Goal: Information Seeking & Learning: Check status

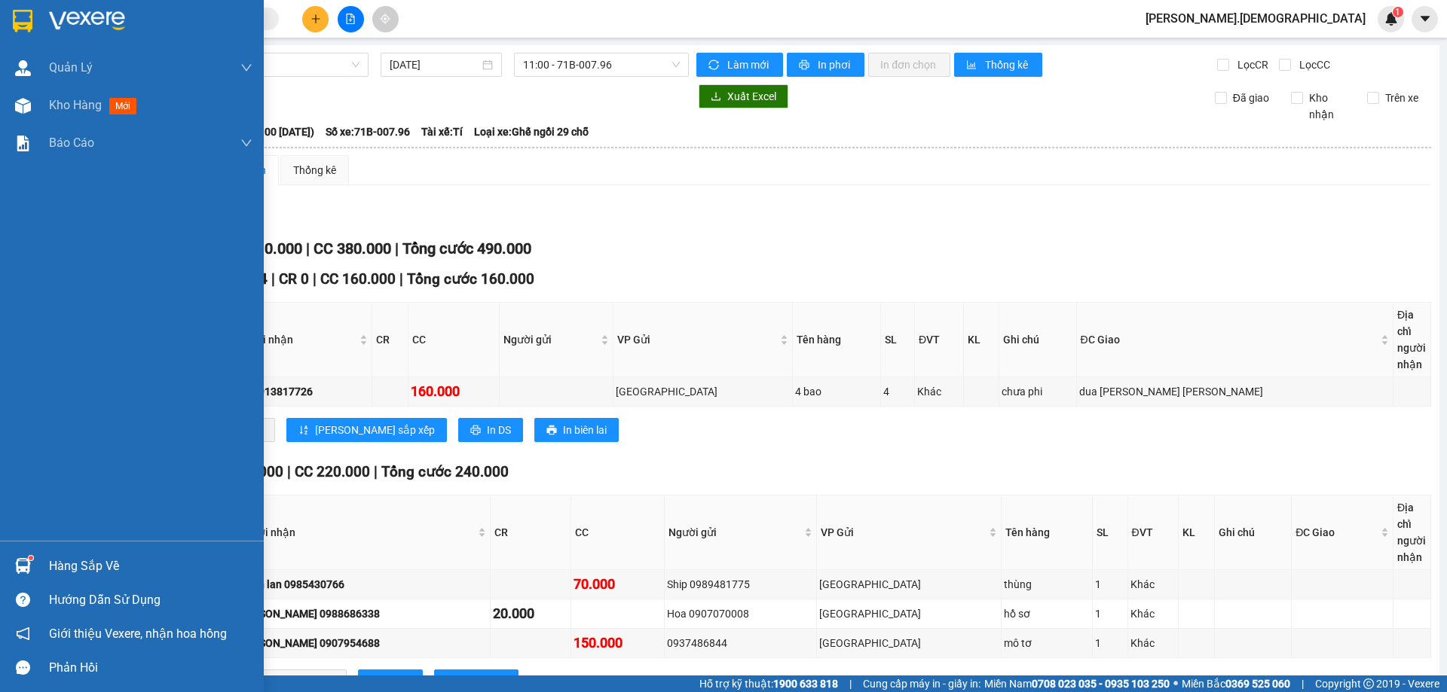
scroll to position [226, 0]
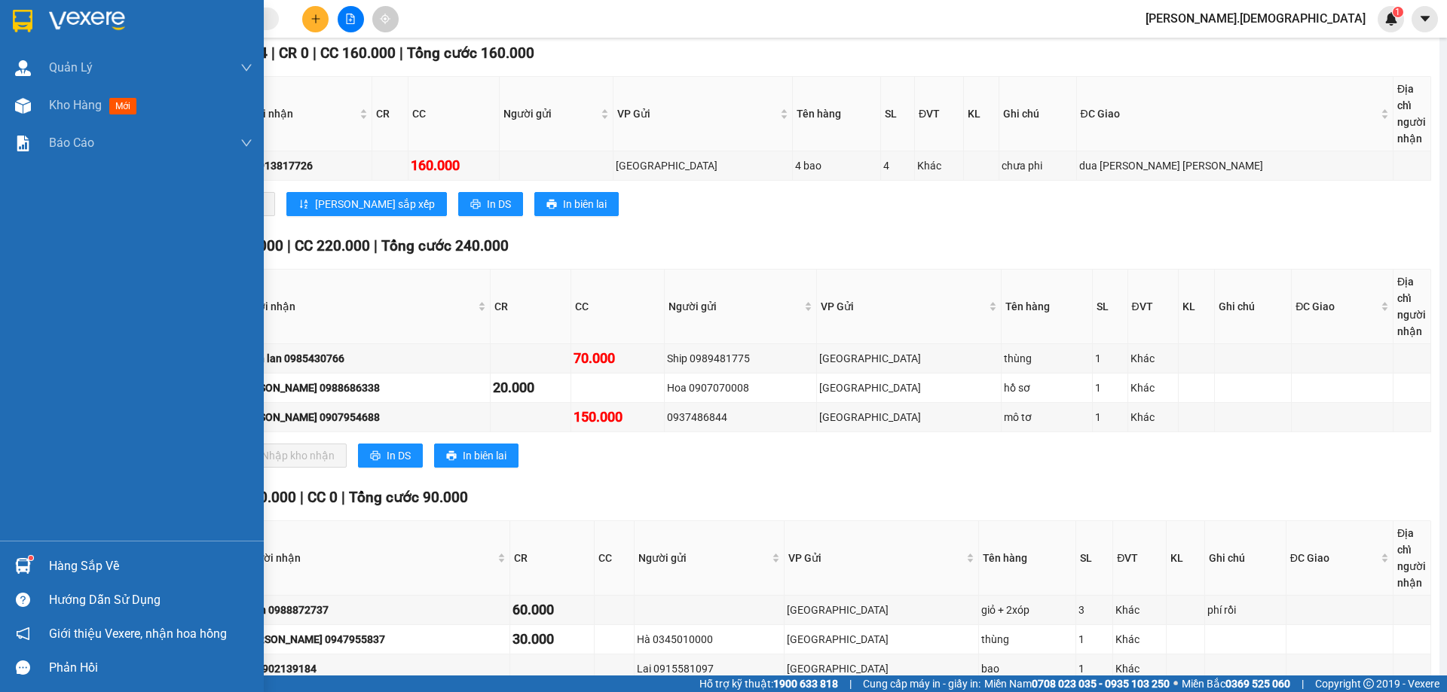
click at [63, 557] on div "Hàng sắp về" at bounding box center [150, 566] width 203 height 23
click at [41, 109] on div "[PERSON_NAME] [PERSON_NAME] khách hàng mới [PERSON_NAME] [PERSON_NAME] mới Kho …" at bounding box center [132, 346] width 264 height 692
click at [41, 109] on div "Kho hàng mới" at bounding box center [132, 106] width 264 height 38
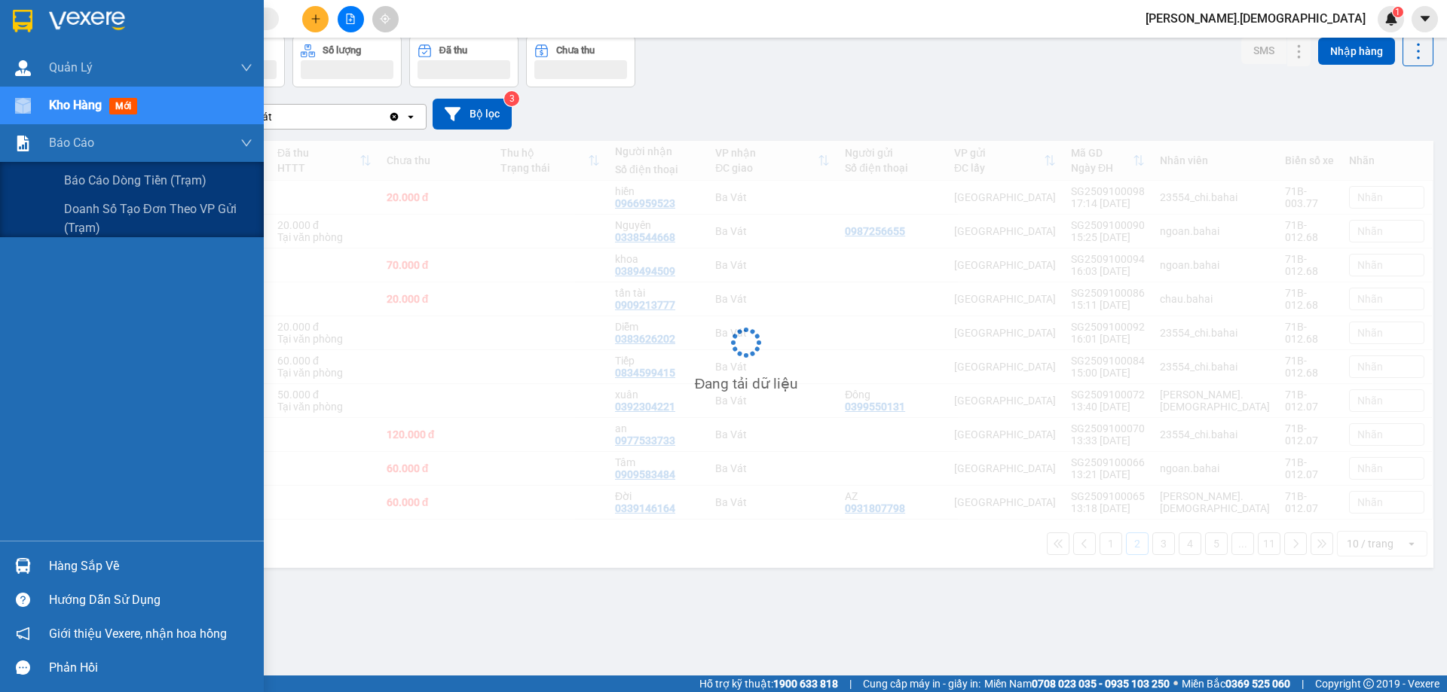
scroll to position [69, 0]
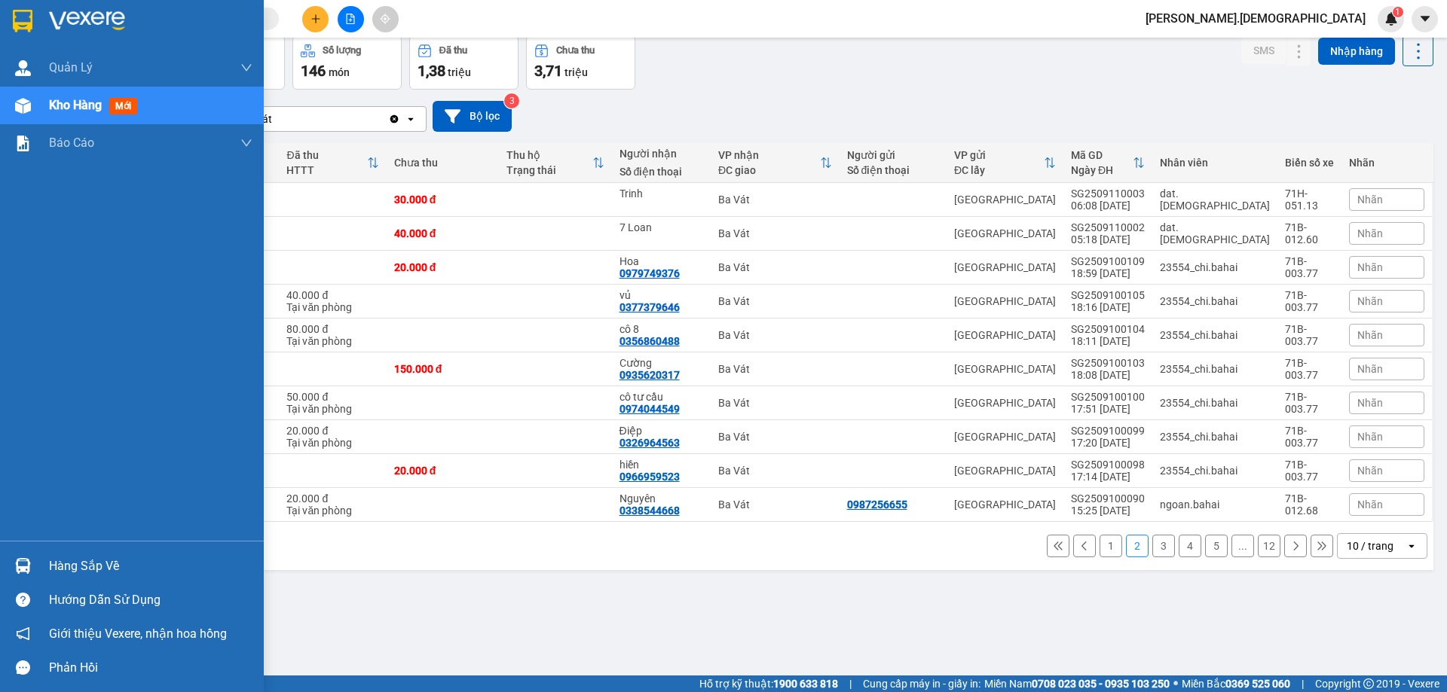
click at [48, 557] on div "Hàng sắp về" at bounding box center [132, 566] width 264 height 34
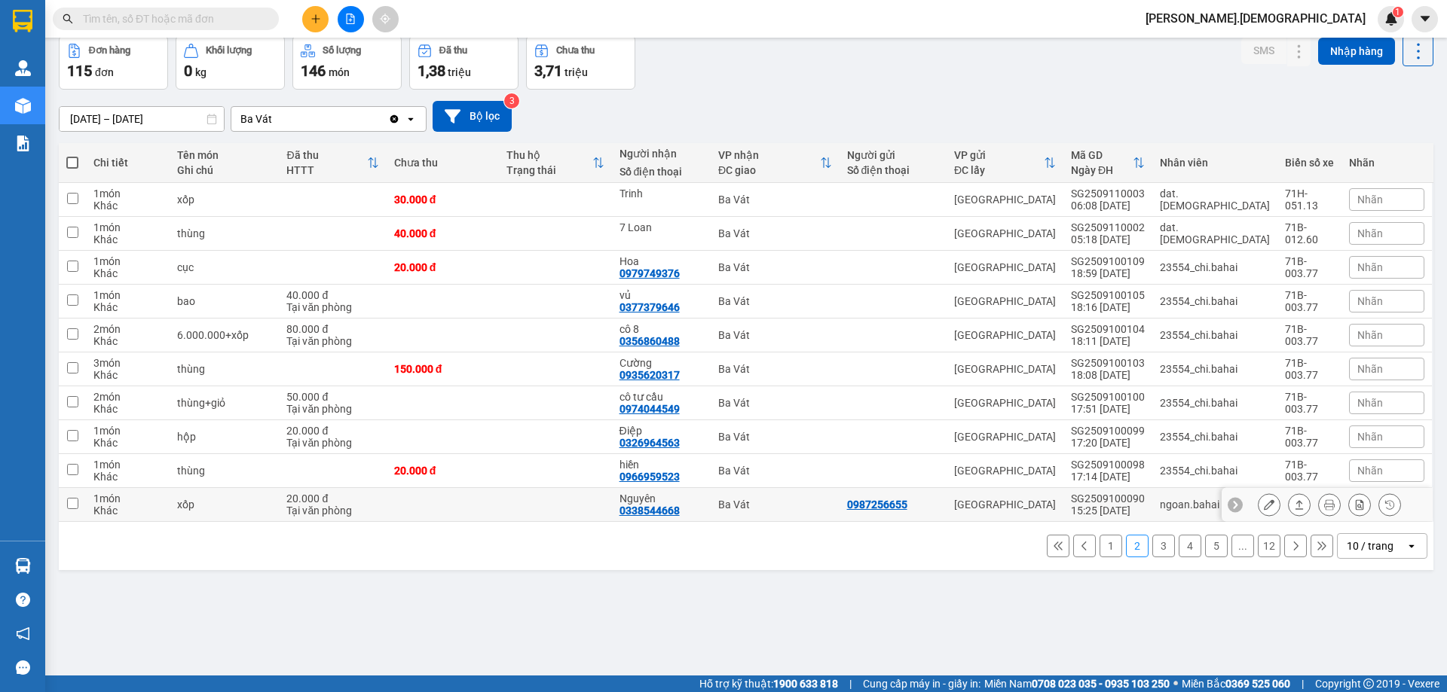
click at [809, 503] on section "Kết quả [PERSON_NAME] ( 0 ) Bộ lọc No Data [PERSON_NAME].bahai 1 [PERSON_NAME] …" at bounding box center [723, 346] width 1447 height 692
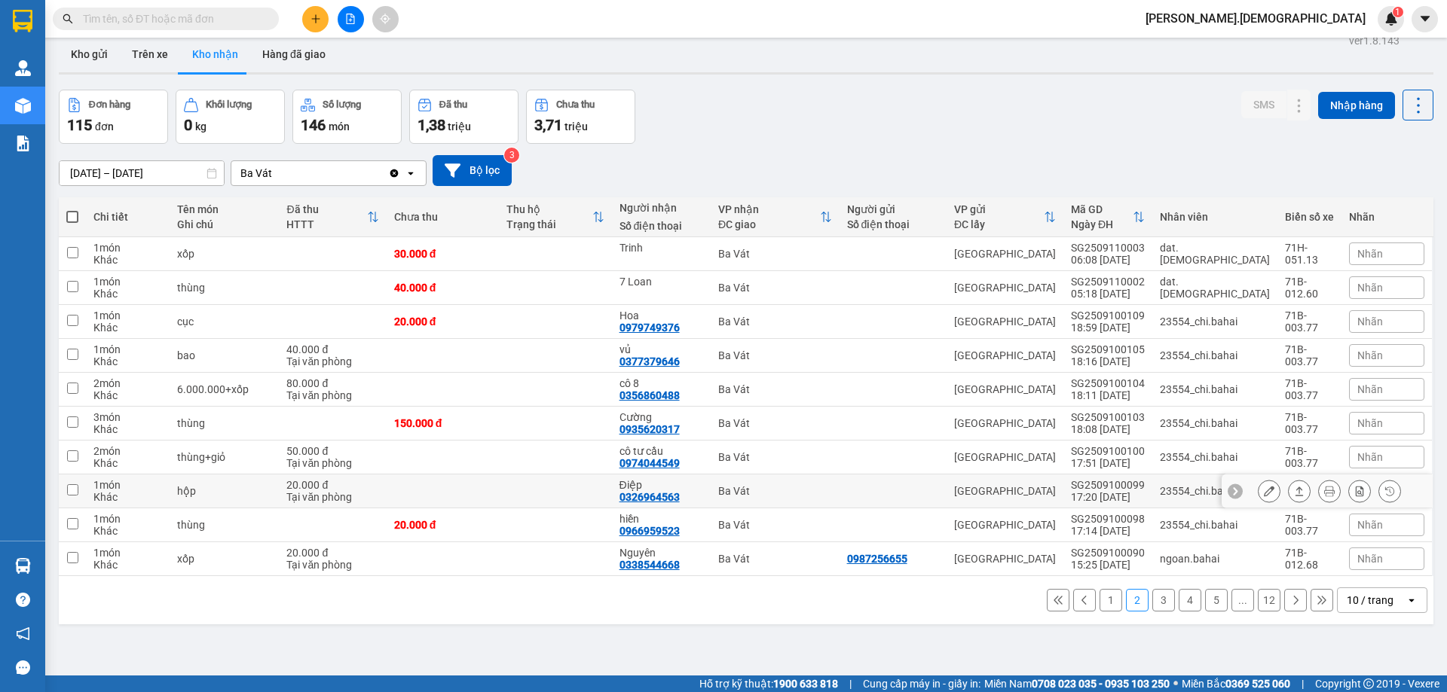
scroll to position [0, 0]
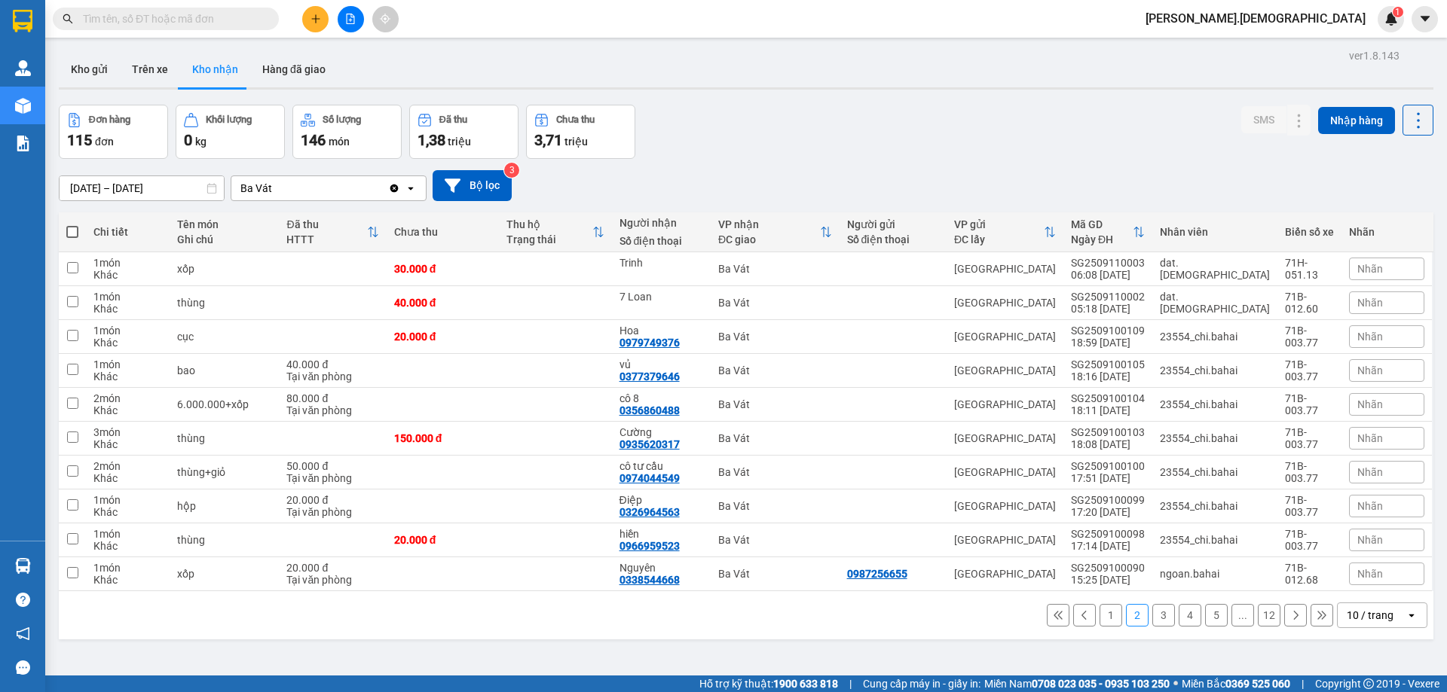
click at [1099, 620] on button "1" at bounding box center [1110, 615] width 23 height 23
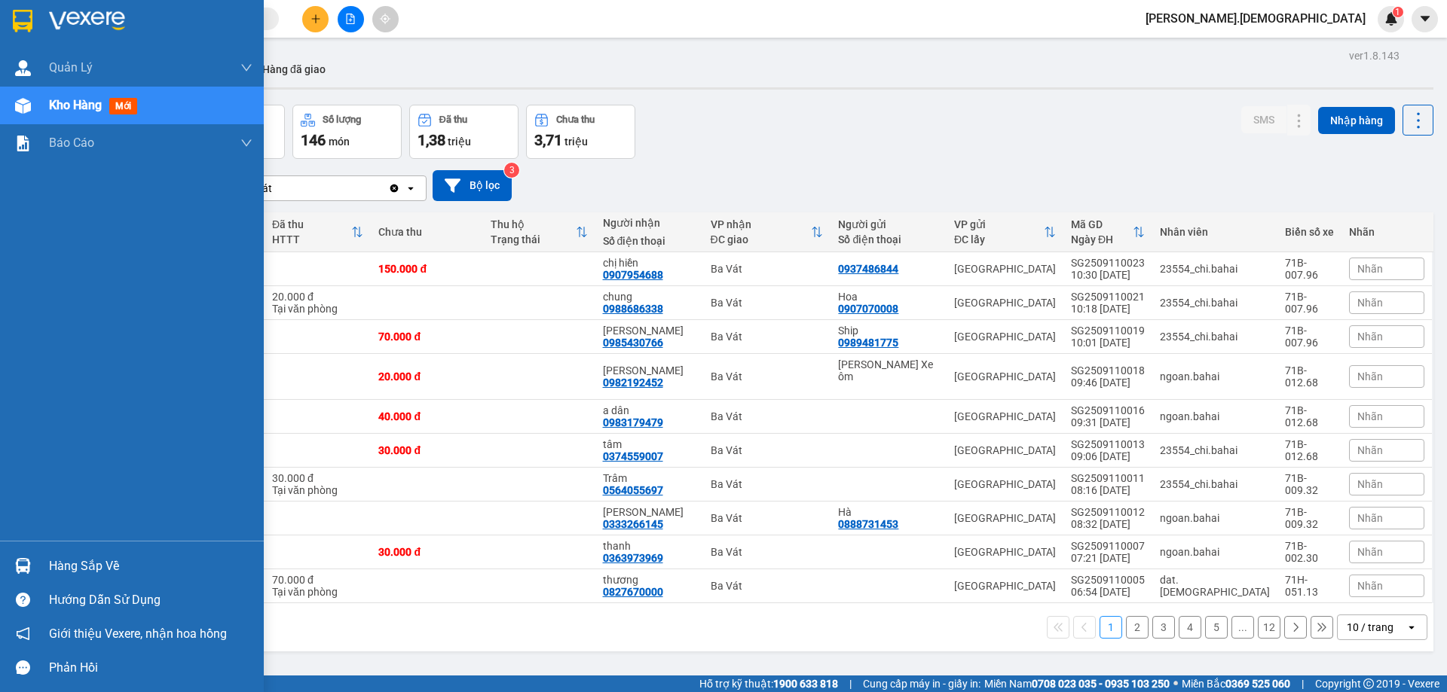
click at [40, 565] on div "Hàng sắp về" at bounding box center [132, 566] width 264 height 34
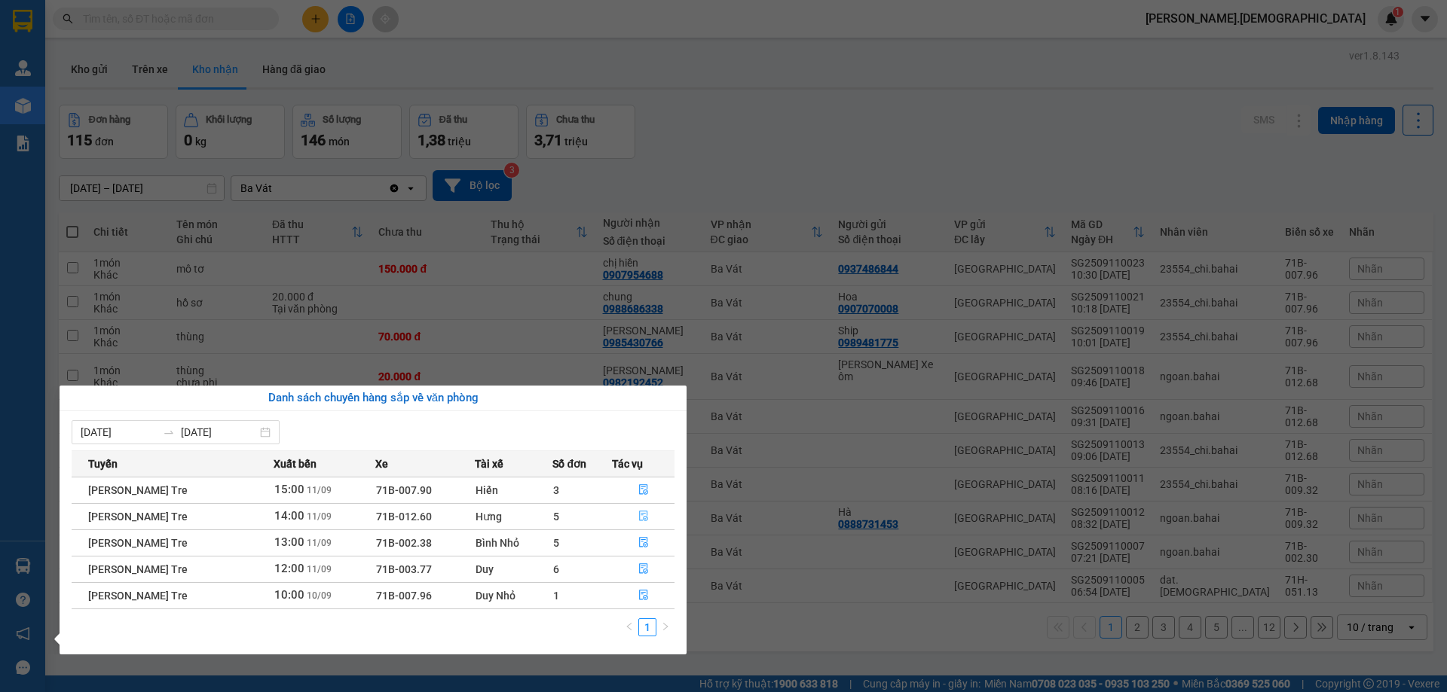
click at [644, 515] on icon "file-done" at bounding box center [643, 516] width 11 height 11
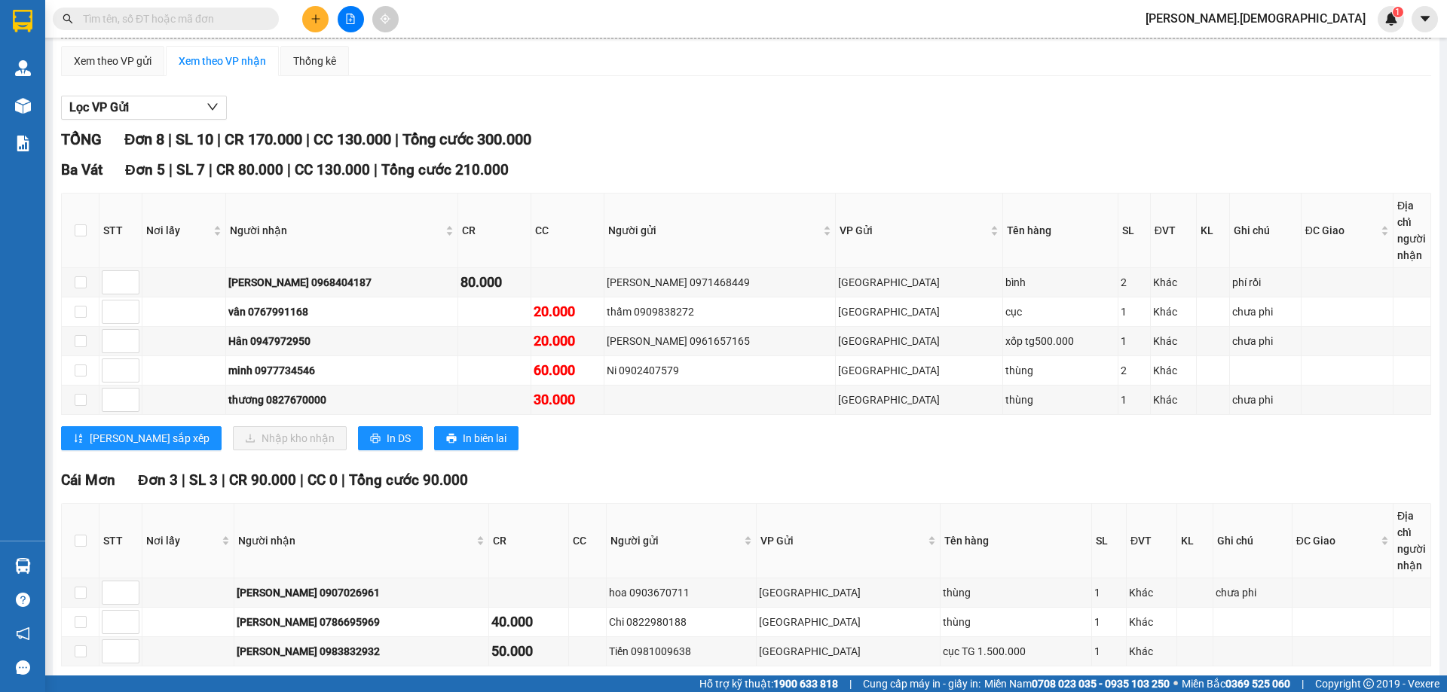
scroll to position [151, 0]
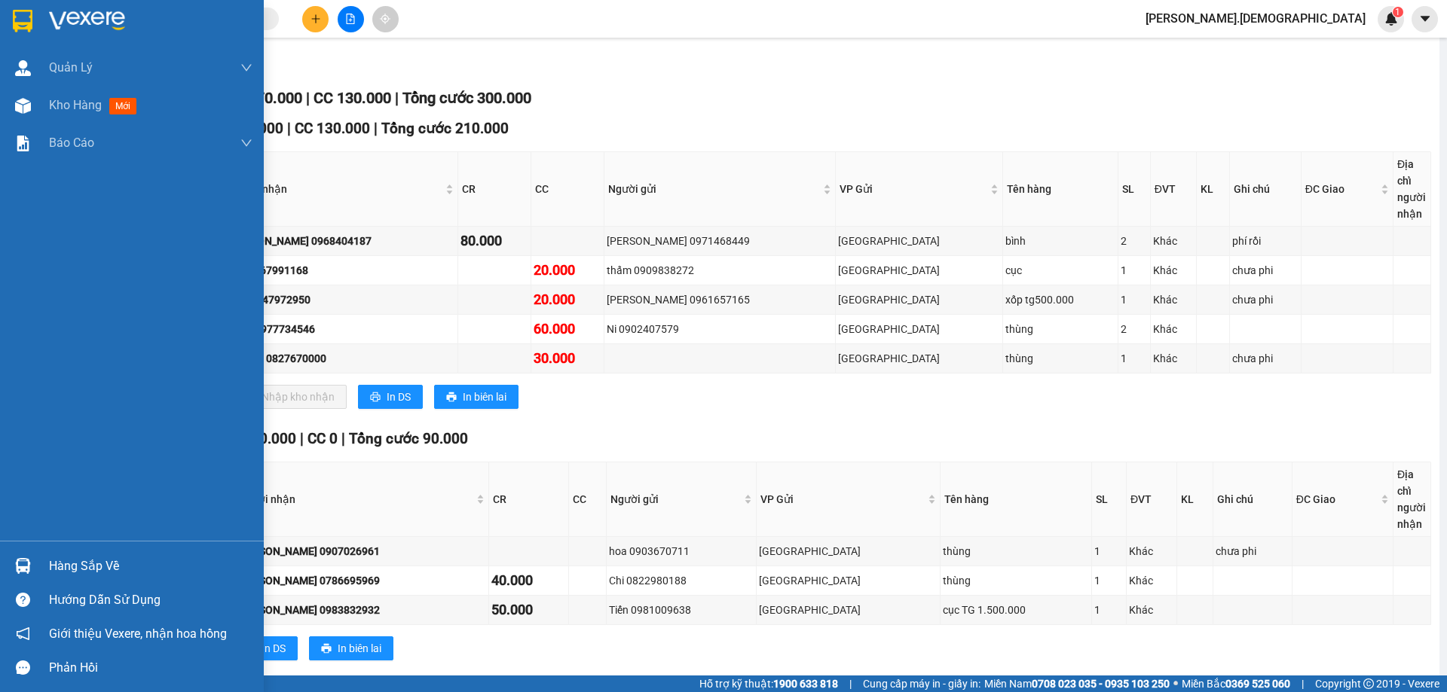
click at [51, 558] on div "Hàng sắp về" at bounding box center [150, 566] width 203 height 23
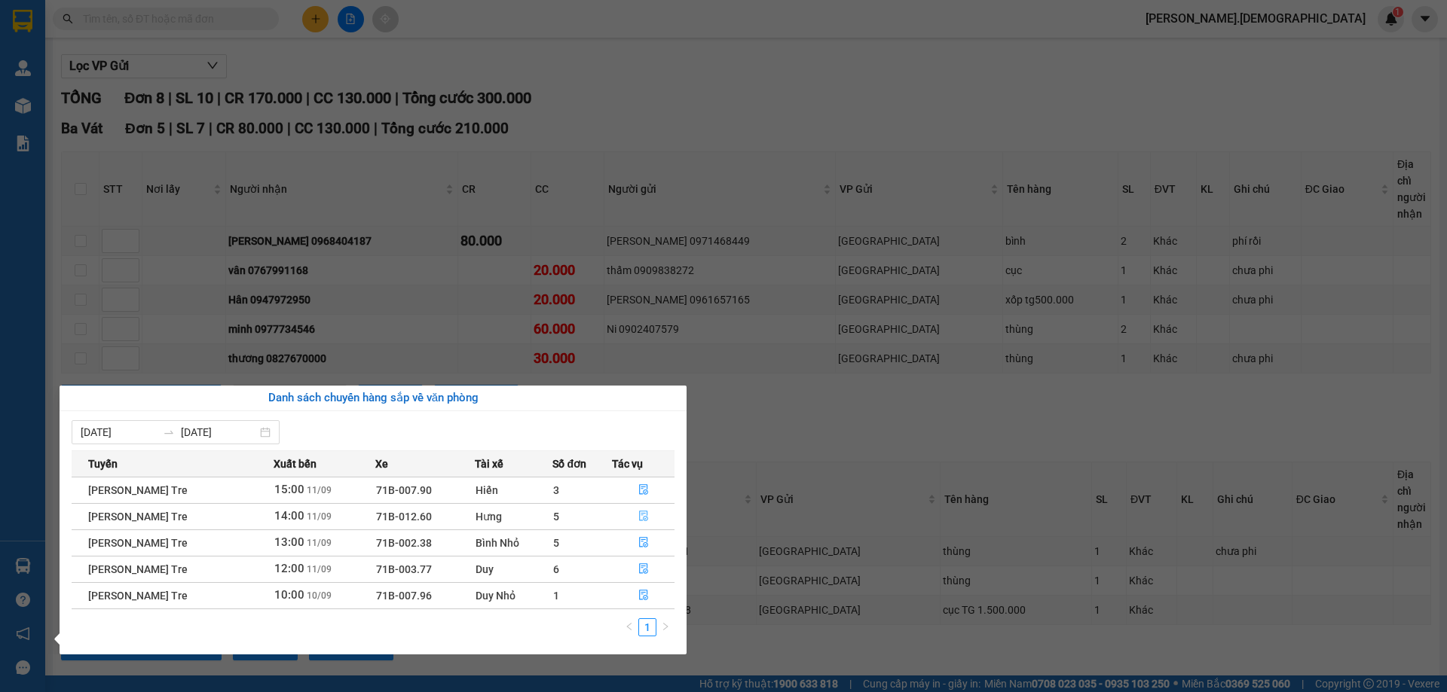
click at [644, 512] on icon "file-done" at bounding box center [643, 516] width 11 height 11
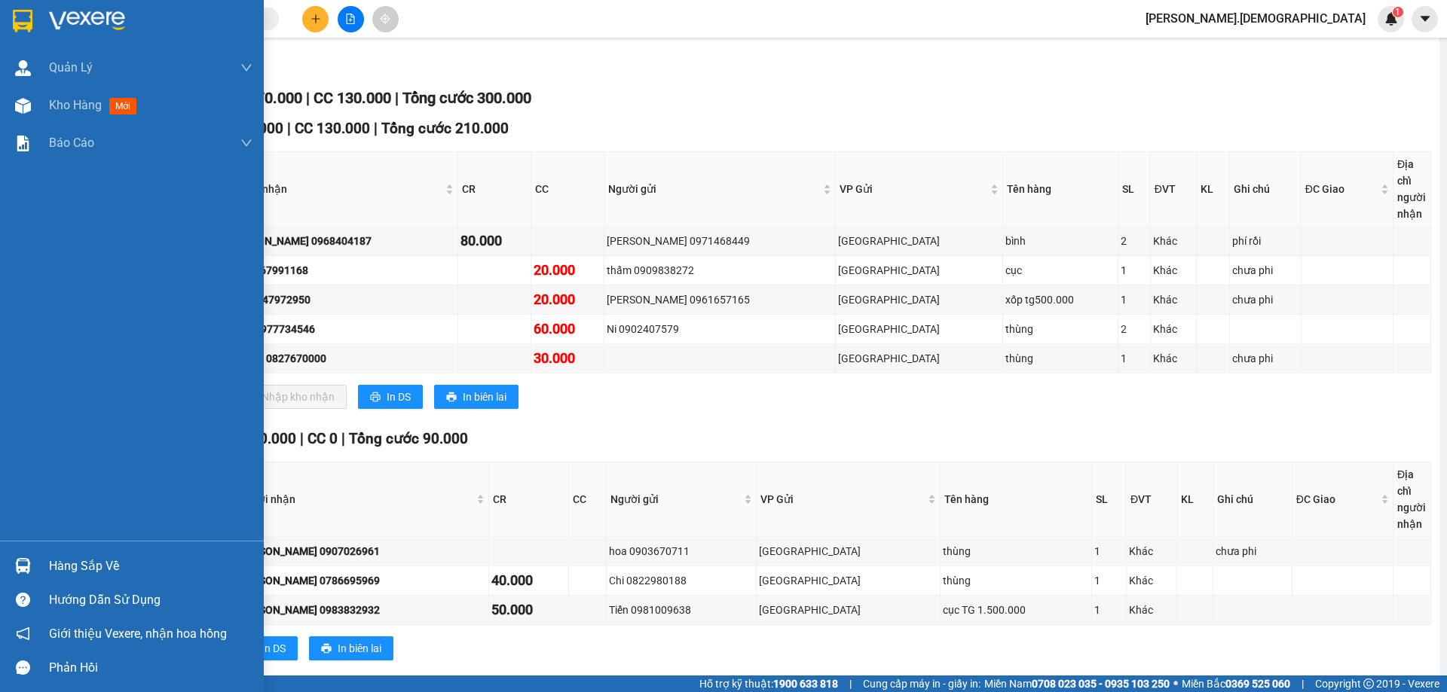
click at [20, 567] on img at bounding box center [23, 566] width 16 height 16
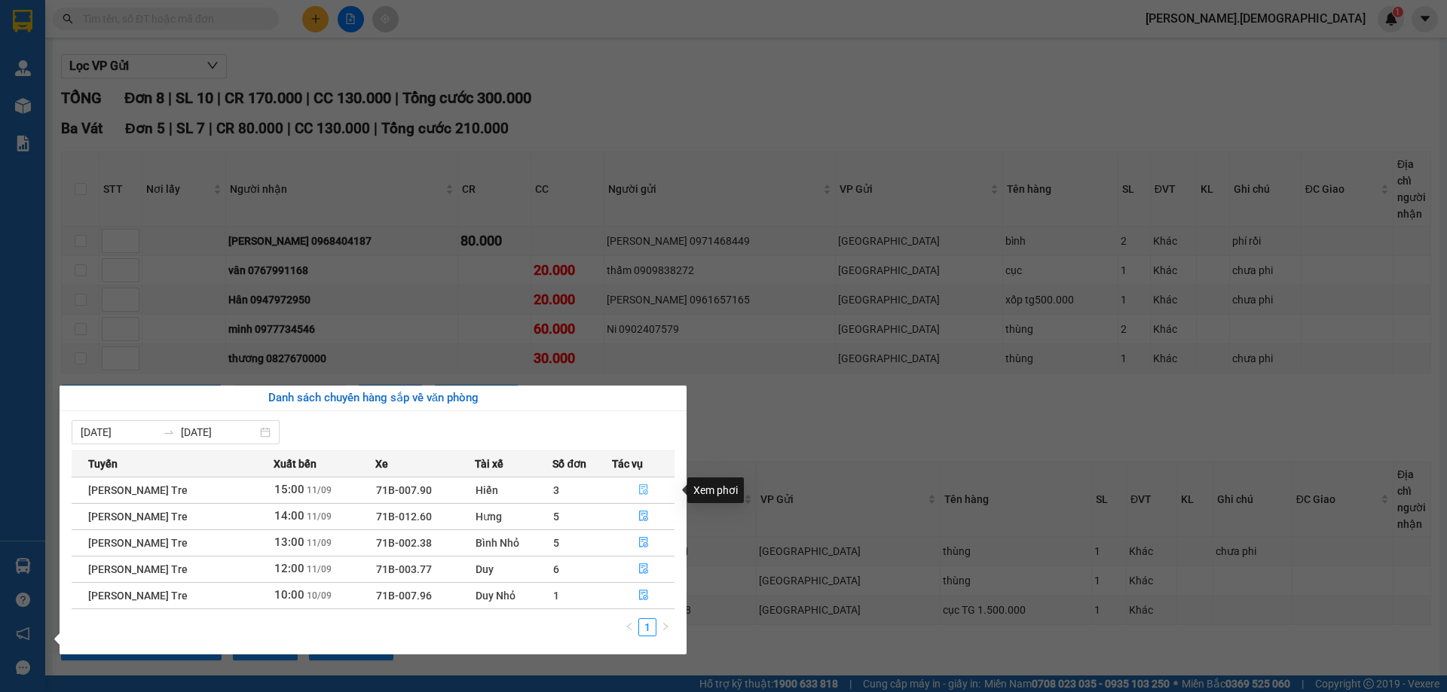
click at [642, 488] on icon "file-done" at bounding box center [643, 490] width 9 height 11
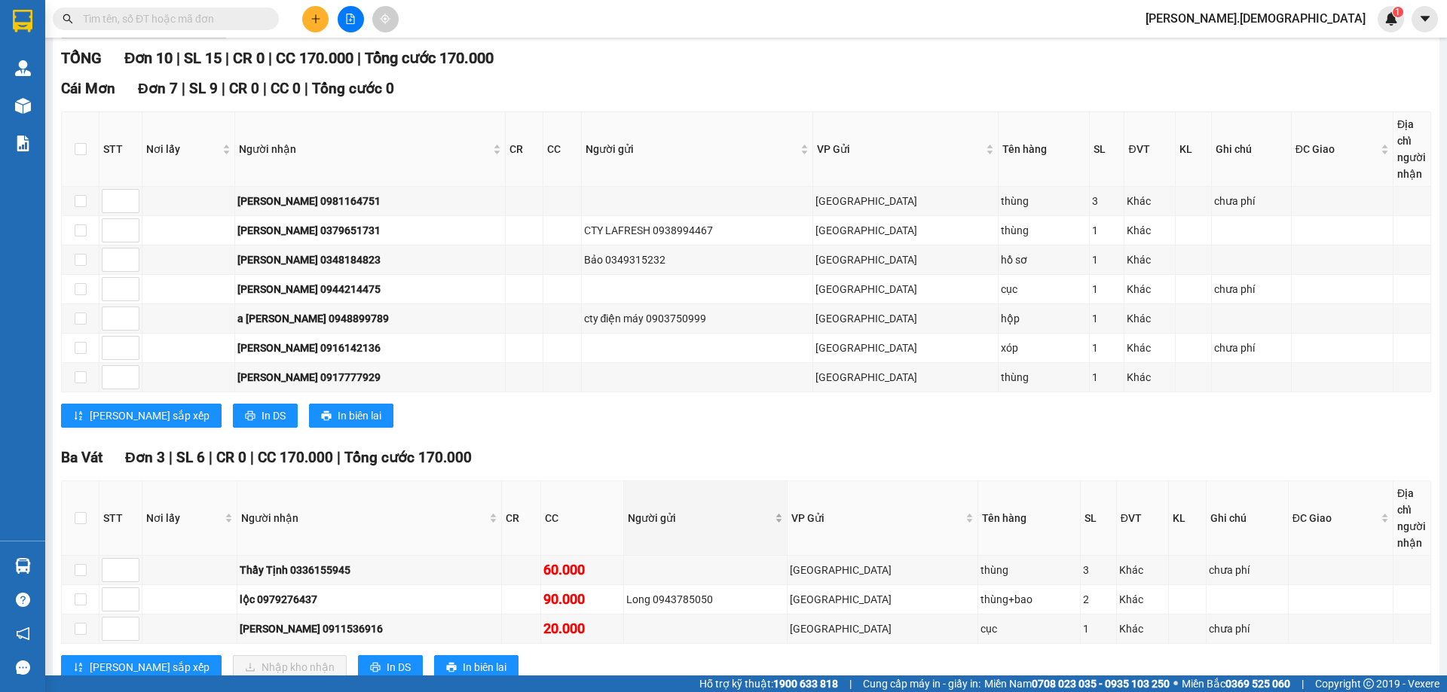
scroll to position [237, 0]
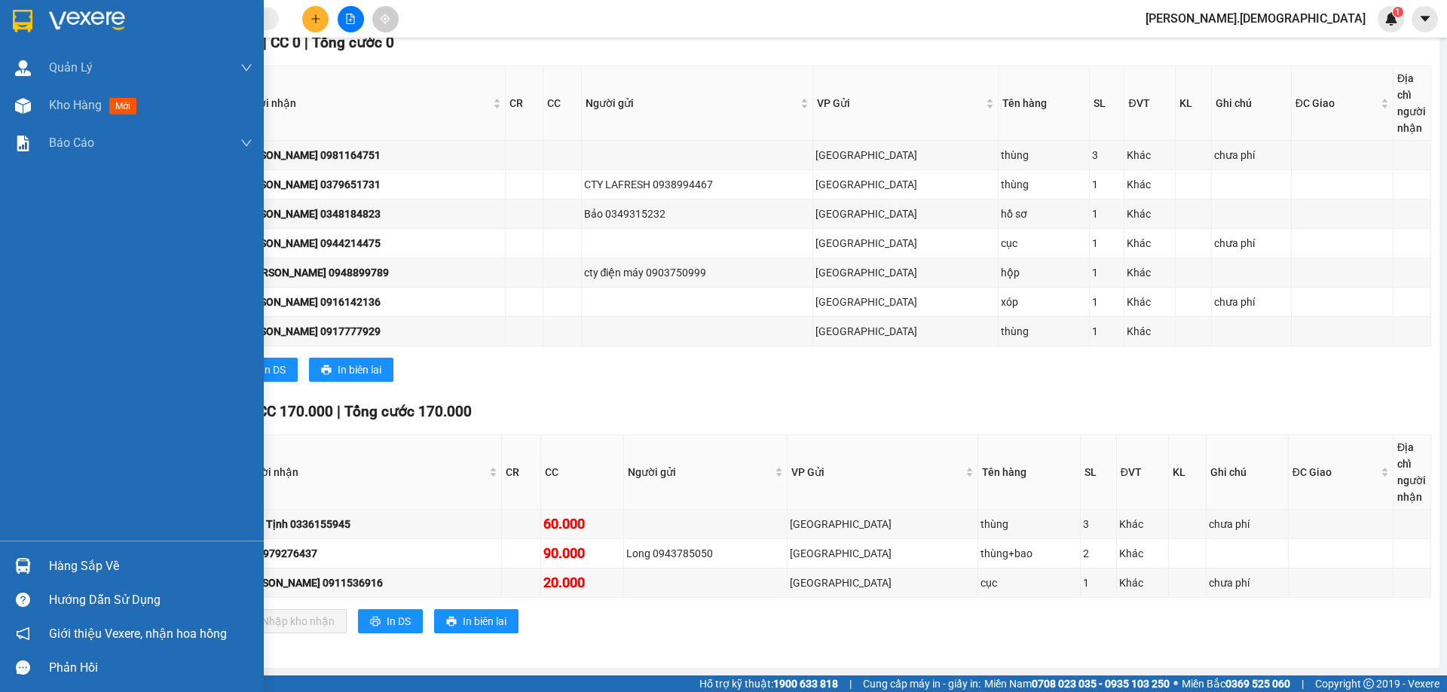
click at [47, 561] on div "Hàng sắp về" at bounding box center [132, 566] width 264 height 34
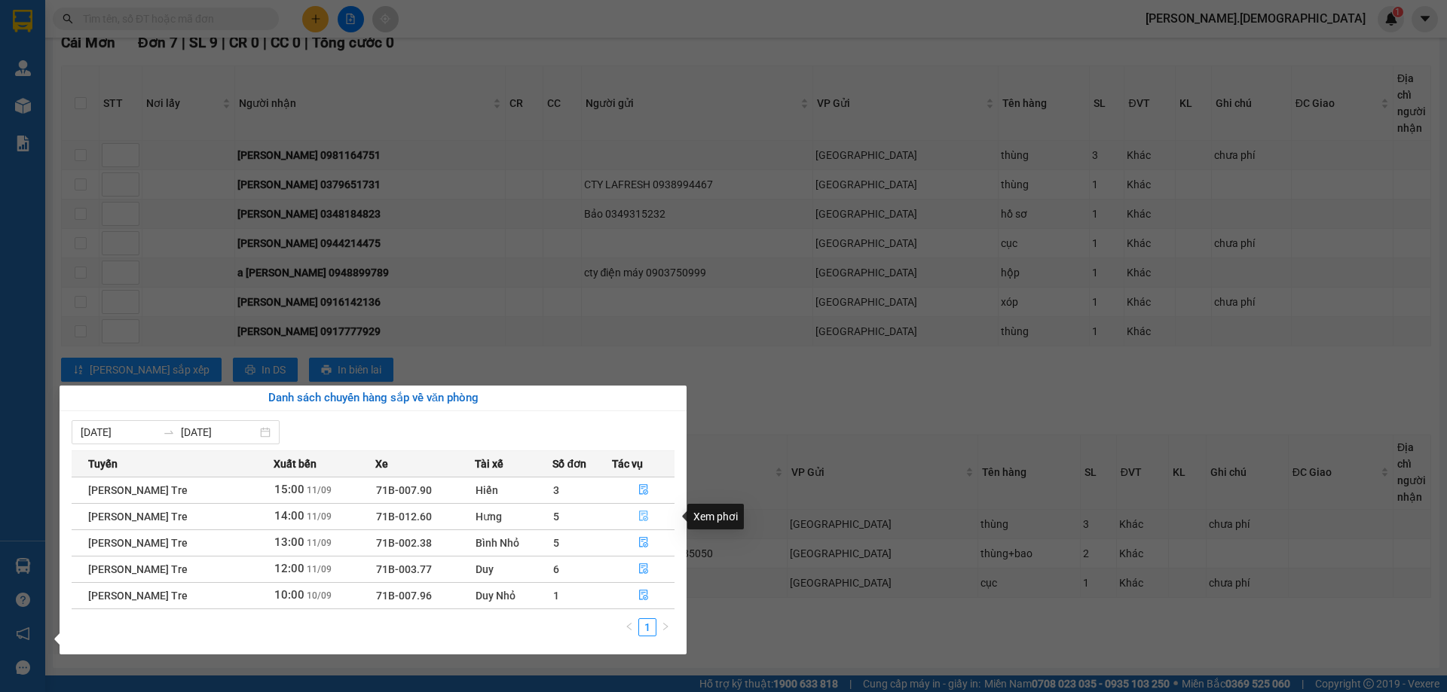
click at [646, 515] on icon "file-done" at bounding box center [643, 516] width 11 height 11
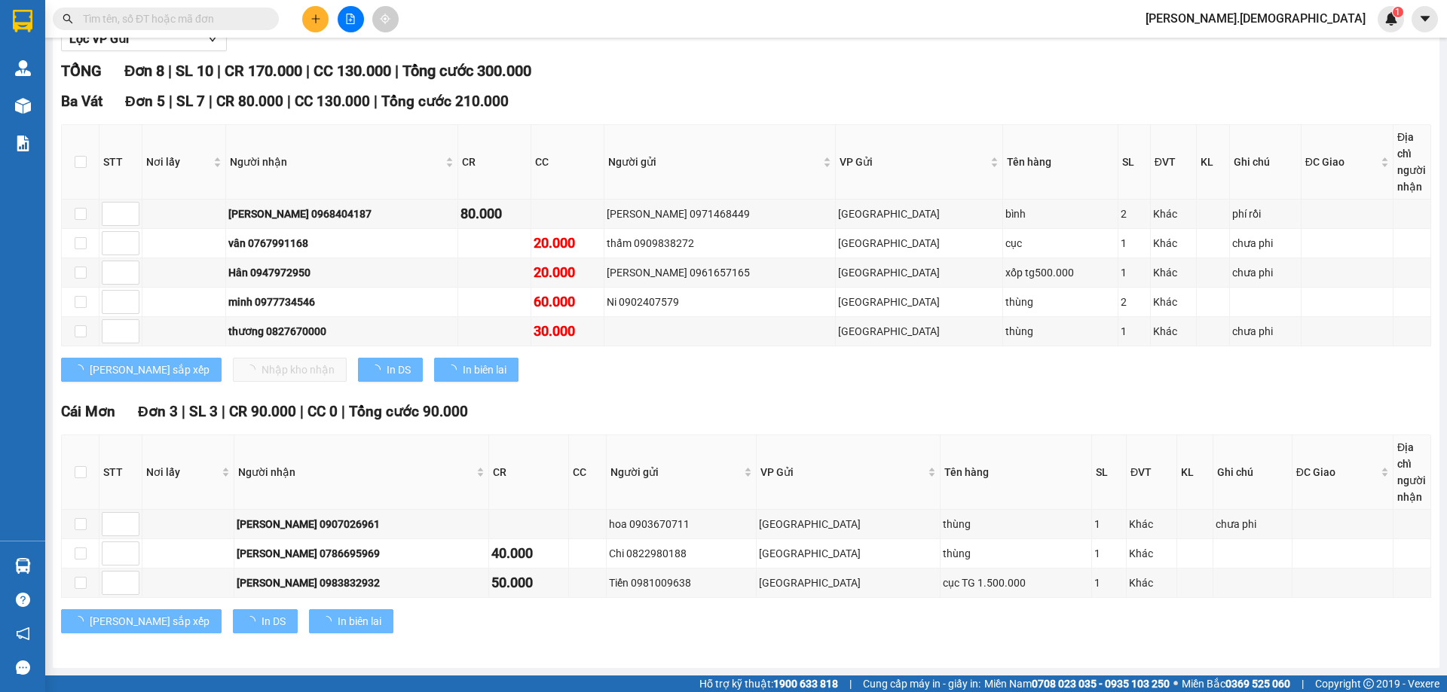
scroll to position [178, 0]
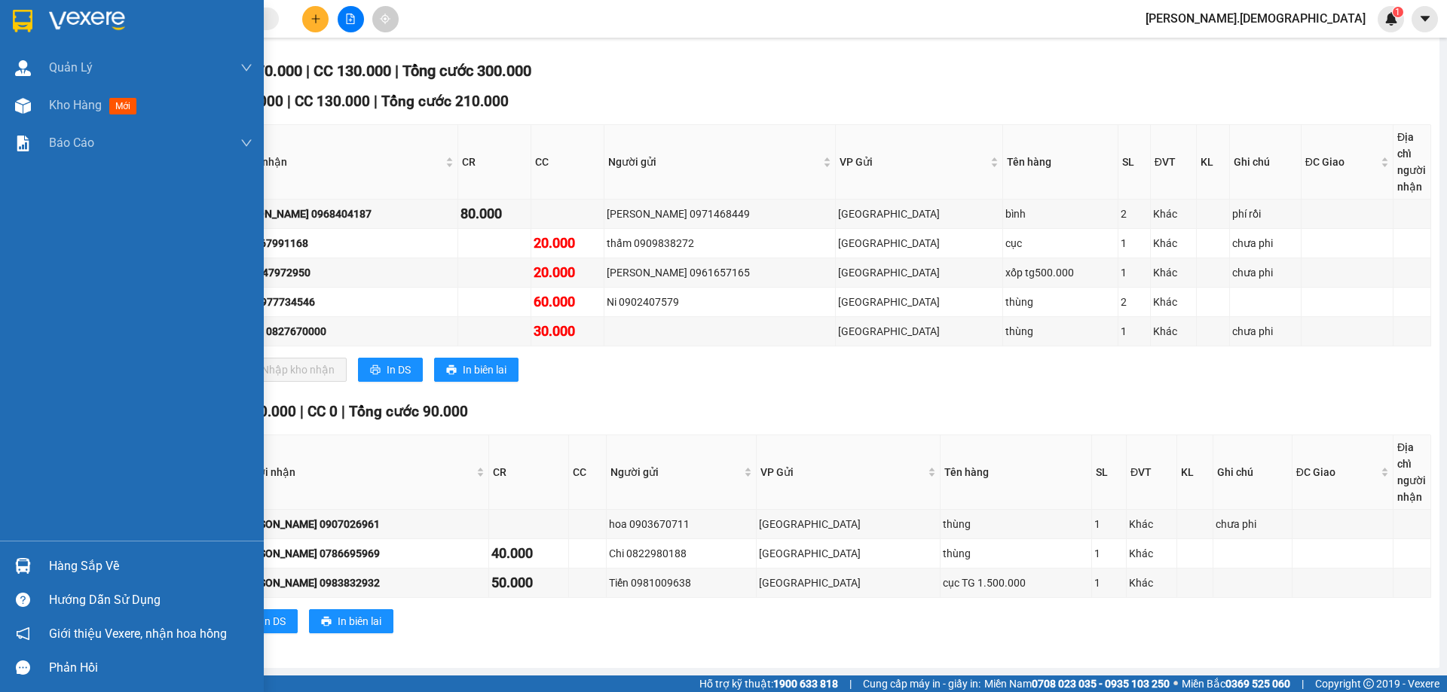
click at [38, 556] on div "Hàng sắp về" at bounding box center [132, 566] width 264 height 34
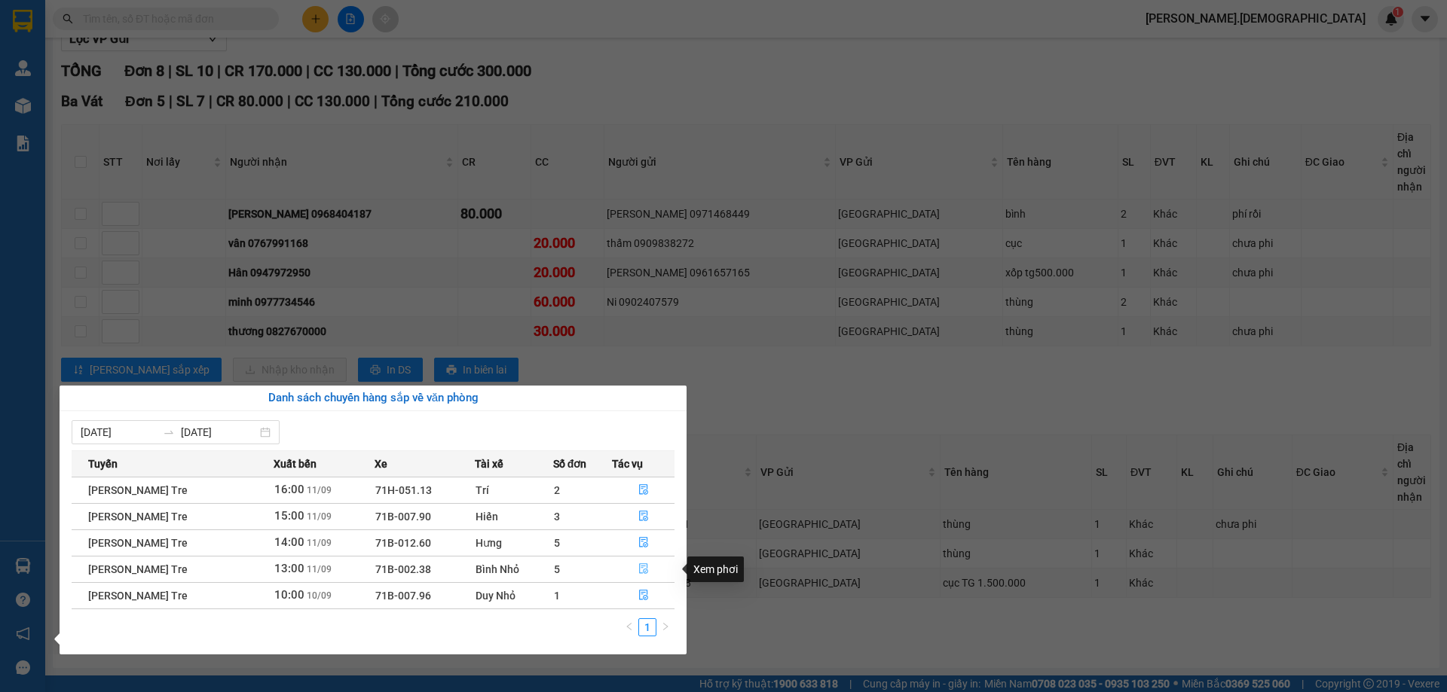
click at [644, 565] on icon "file-done" at bounding box center [643, 569] width 11 height 11
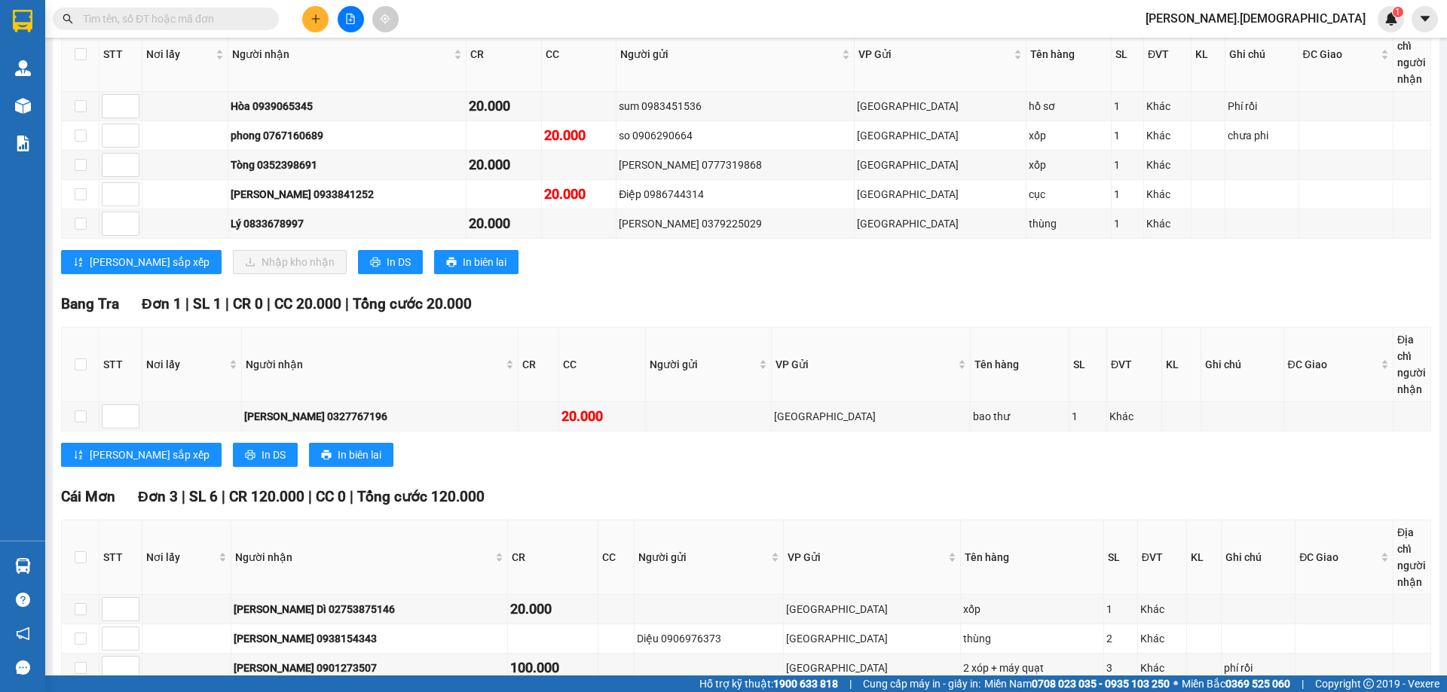
scroll to position [312, 0]
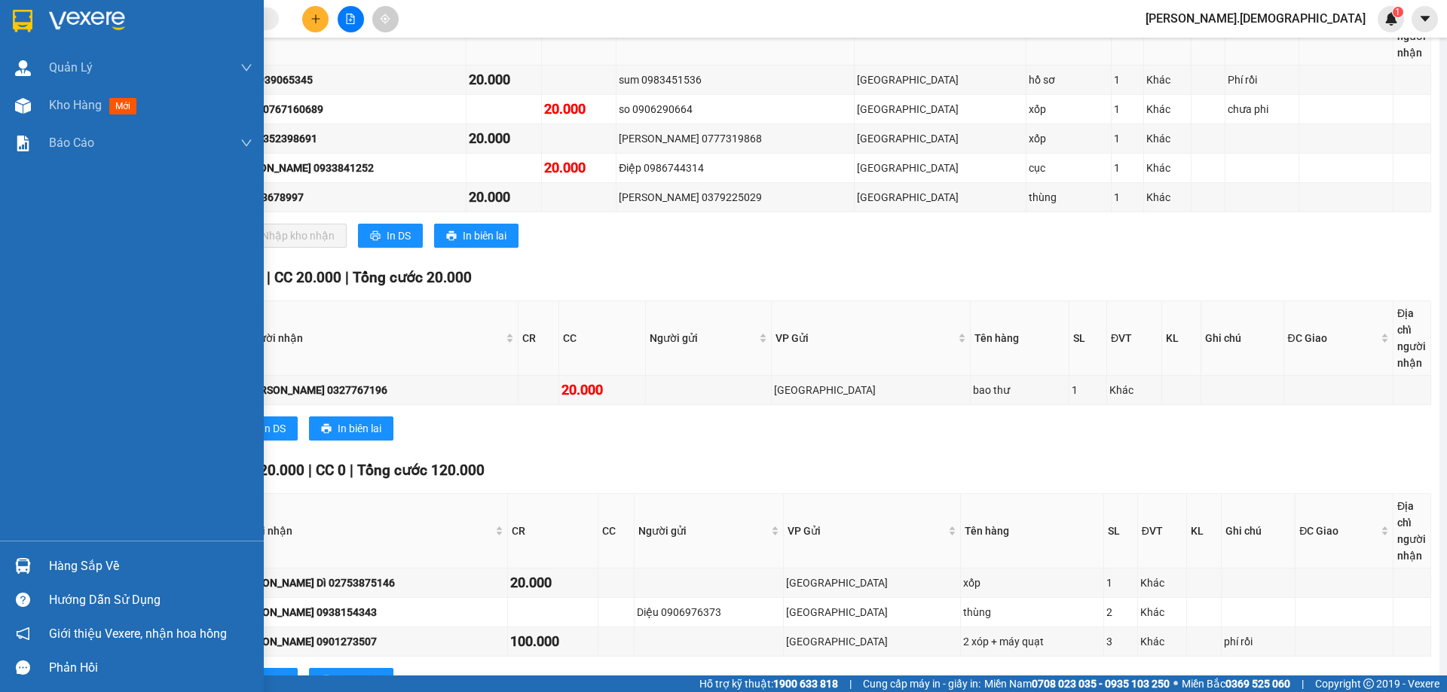
click at [75, 566] on div "Hàng sắp về" at bounding box center [150, 566] width 203 height 23
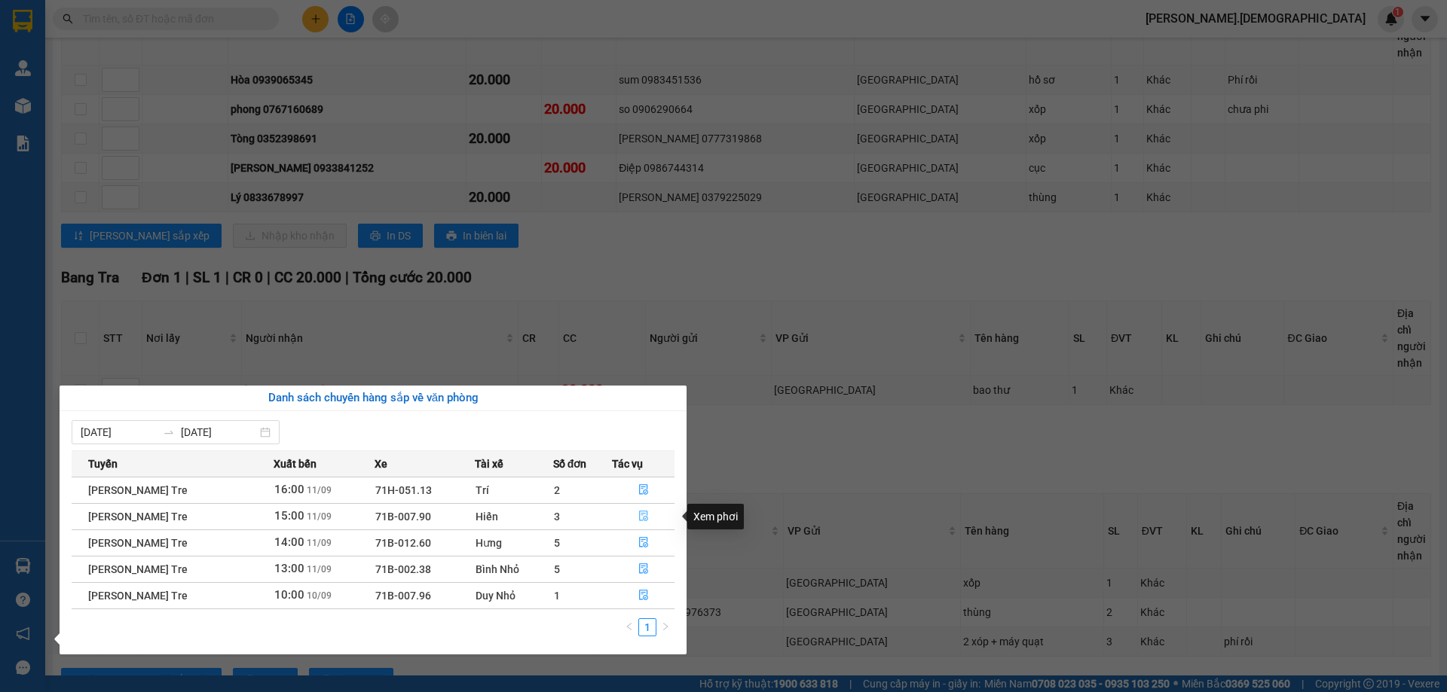
click at [642, 514] on icon "file-done" at bounding box center [643, 517] width 9 height 11
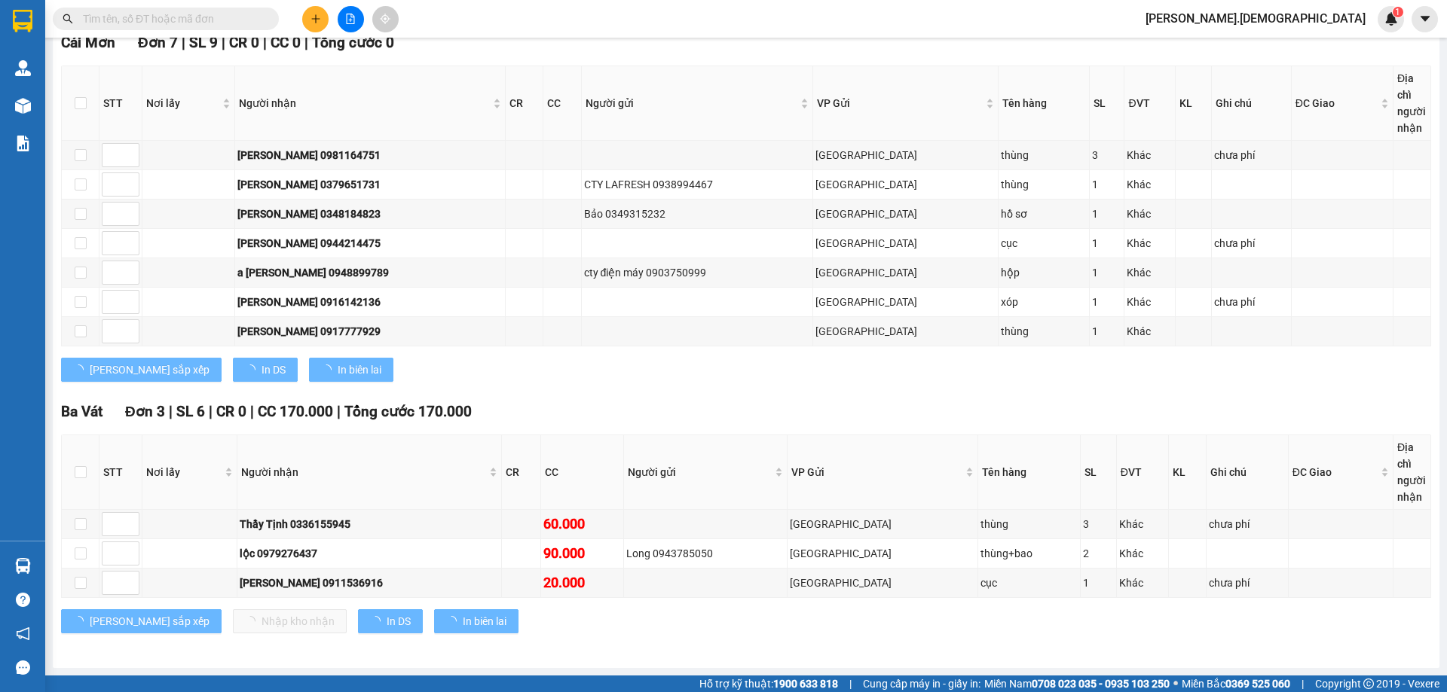
scroll to position [237, 0]
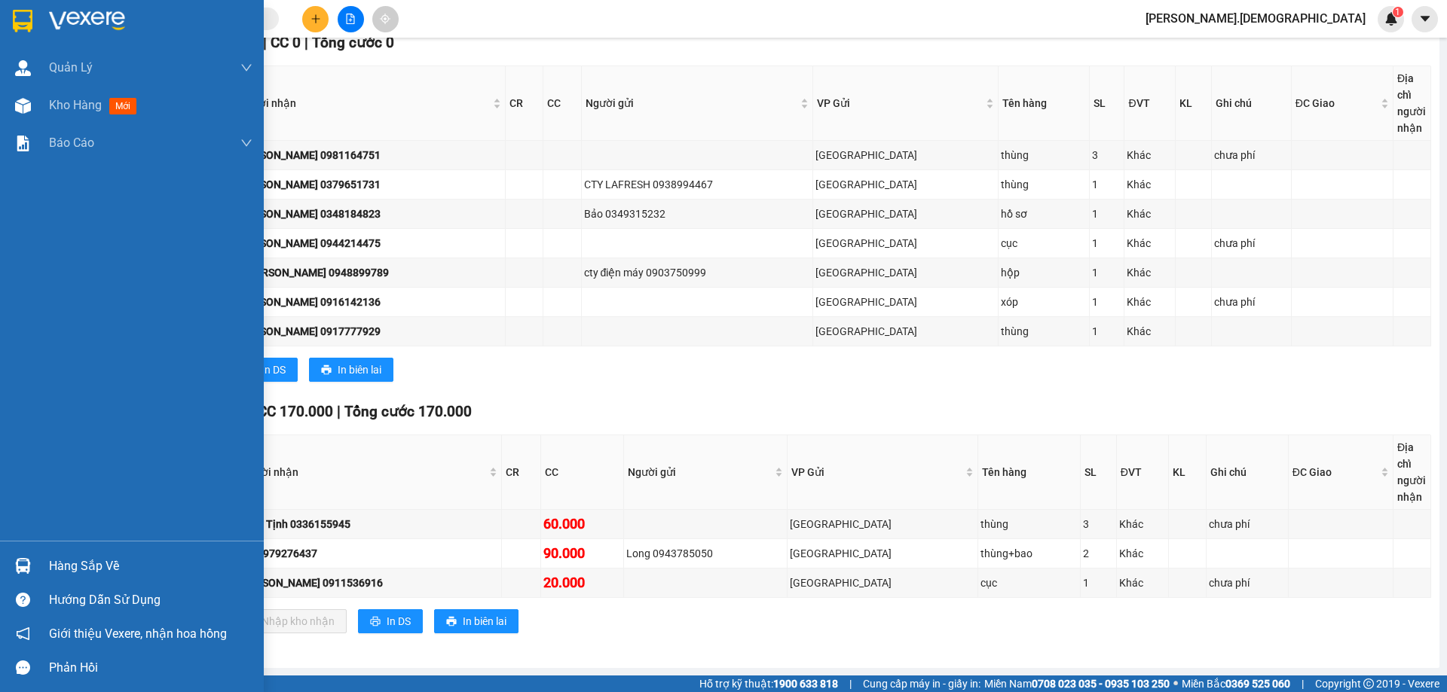
click at [44, 563] on div "Hàng sắp về" at bounding box center [132, 566] width 264 height 34
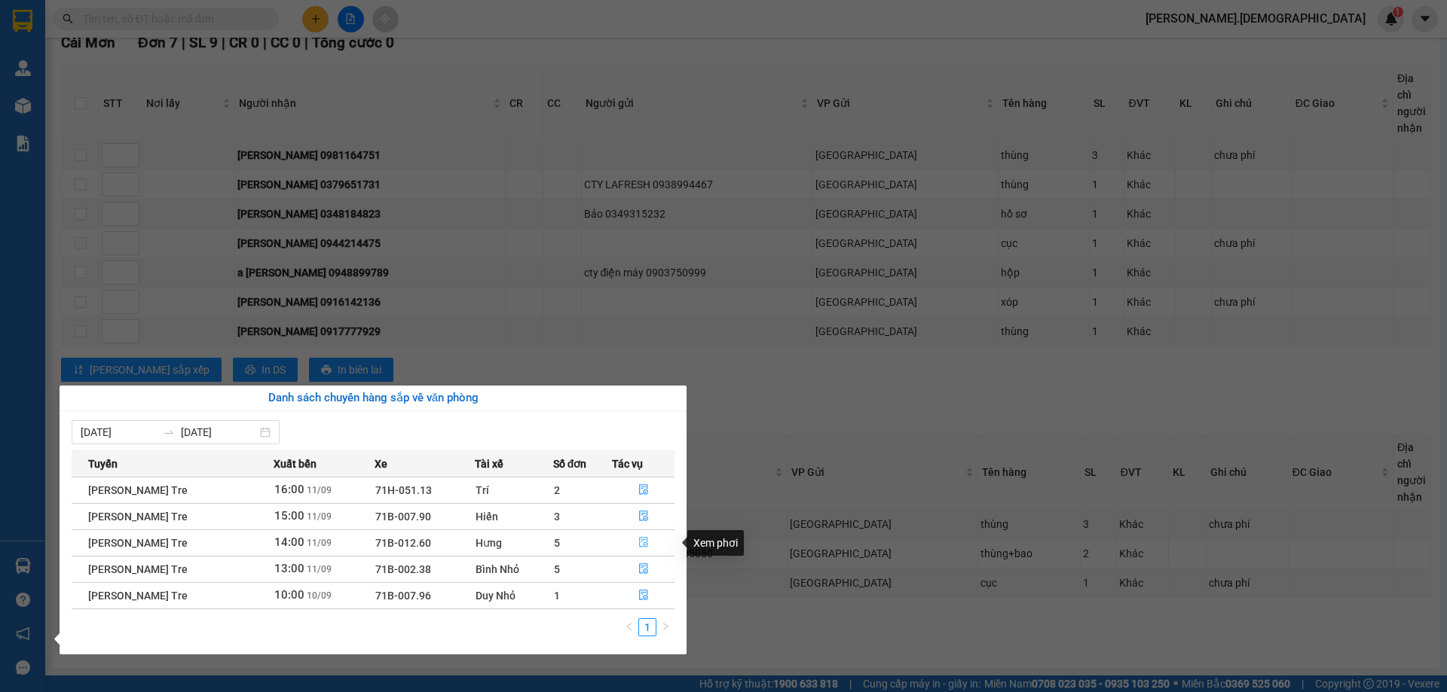
click at [644, 541] on icon "file-done" at bounding box center [643, 542] width 11 height 11
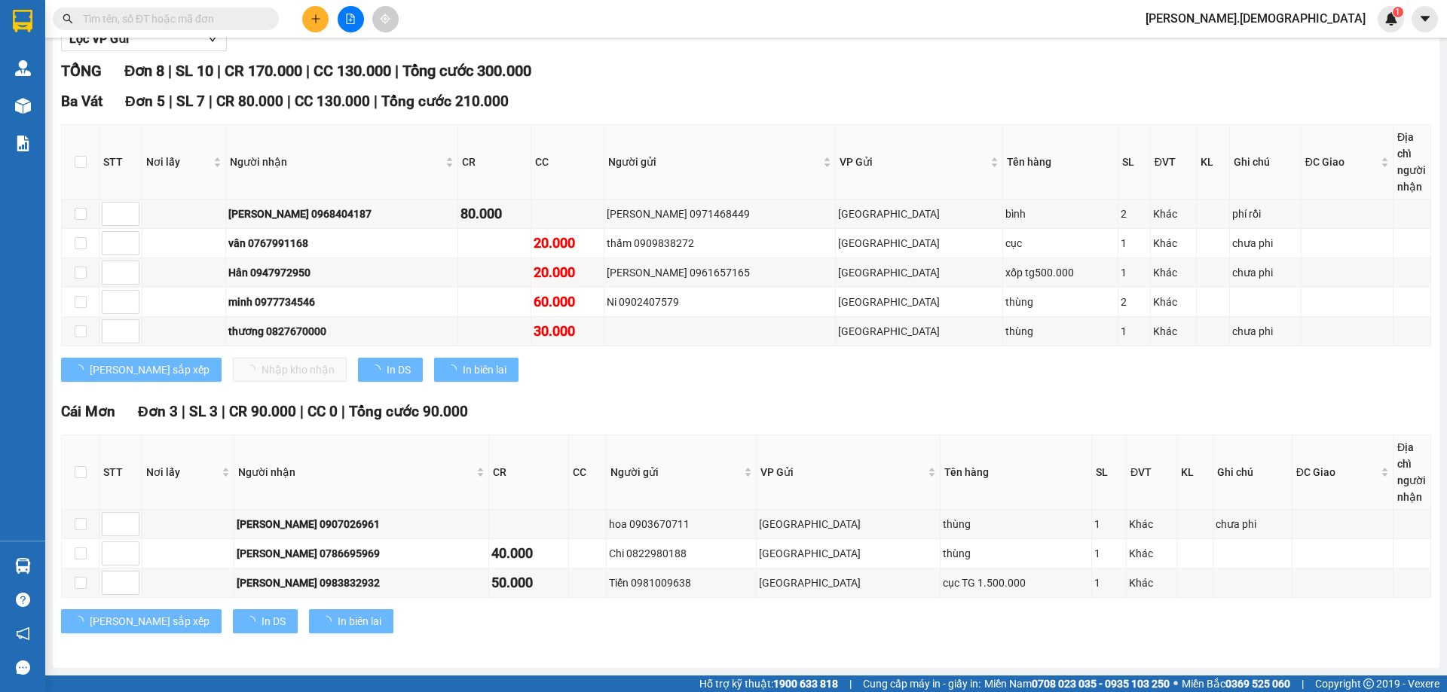
scroll to position [178, 0]
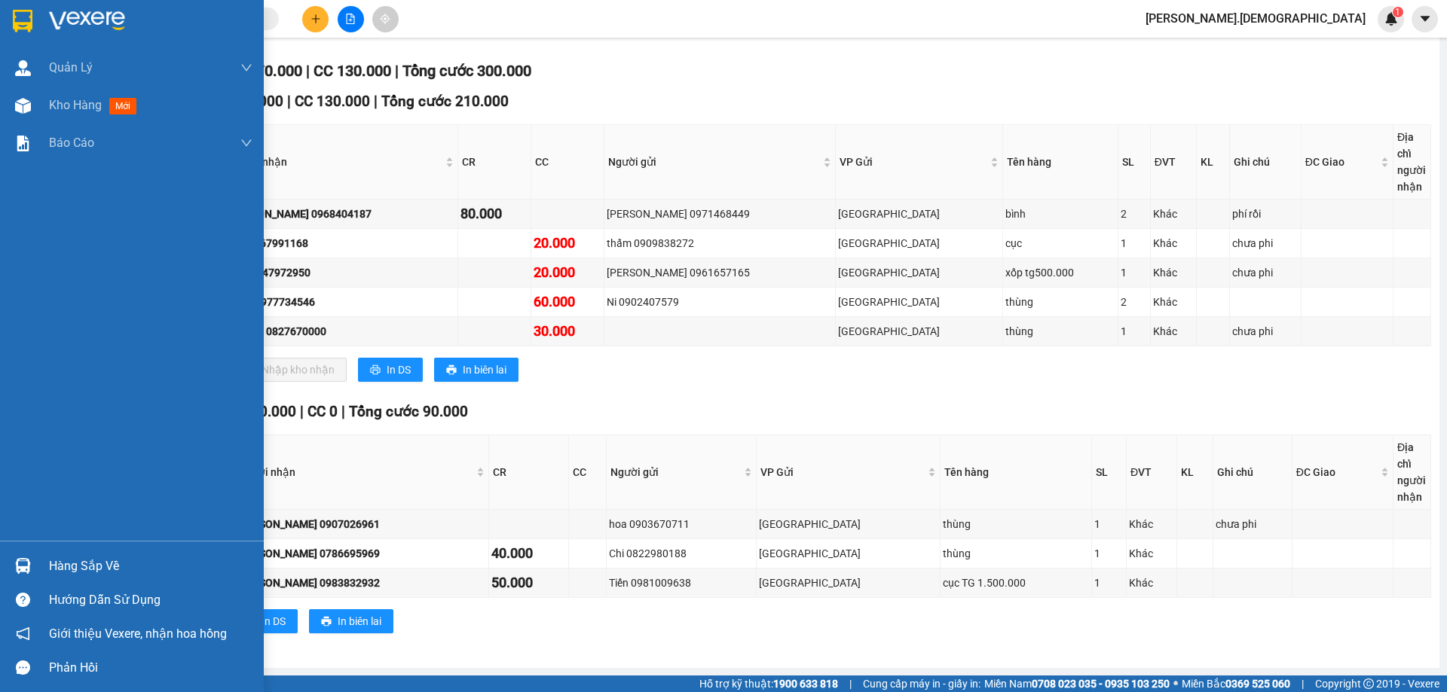
click at [96, 566] on div "Hàng sắp về" at bounding box center [150, 566] width 203 height 23
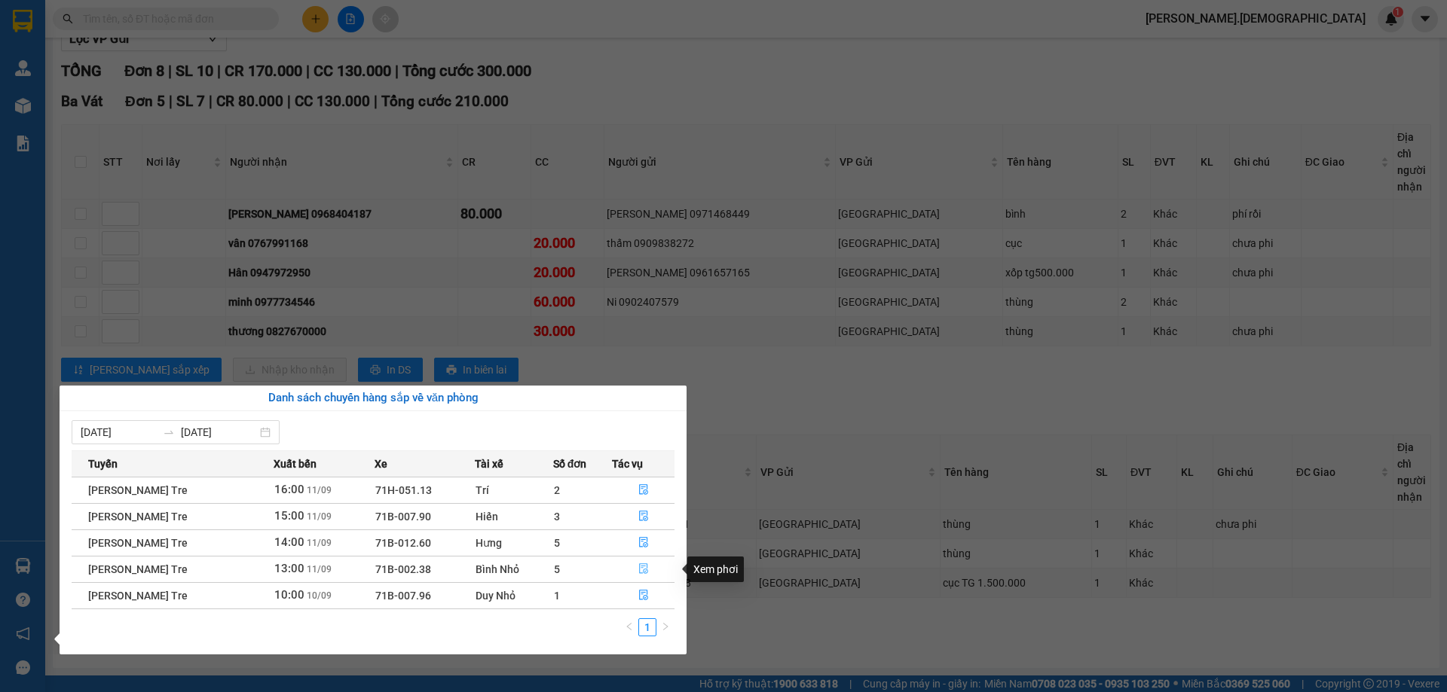
click at [642, 569] on icon "file-done" at bounding box center [643, 569] width 11 height 11
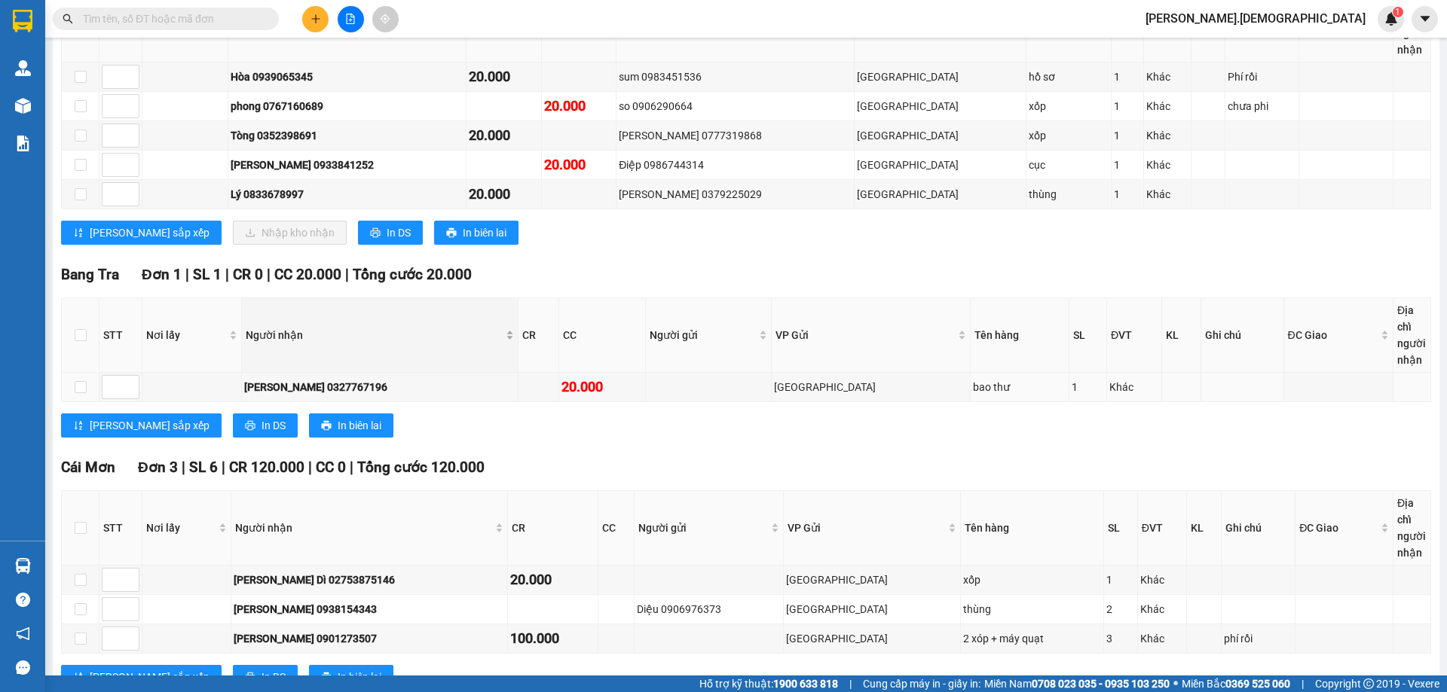
scroll to position [220, 0]
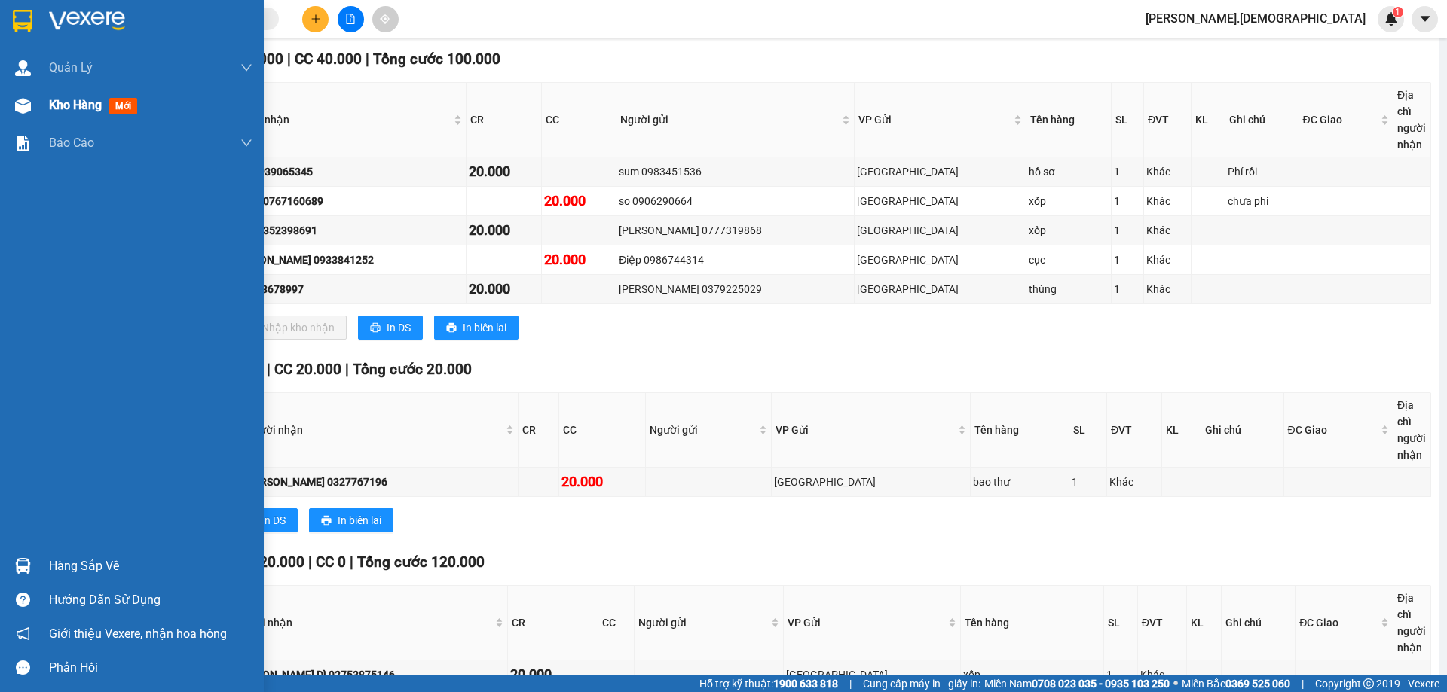
click at [83, 105] on span "Kho hàng" at bounding box center [75, 105] width 53 height 14
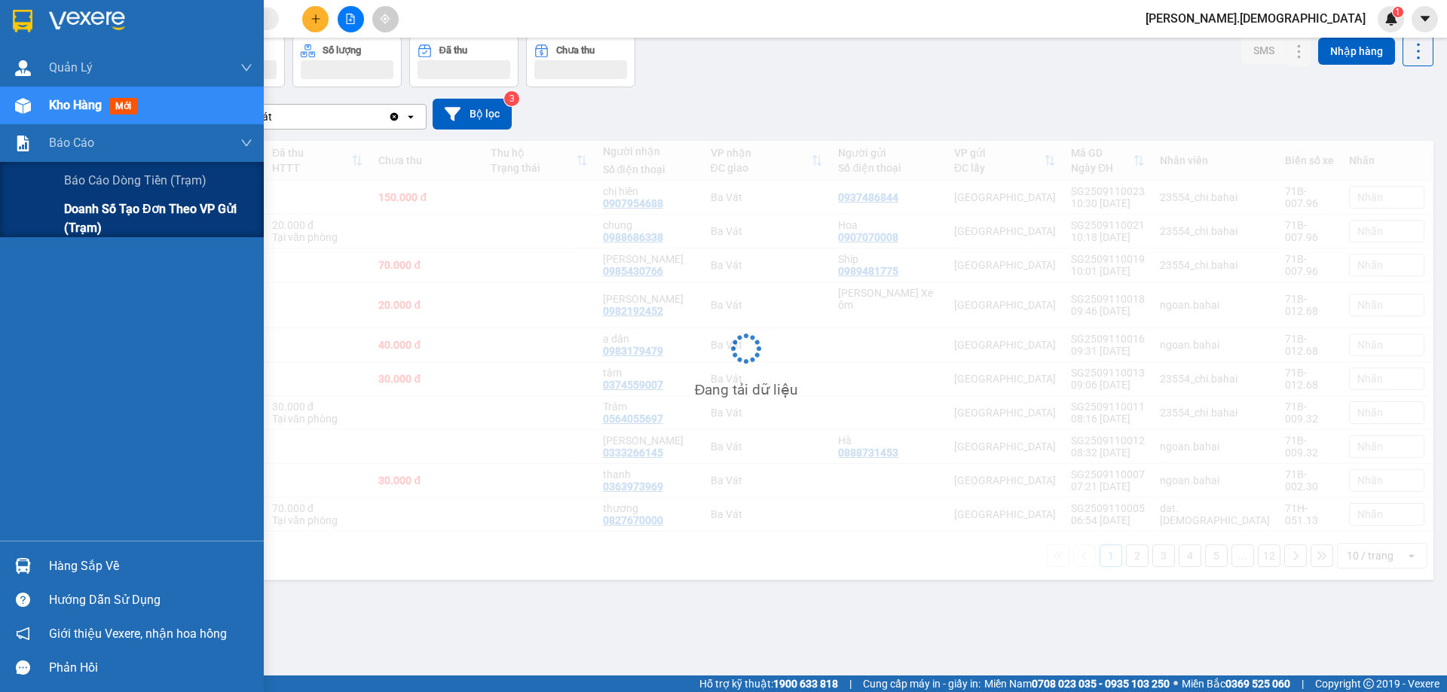
scroll to position [69, 0]
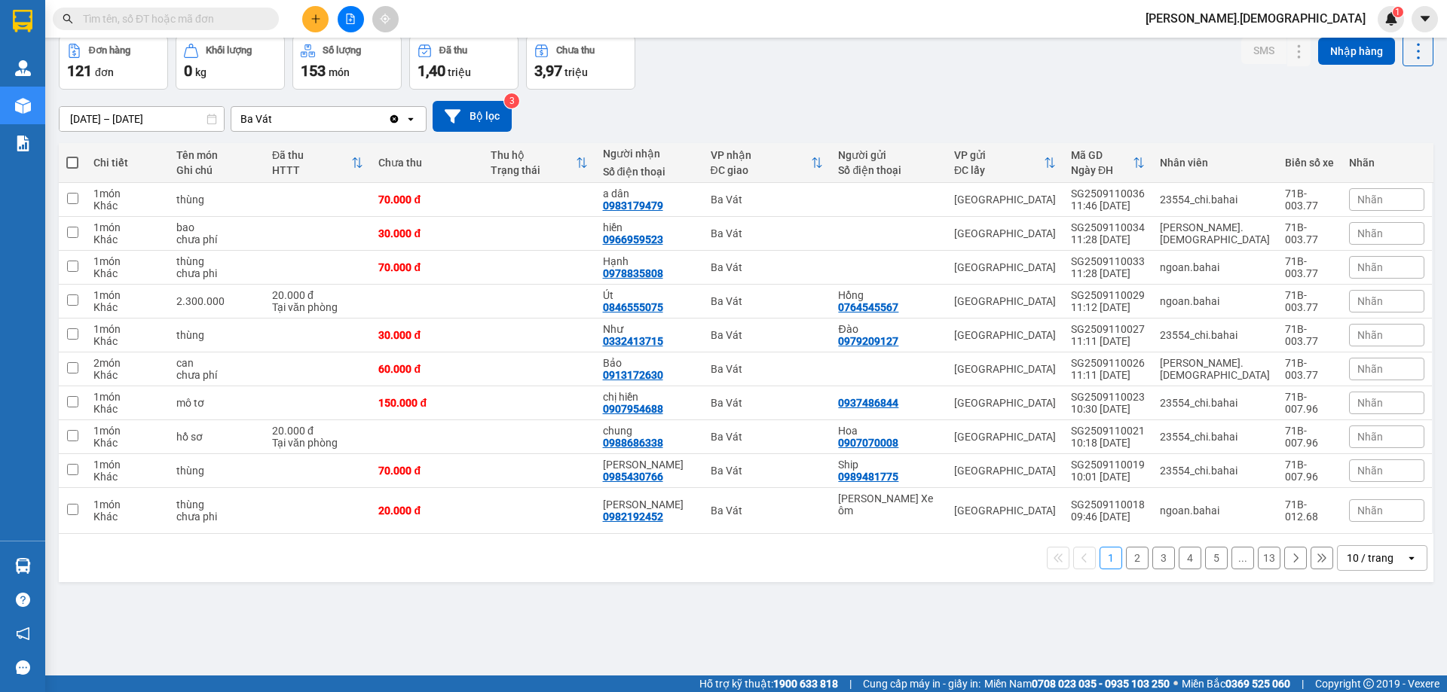
click at [1131, 547] on button "2" at bounding box center [1137, 558] width 23 height 23
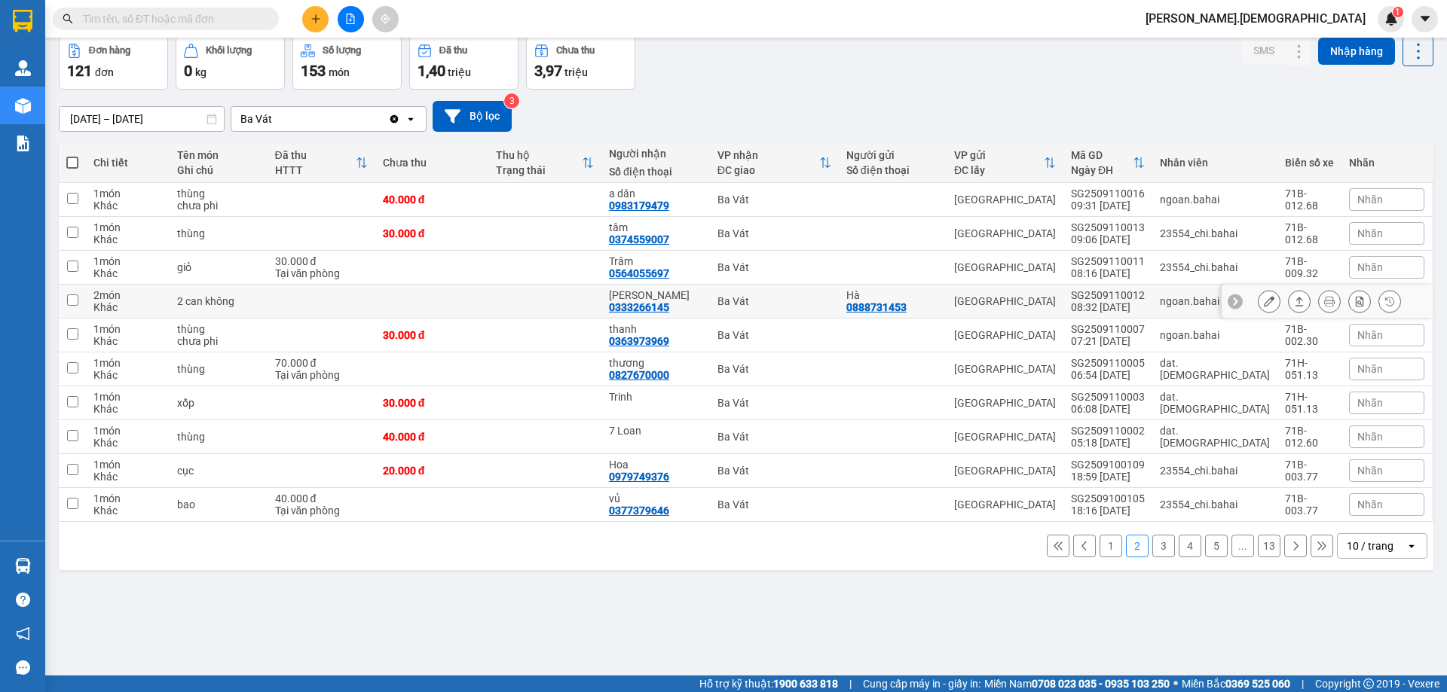
scroll to position [0, 0]
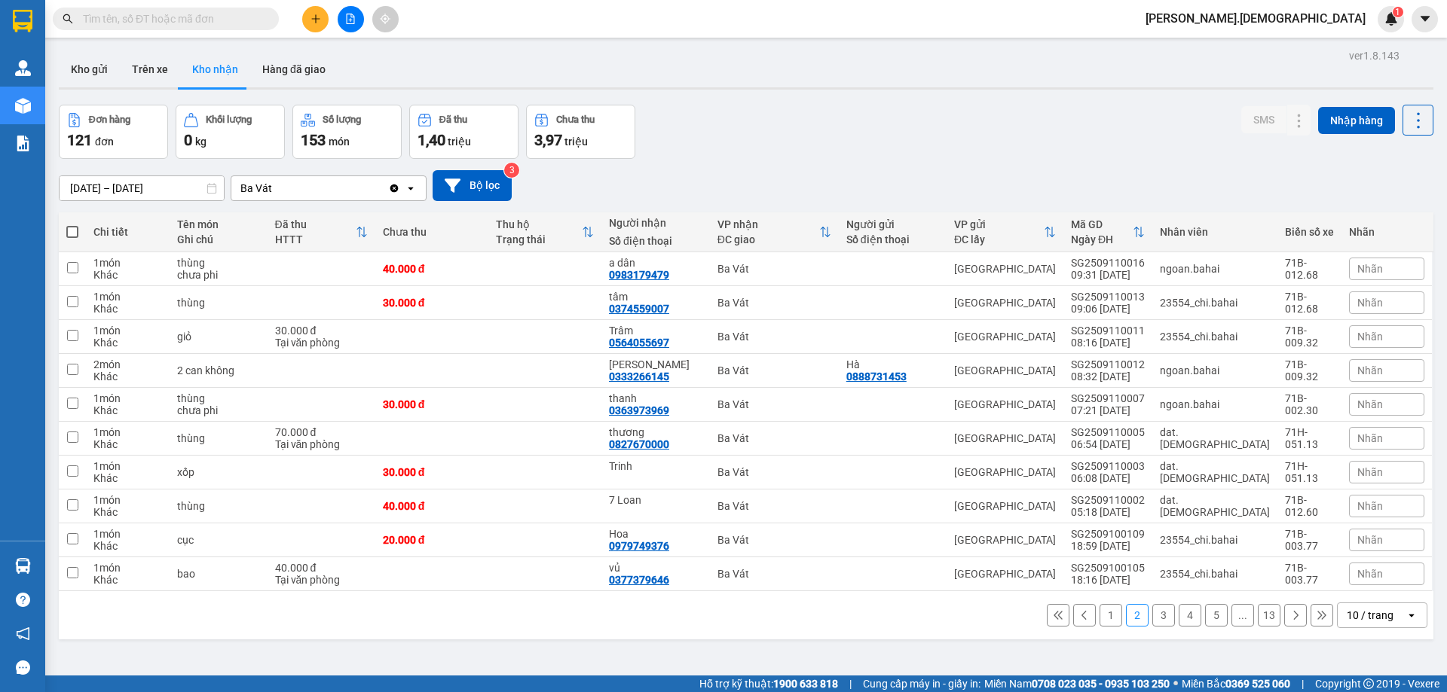
click at [1155, 621] on button "3" at bounding box center [1163, 615] width 23 height 23
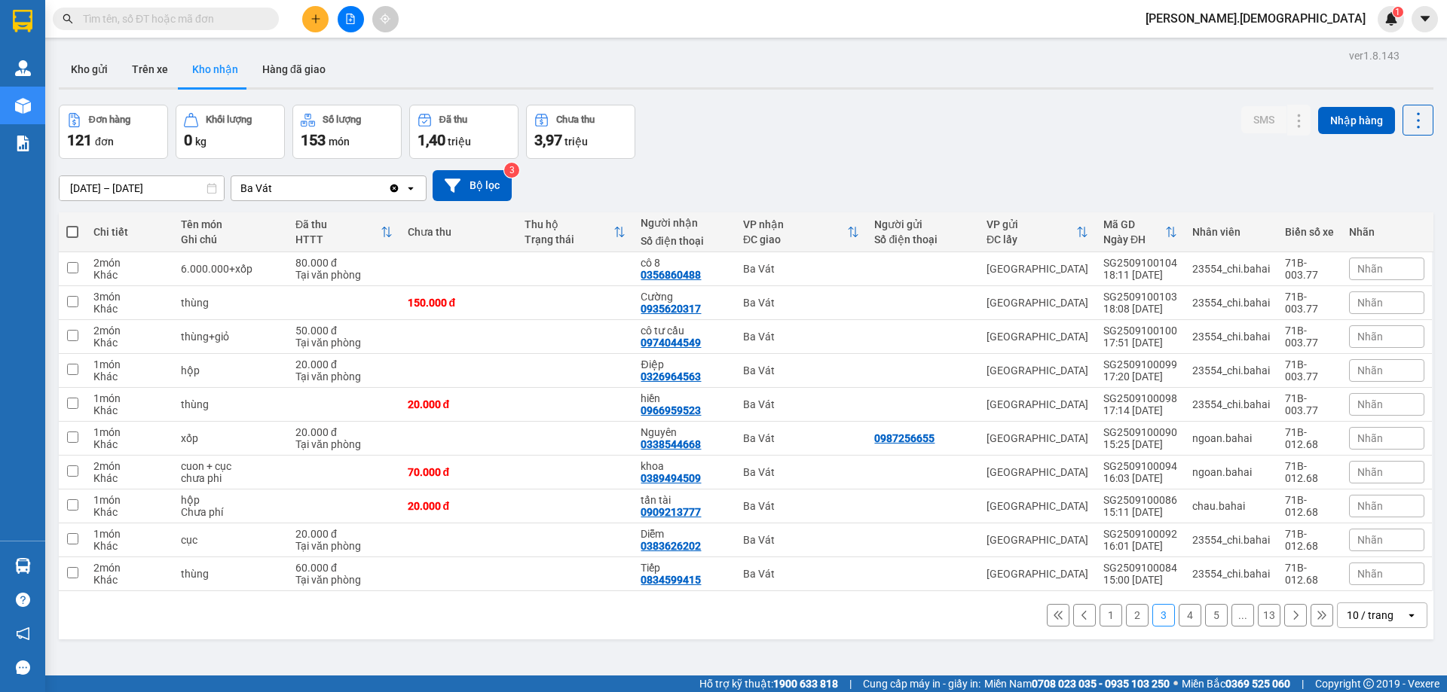
click at [1099, 617] on button "1" at bounding box center [1110, 615] width 23 height 23
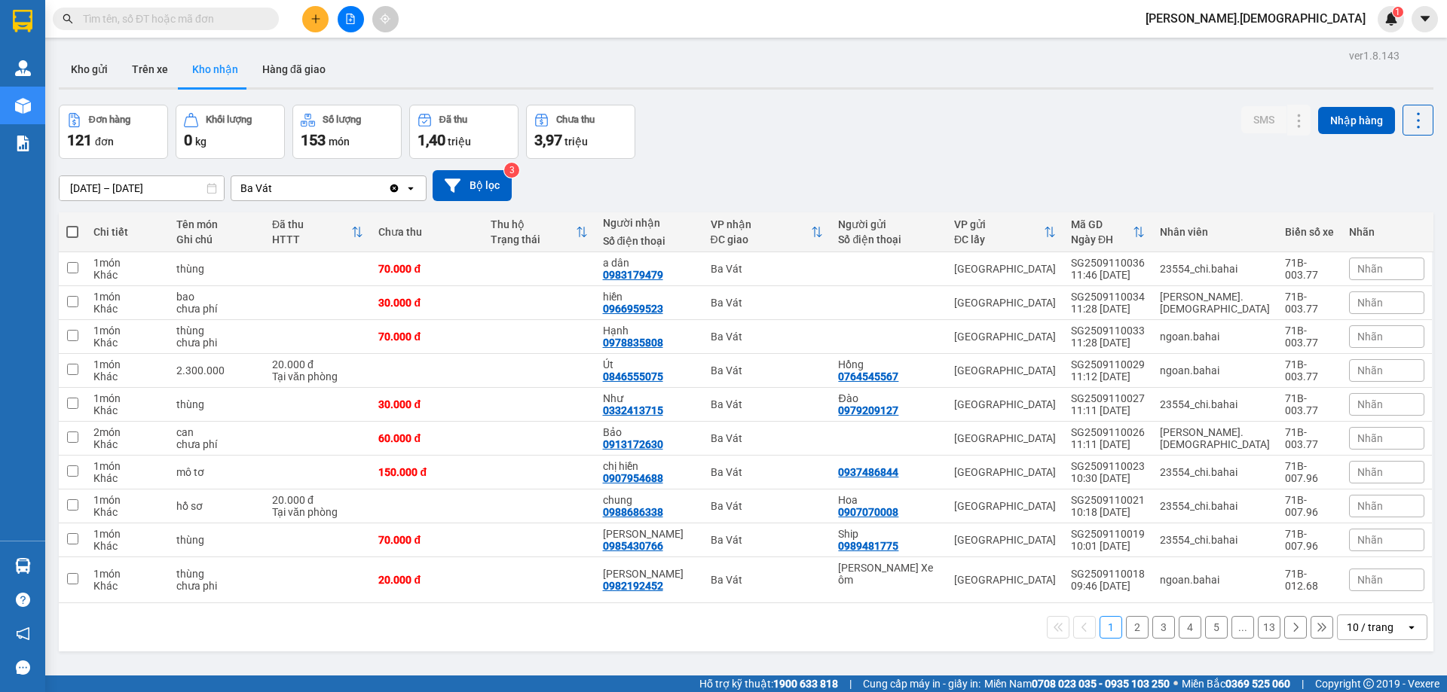
click at [1127, 620] on button "2" at bounding box center [1137, 627] width 23 height 23
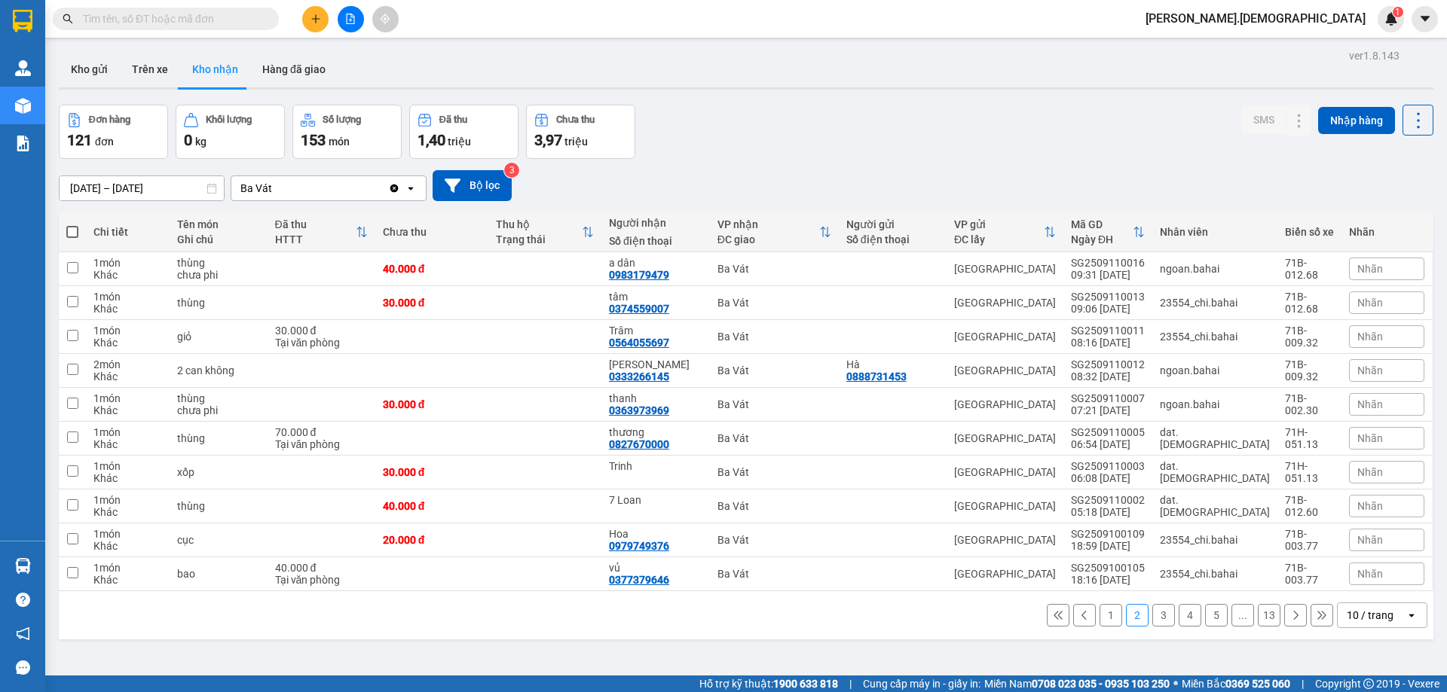
click at [1102, 613] on button "1" at bounding box center [1110, 615] width 23 height 23
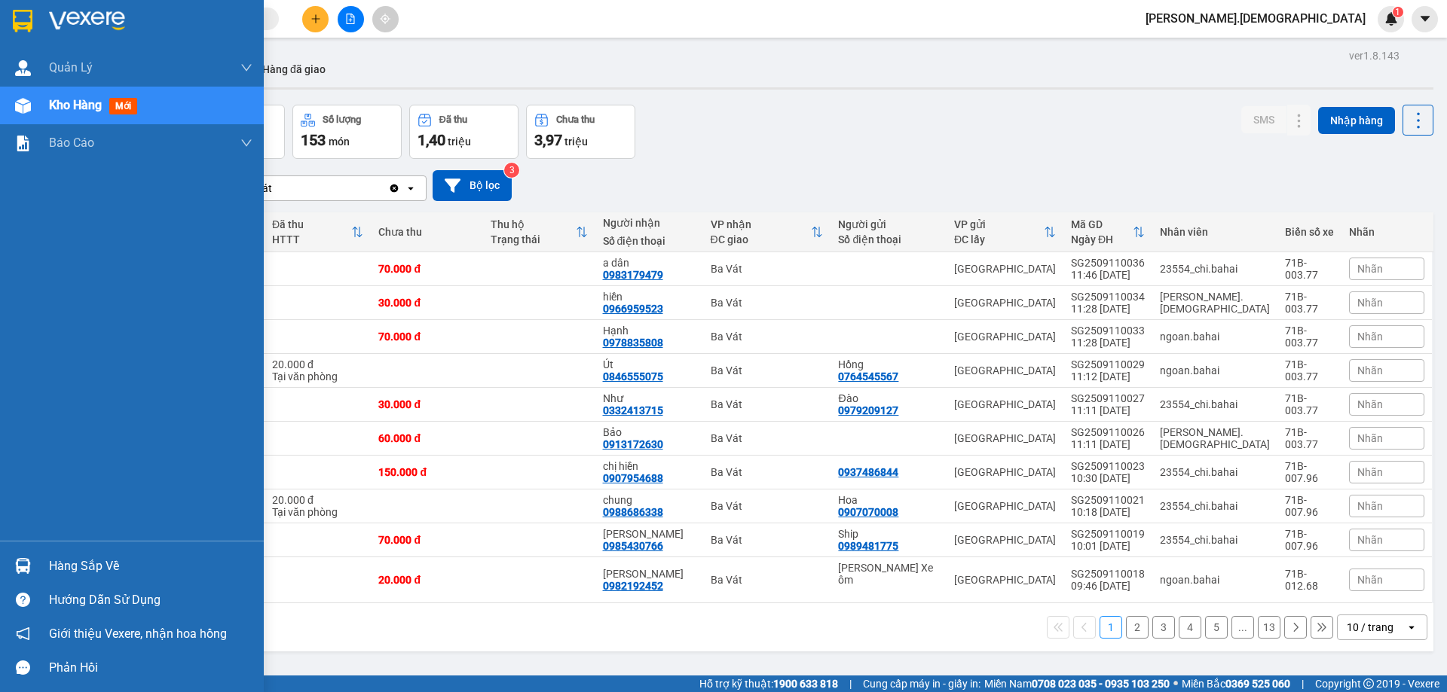
click at [91, 566] on div "Hàng sắp về" at bounding box center [150, 566] width 203 height 23
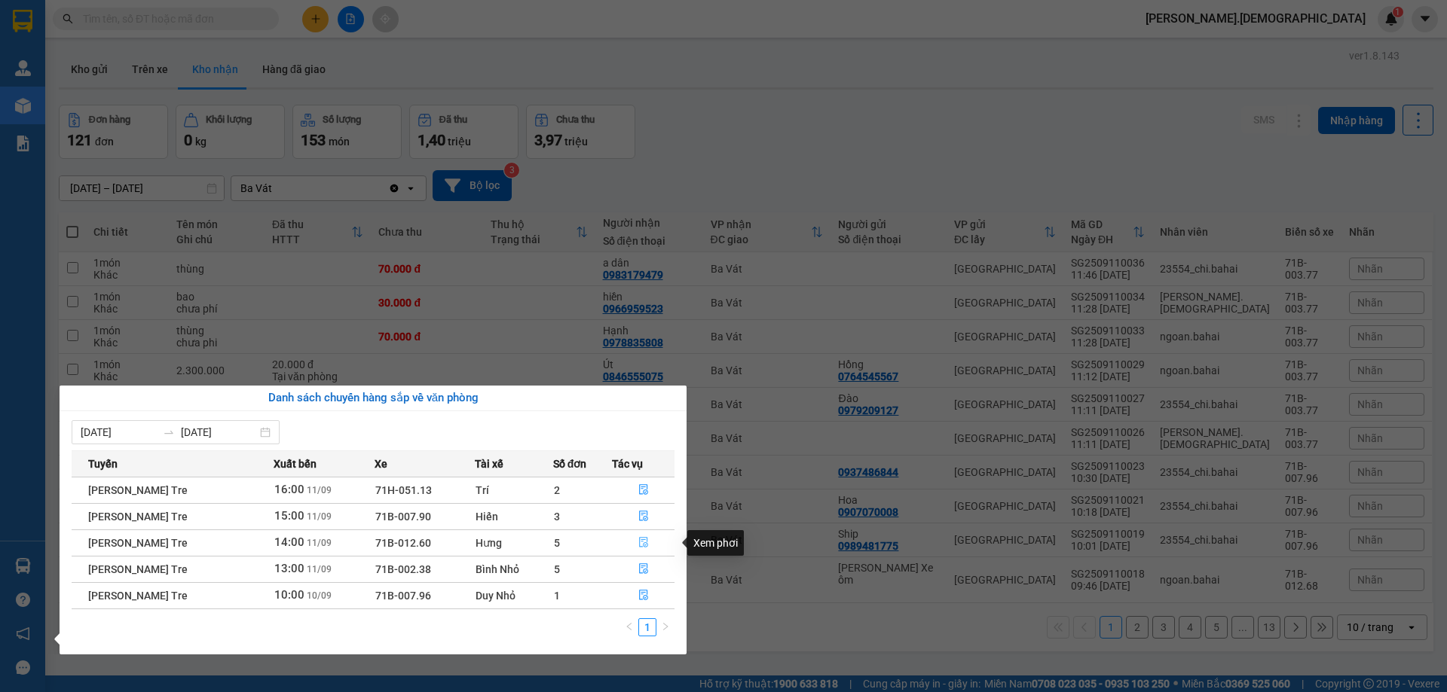
click at [642, 543] on icon "file-done" at bounding box center [643, 542] width 11 height 11
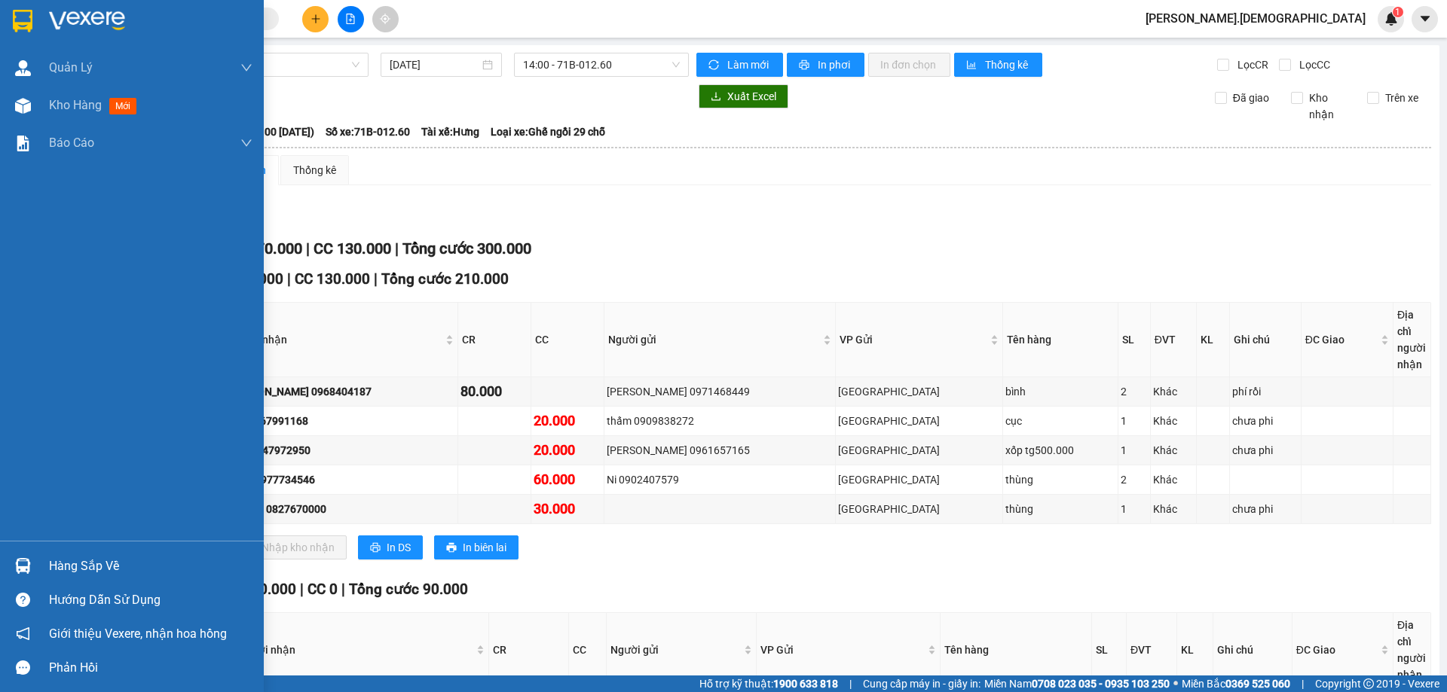
click at [66, 564] on div "Hàng sắp về" at bounding box center [150, 566] width 203 height 23
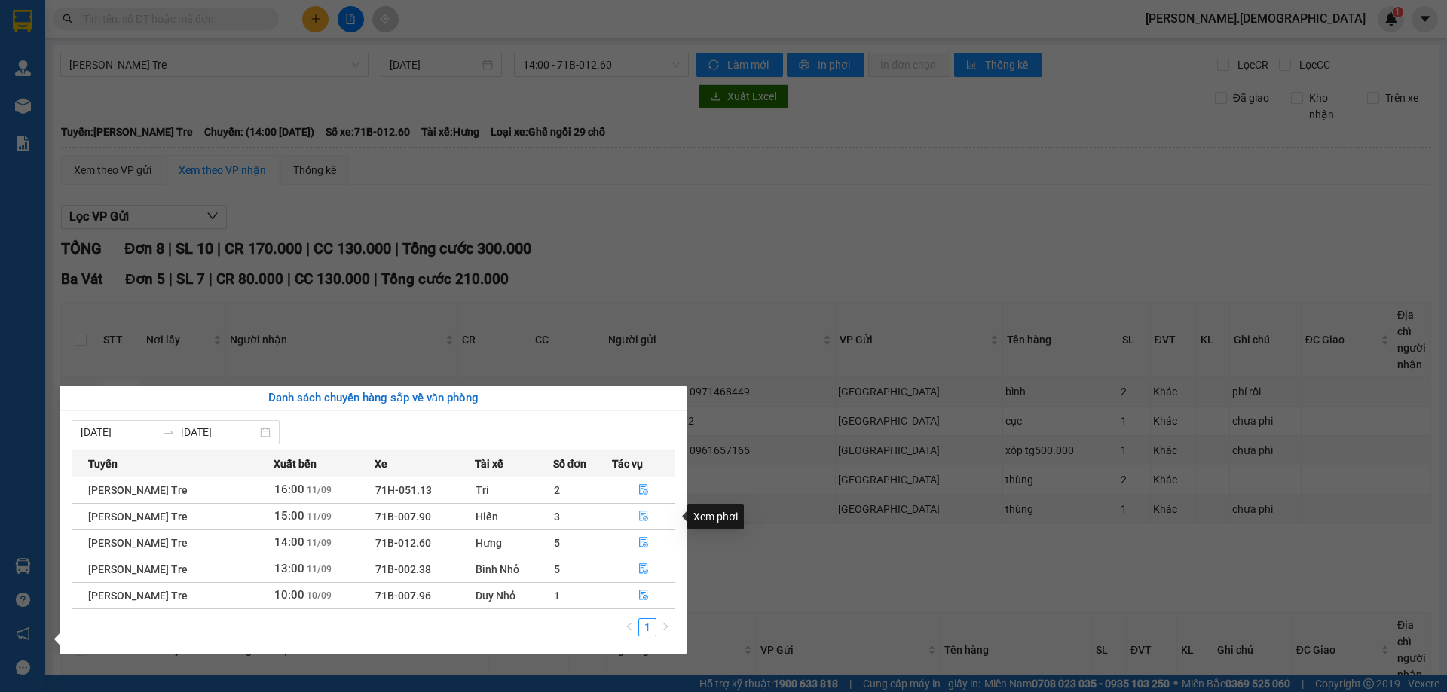
click at [642, 514] on icon "file-done" at bounding box center [643, 517] width 9 height 11
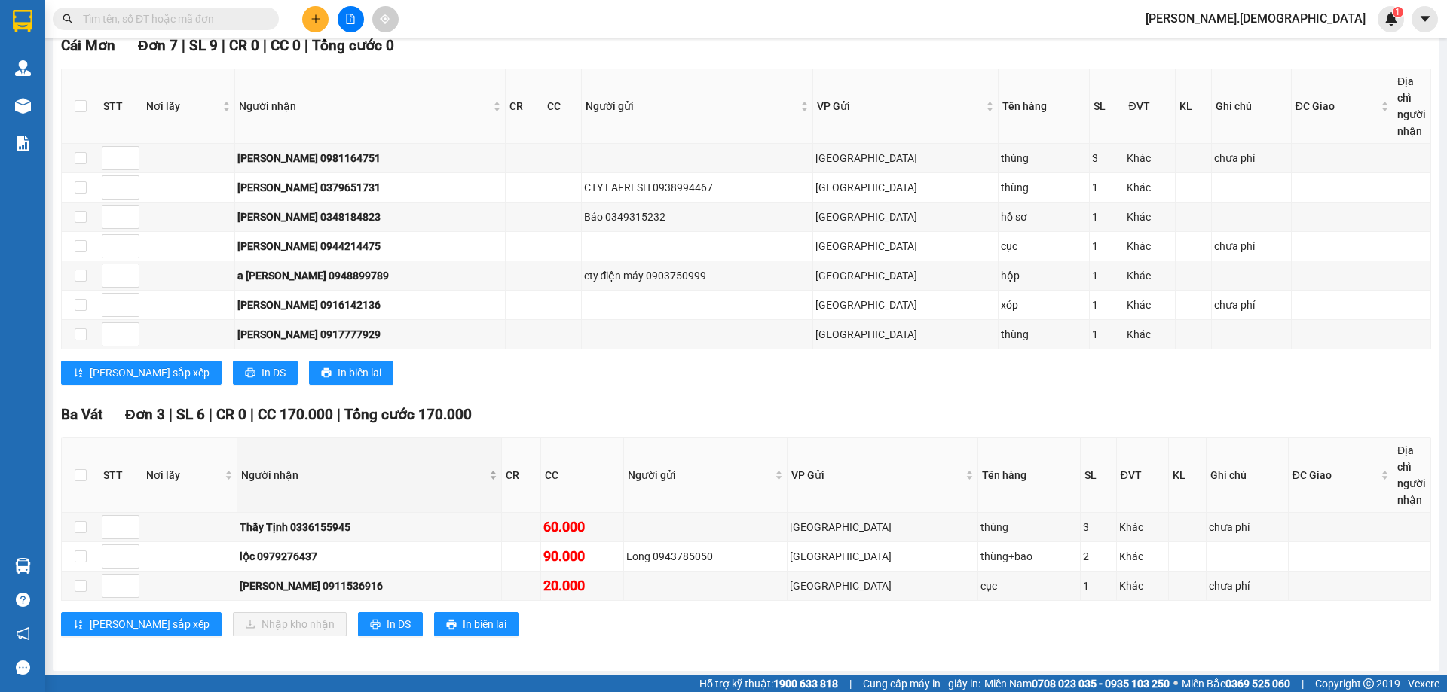
scroll to position [237, 0]
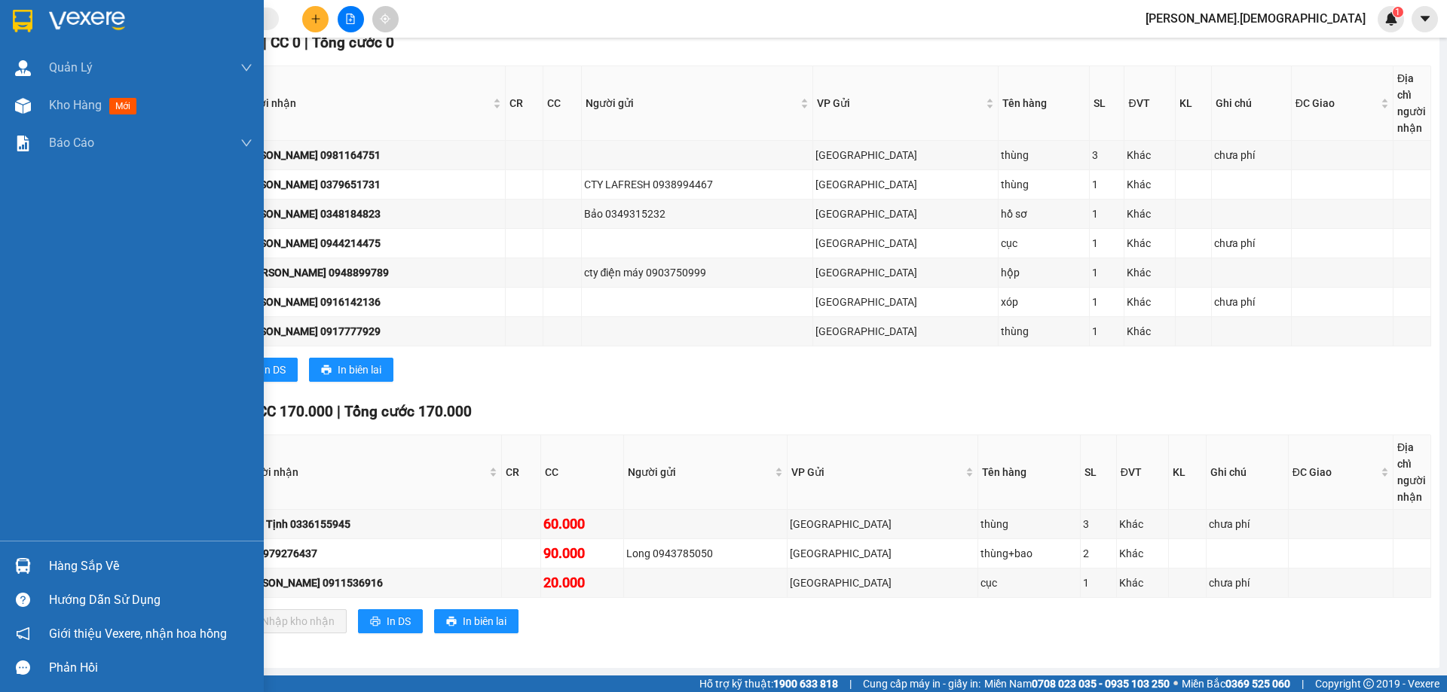
click at [102, 569] on div "Hàng sắp về" at bounding box center [150, 566] width 203 height 23
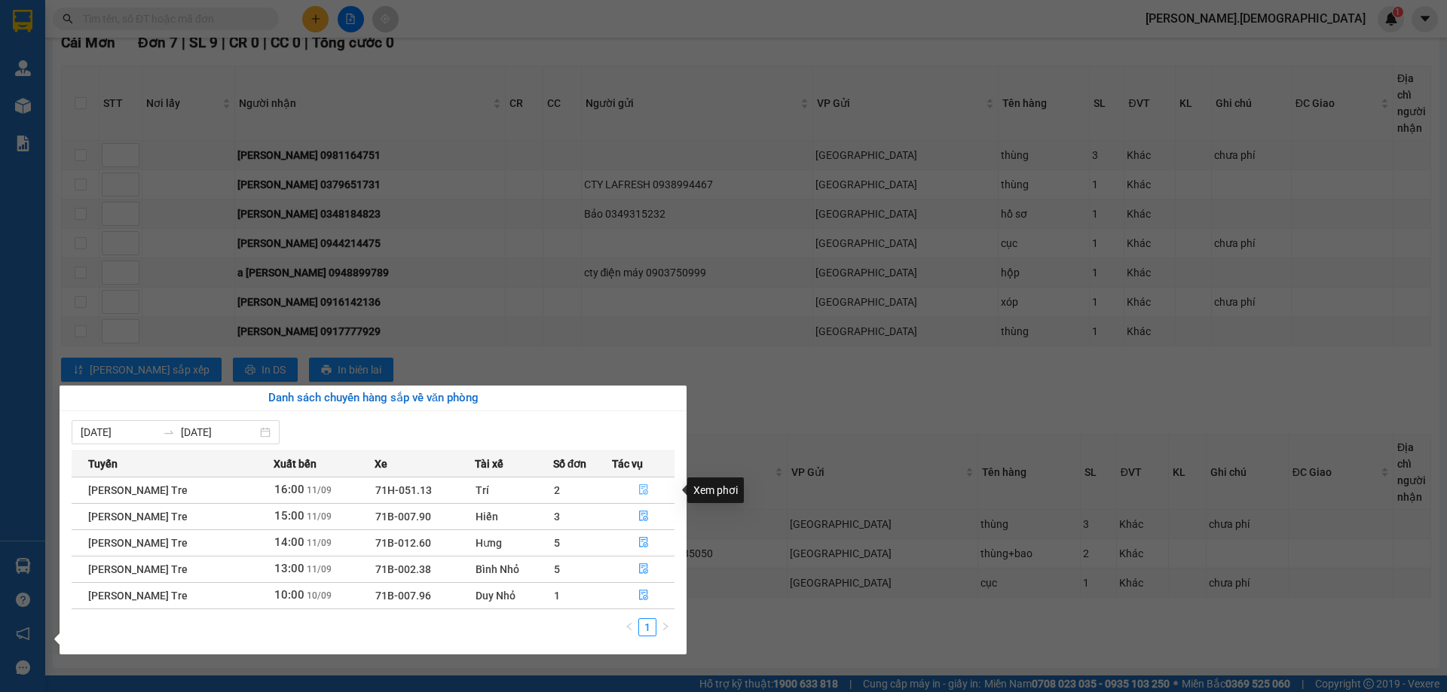
click at [649, 487] on icon "file-done" at bounding box center [643, 490] width 11 height 11
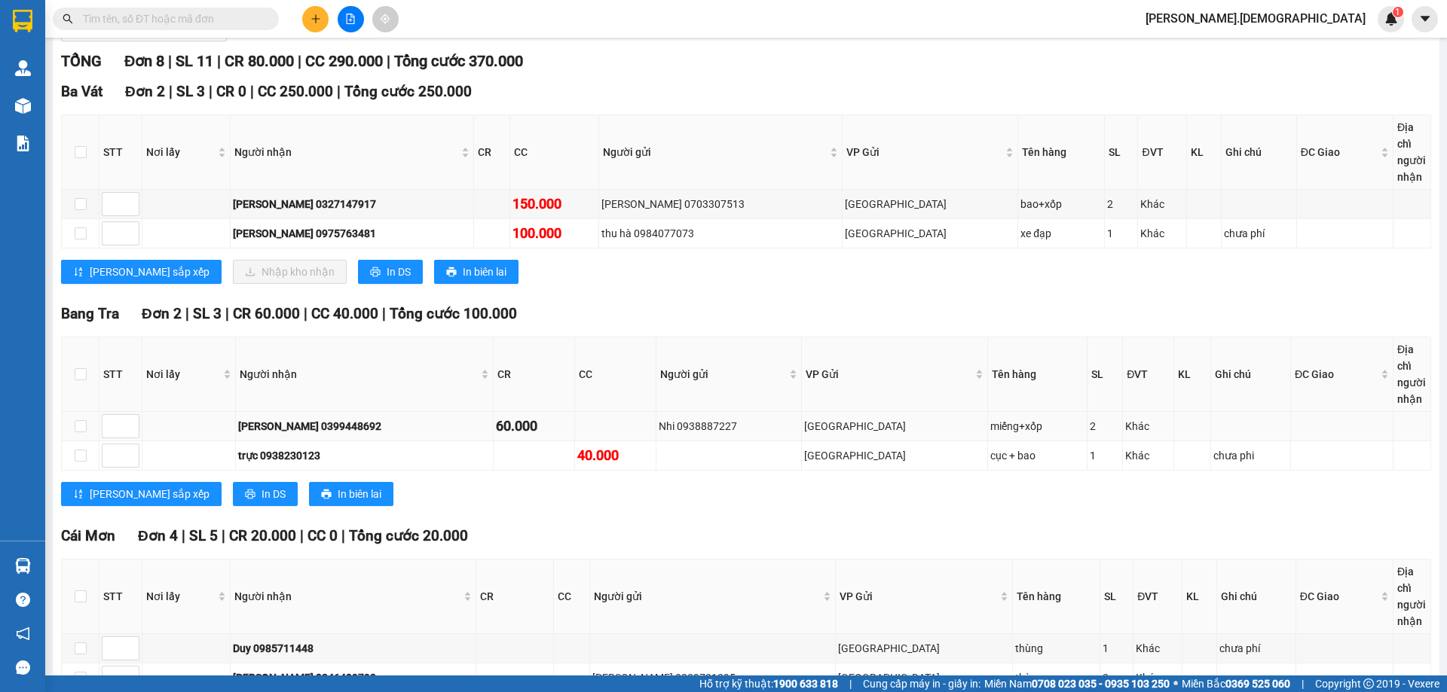
scroll to position [161, 0]
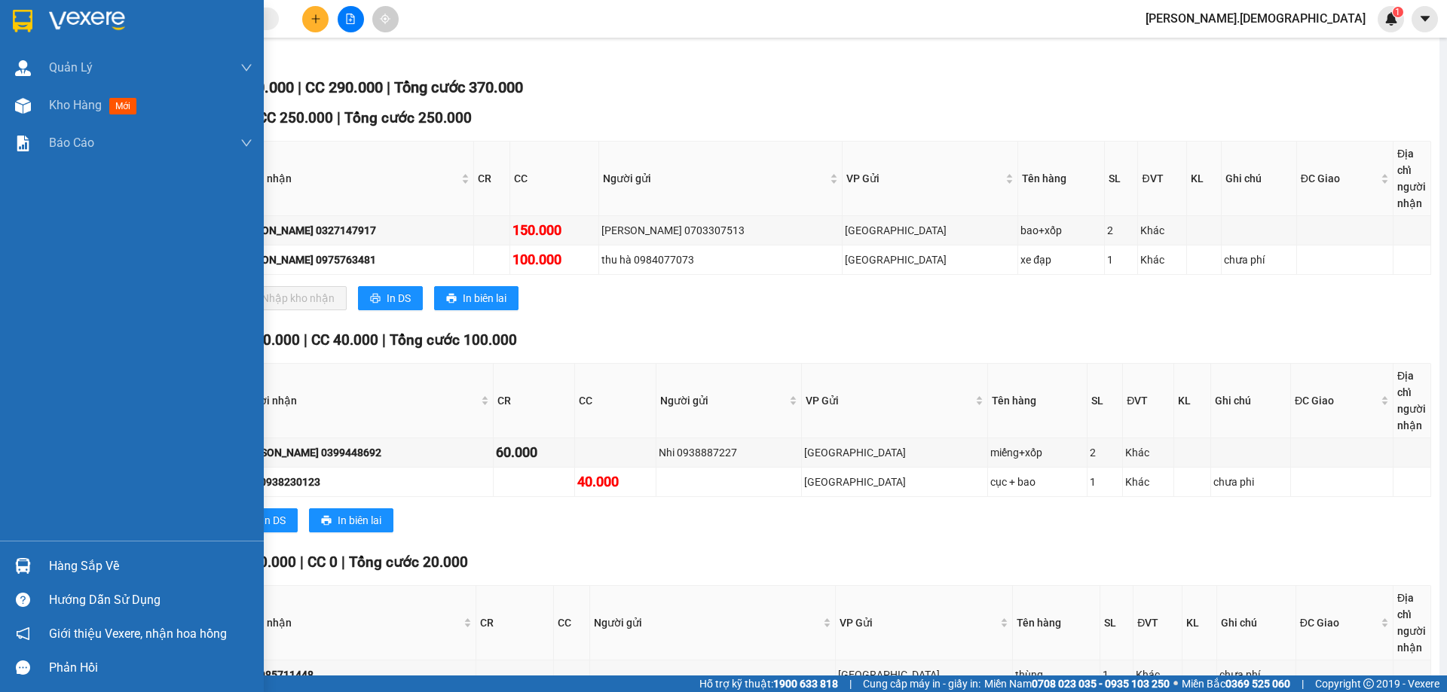
click at [84, 569] on div "Hàng sắp về" at bounding box center [150, 566] width 203 height 23
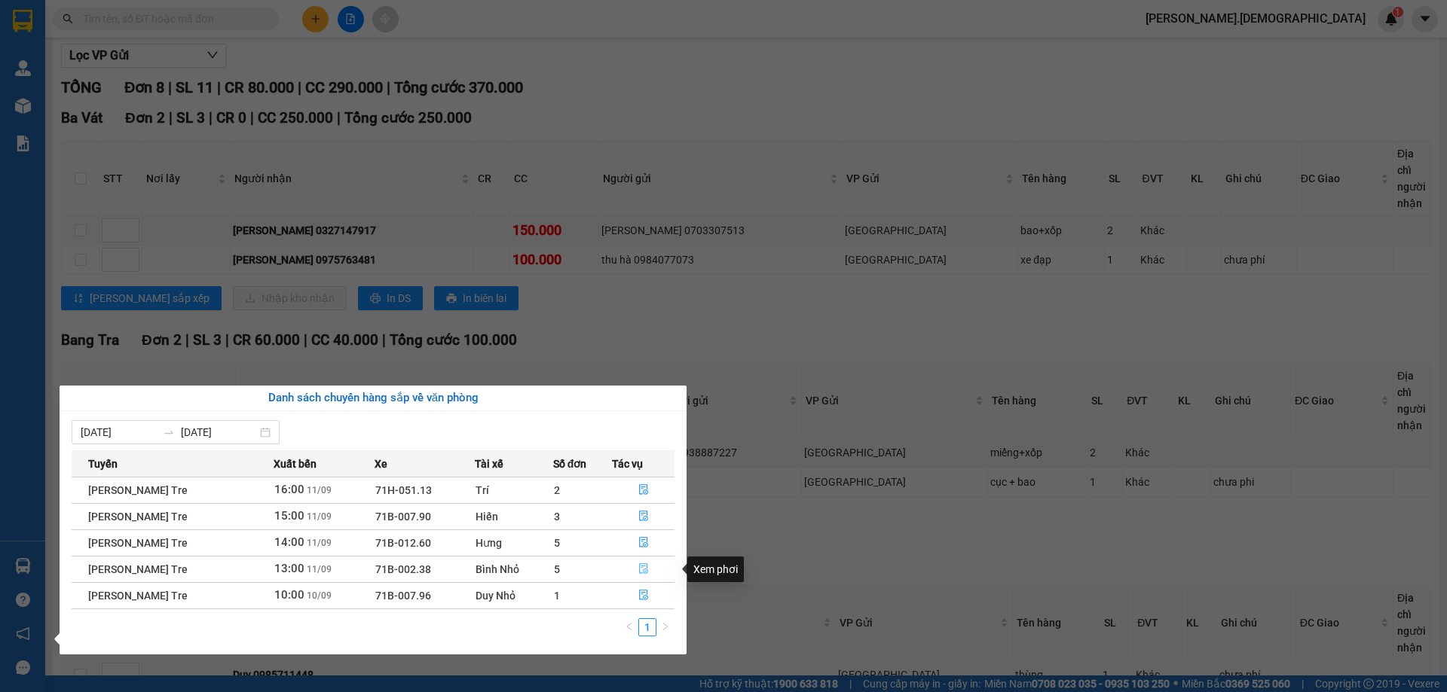
click at [640, 570] on icon "file-done" at bounding box center [643, 569] width 11 height 11
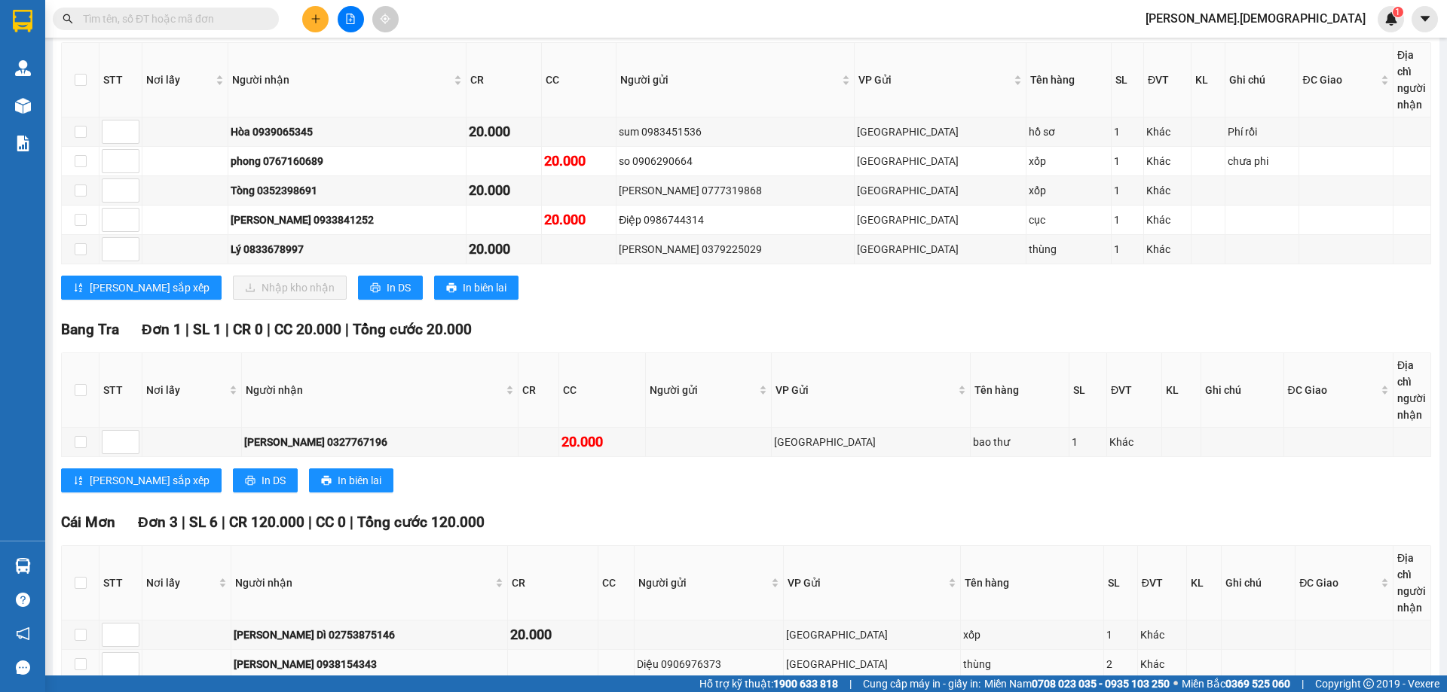
scroll to position [371, 0]
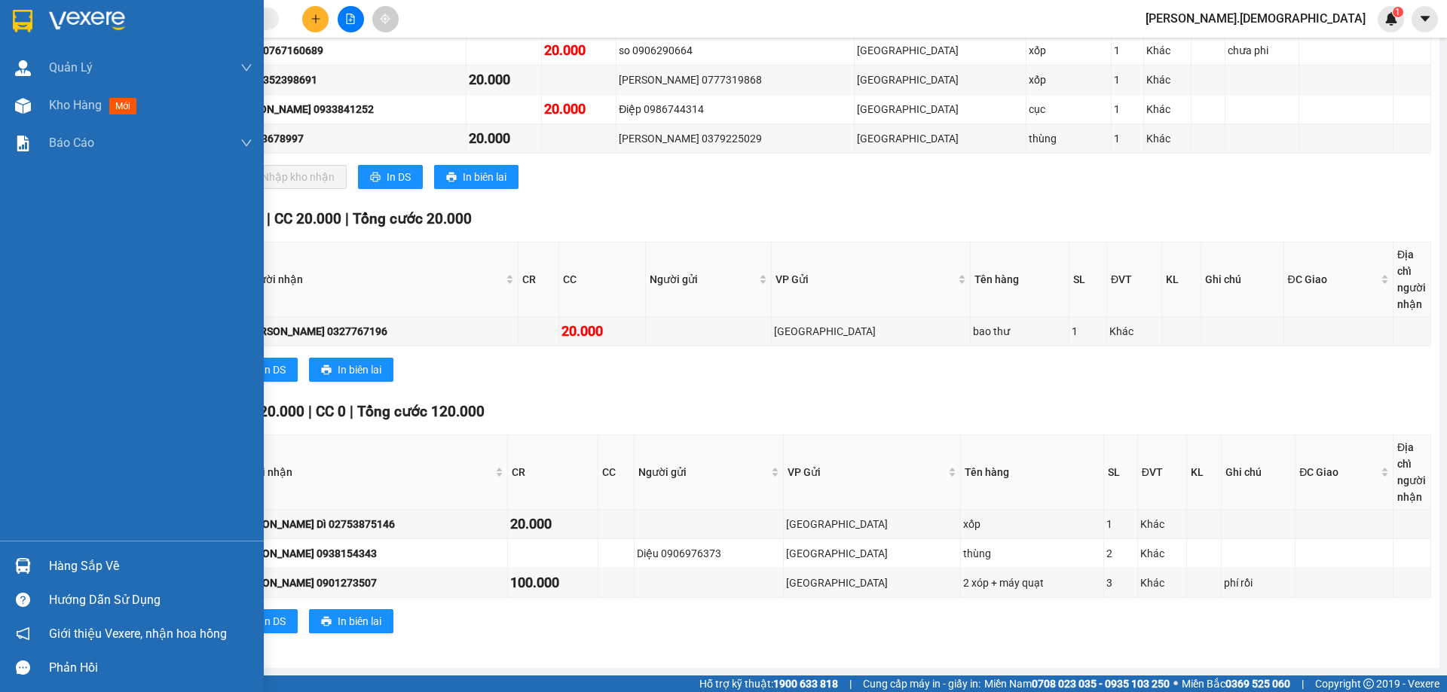
click at [75, 564] on div "Hàng sắp về" at bounding box center [150, 566] width 203 height 23
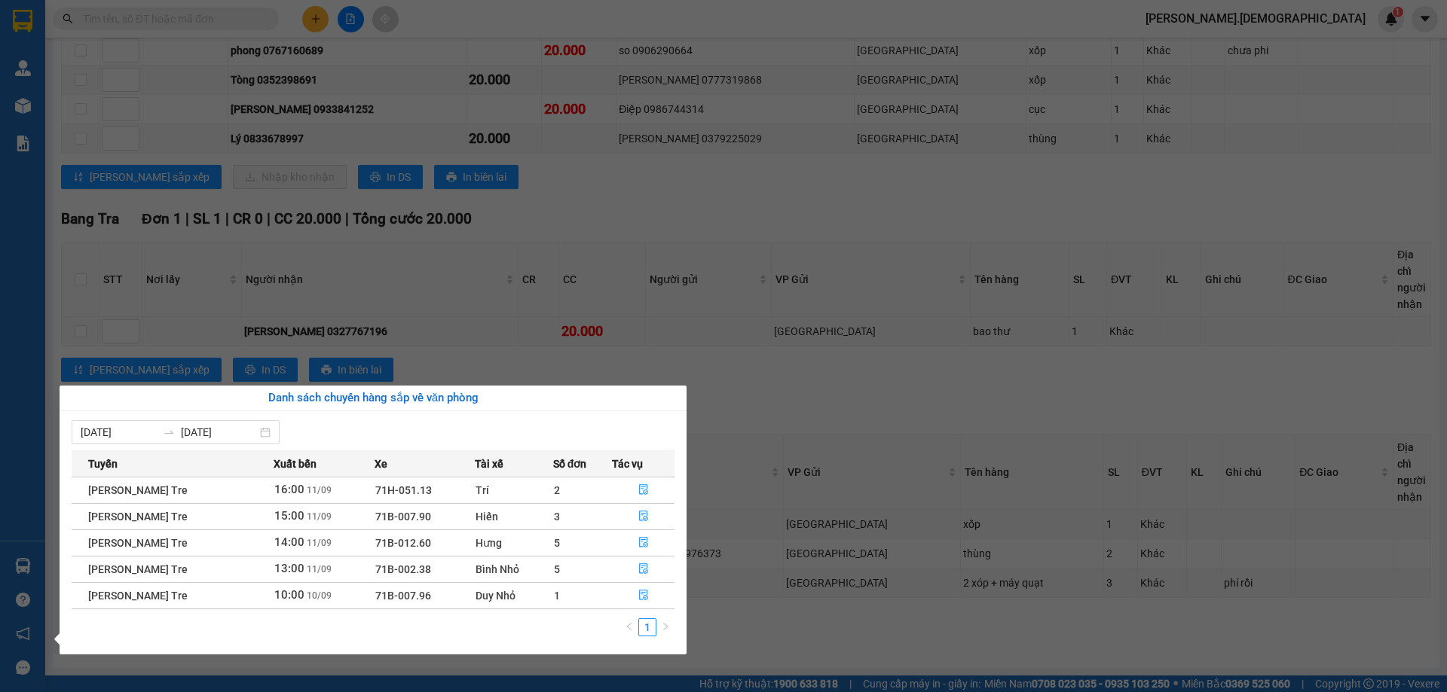
click at [735, 653] on section "Kết quả [PERSON_NAME] ( 0 ) Bộ lọc No Data [PERSON_NAME].bahai 1 [PERSON_NAME] …" at bounding box center [723, 346] width 1447 height 692
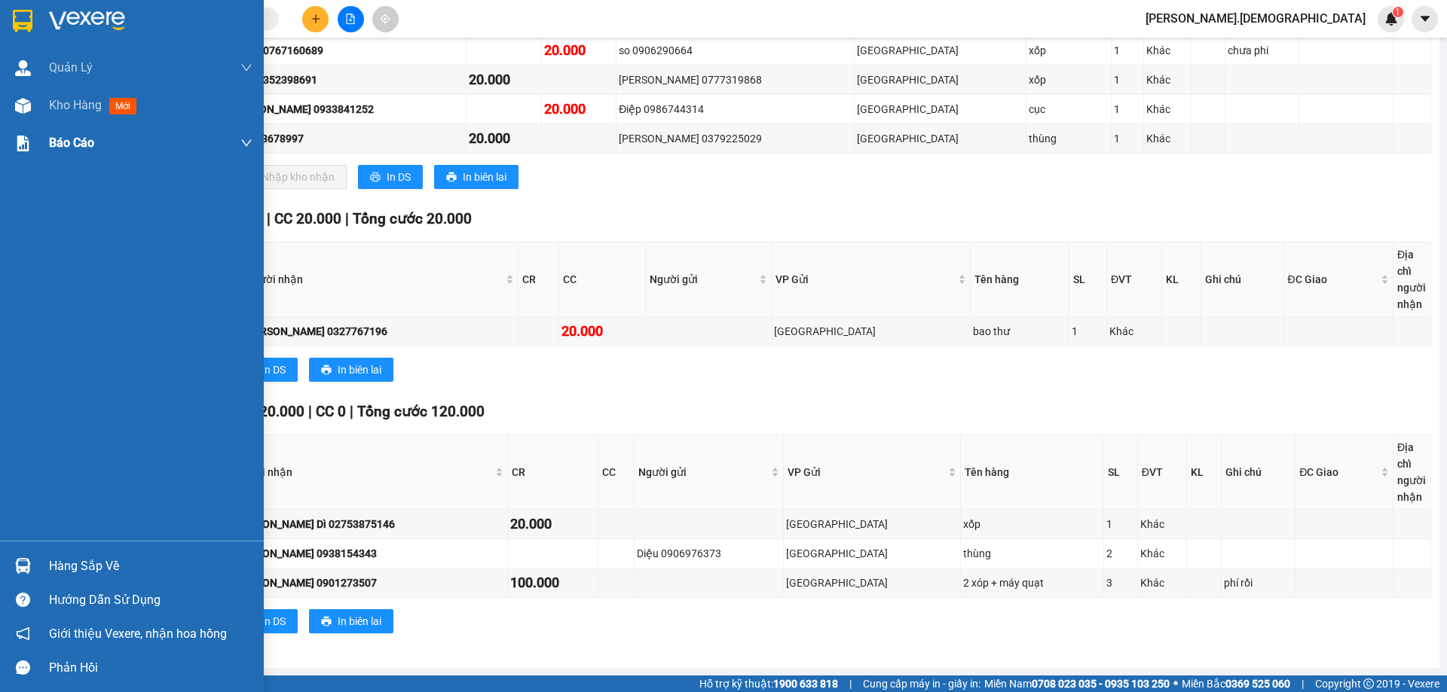
drag, startPoint x: 58, startPoint y: 115, endPoint x: 216, endPoint y: 151, distance: 162.3
click at [59, 115] on div "Kho hàng mới" at bounding box center [150, 106] width 203 height 38
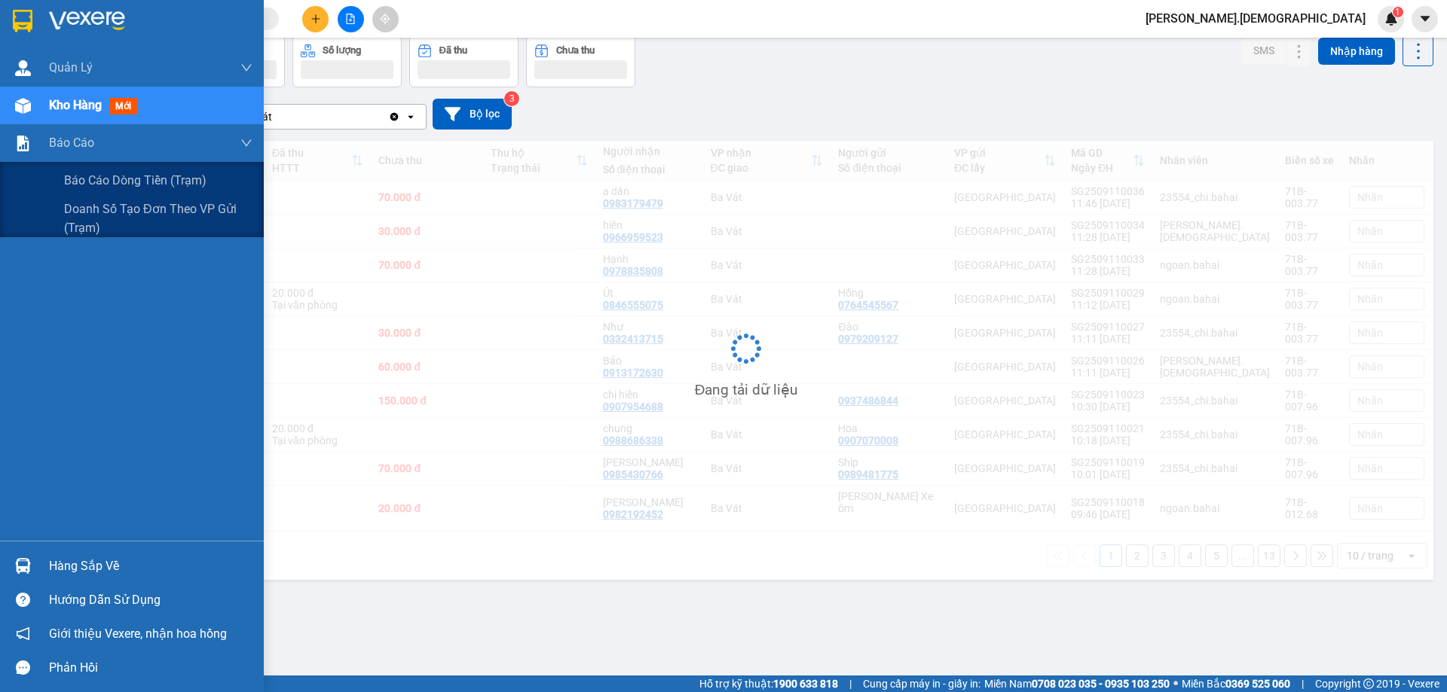
scroll to position [69, 0]
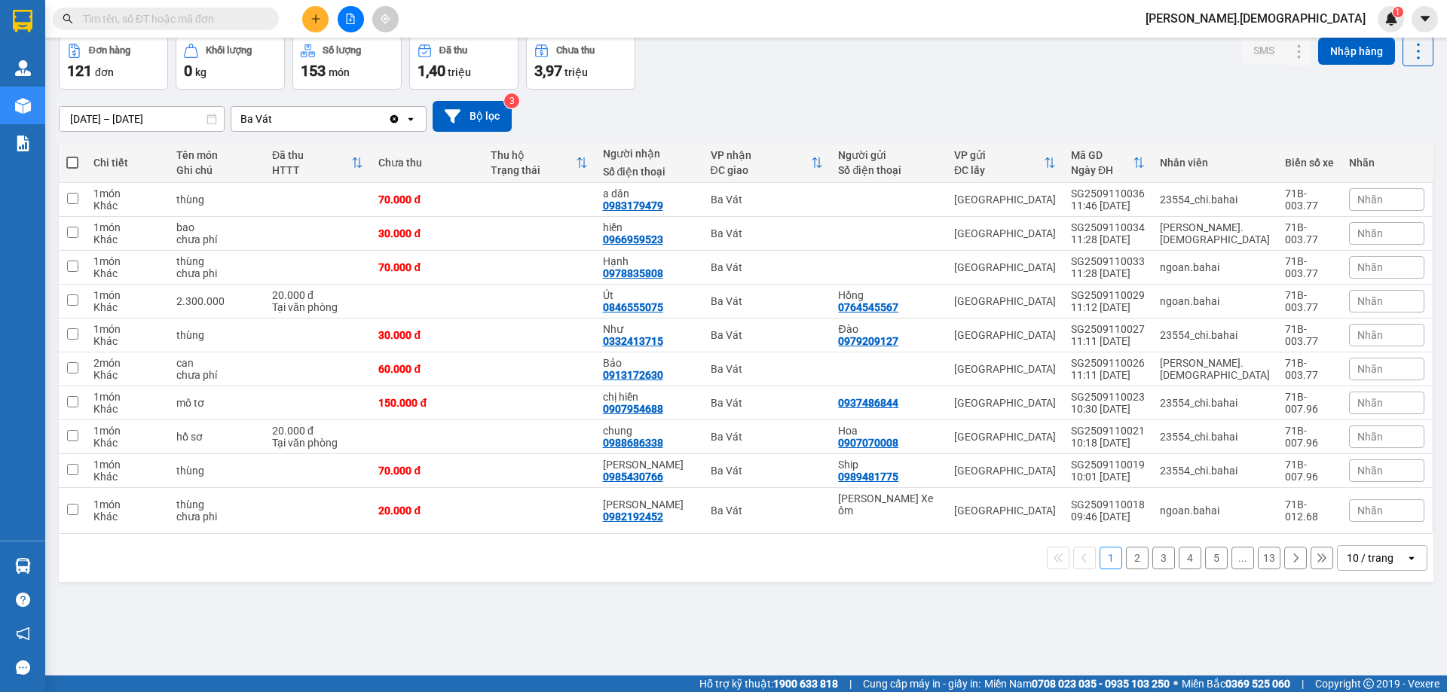
click at [216, 17] on input "text" at bounding box center [172, 19] width 178 height 17
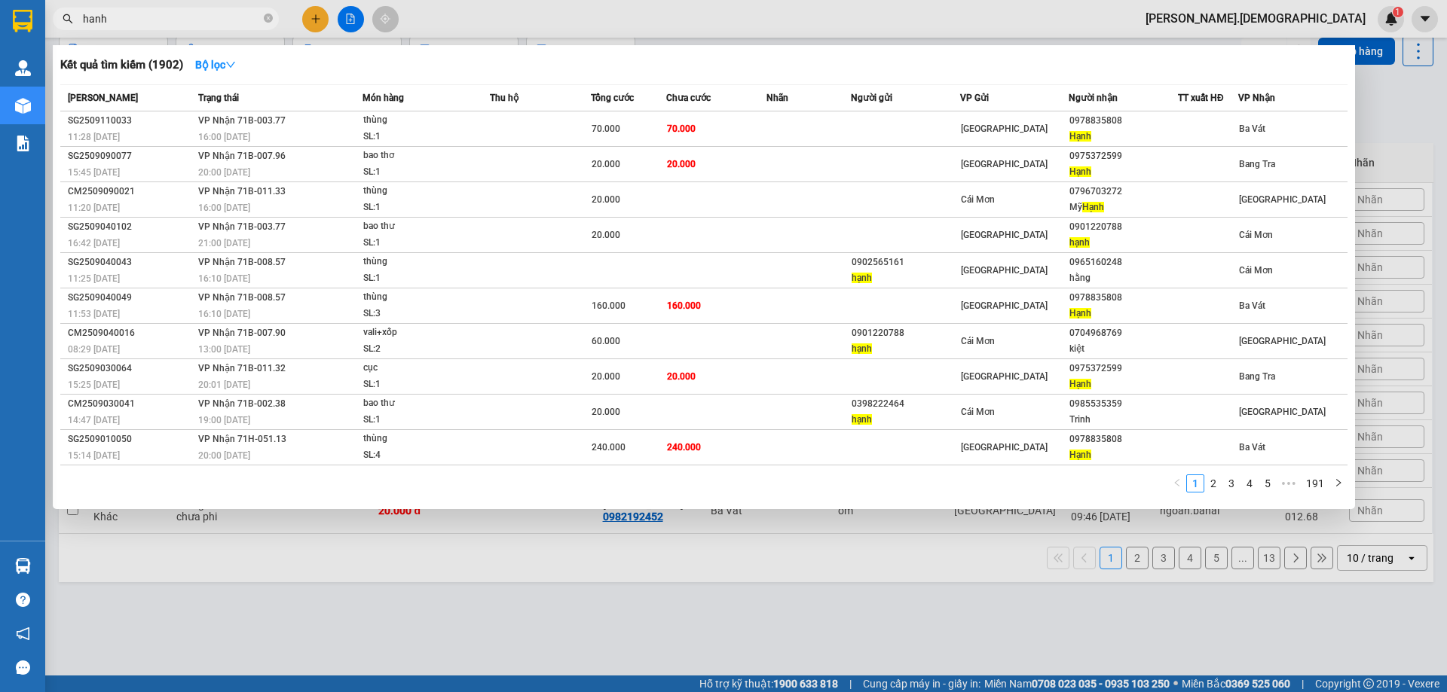
type input "hanh"
drag, startPoint x: 900, startPoint y: 537, endPoint x: 910, endPoint y: 527, distance: 13.9
click at [905, 533] on div at bounding box center [723, 346] width 1447 height 692
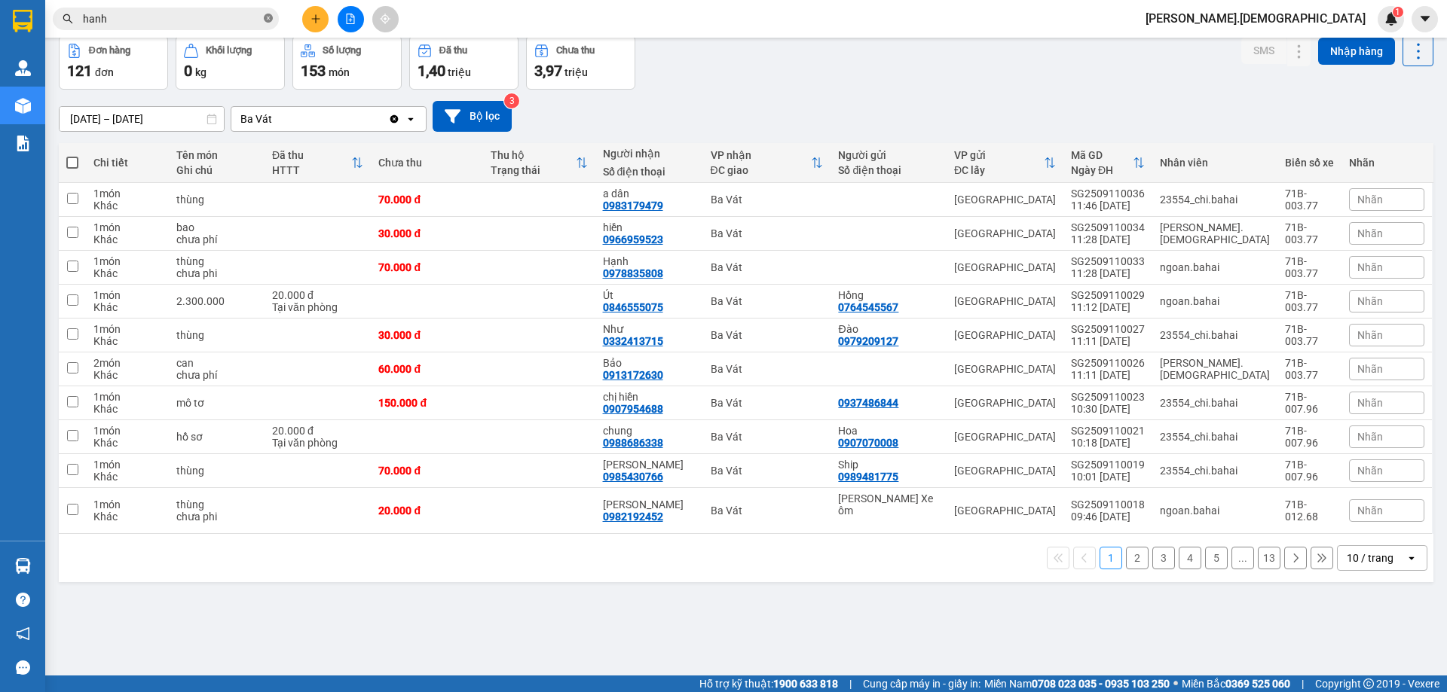
click at [268, 18] on icon "close-circle" at bounding box center [268, 18] width 9 height 9
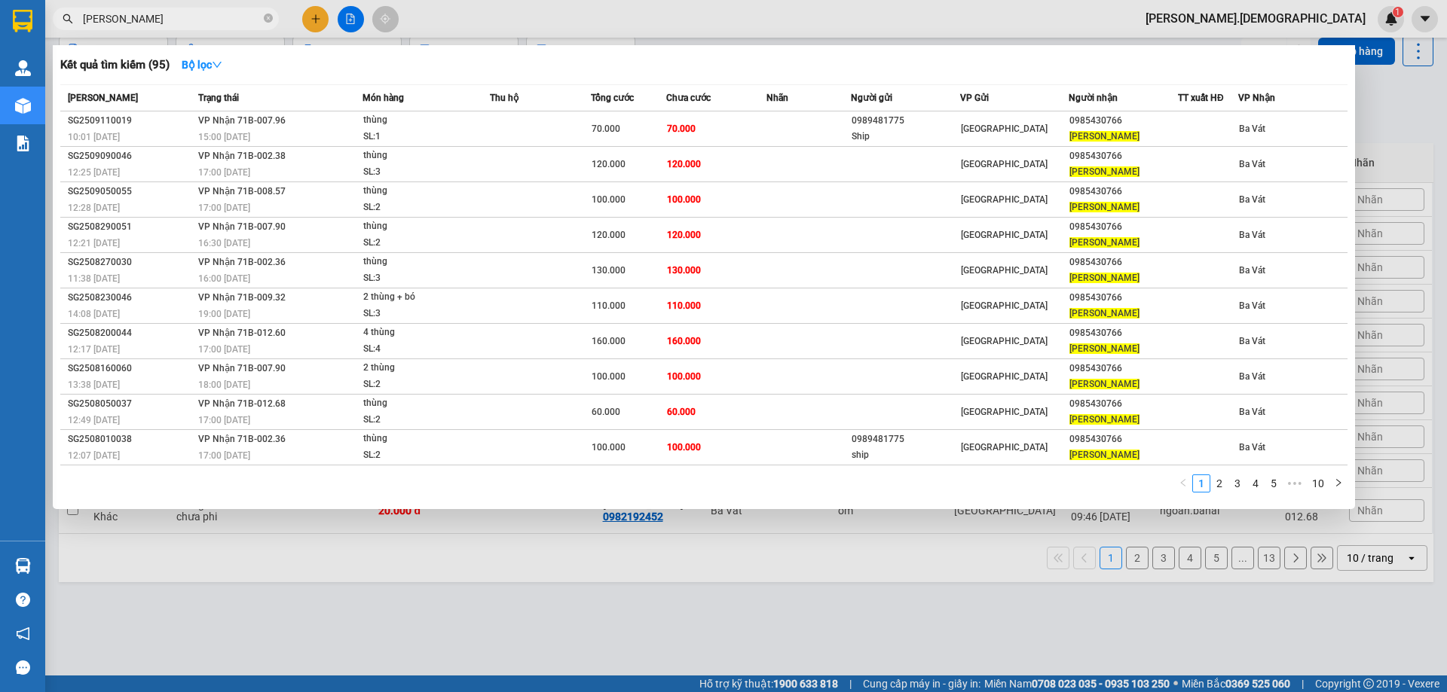
type input "[PERSON_NAME]"
click at [510, 625] on div at bounding box center [723, 346] width 1447 height 692
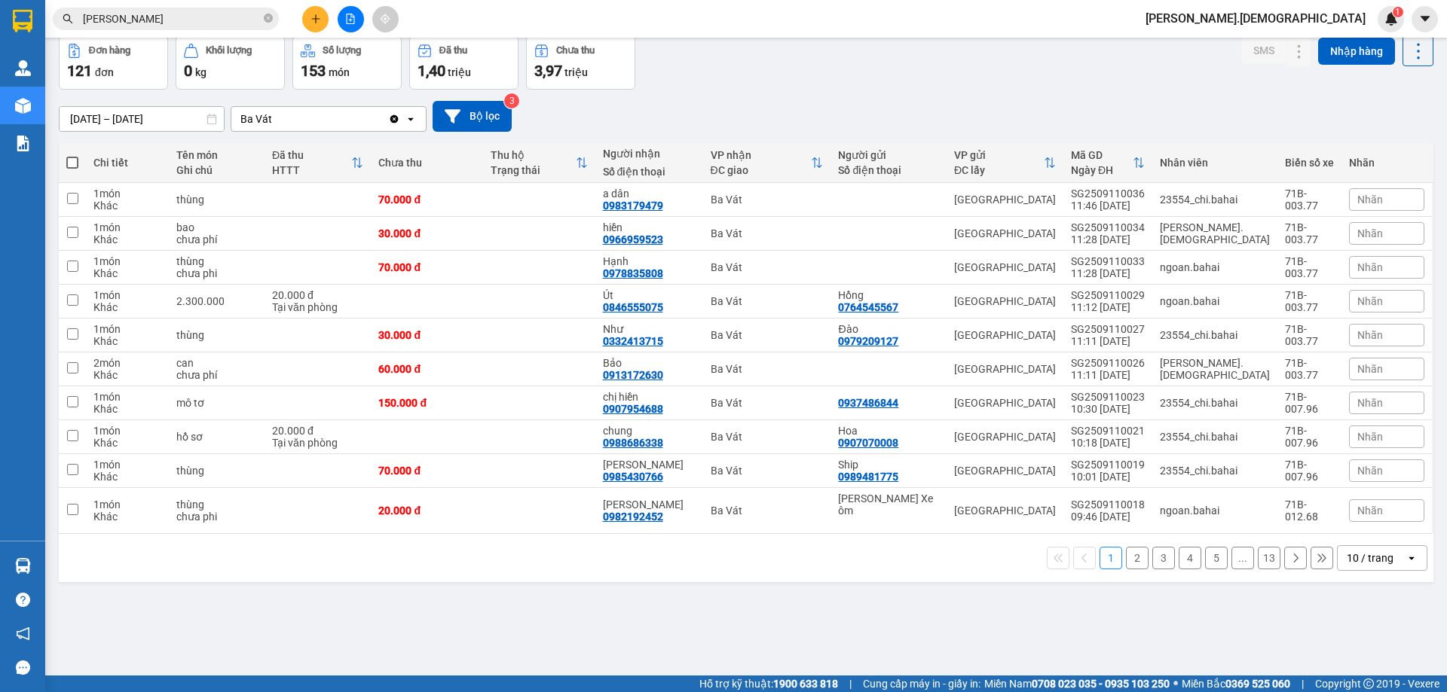
click at [1126, 547] on button "2" at bounding box center [1137, 558] width 23 height 23
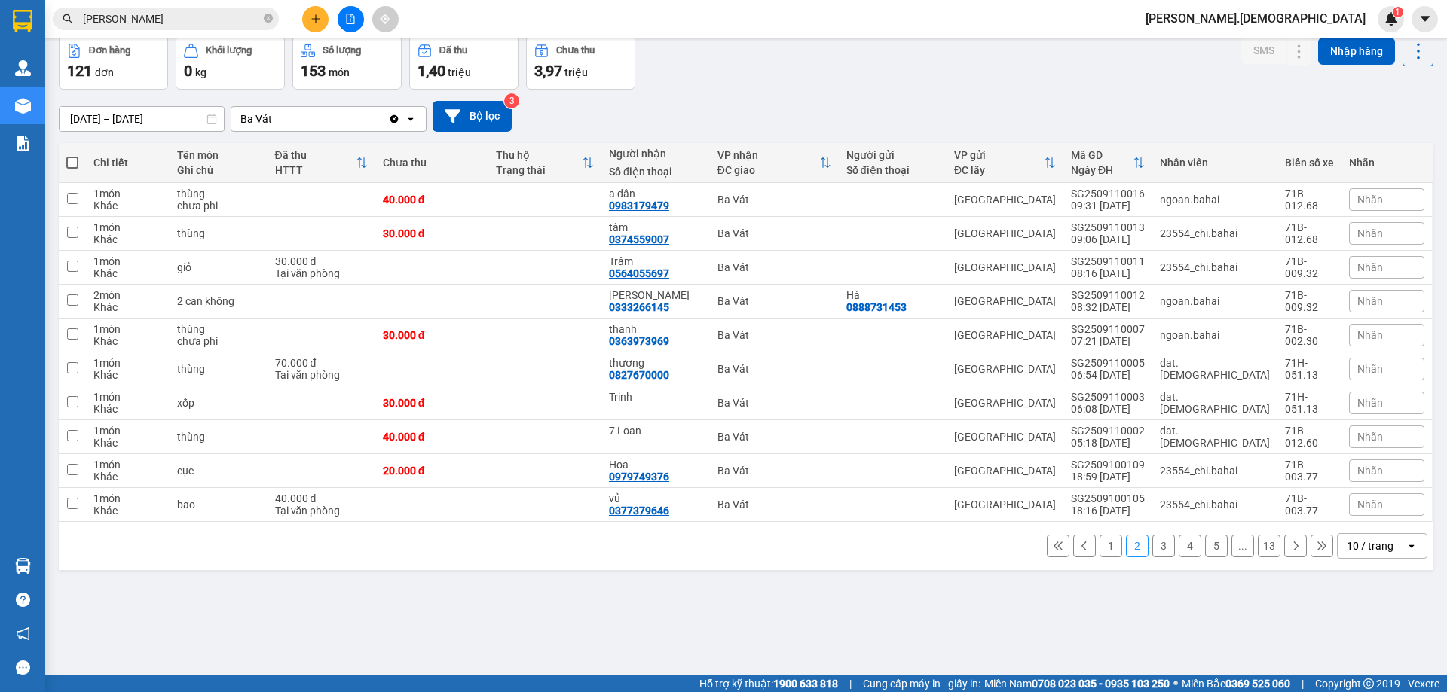
click at [1152, 550] on button "3" at bounding box center [1163, 546] width 23 height 23
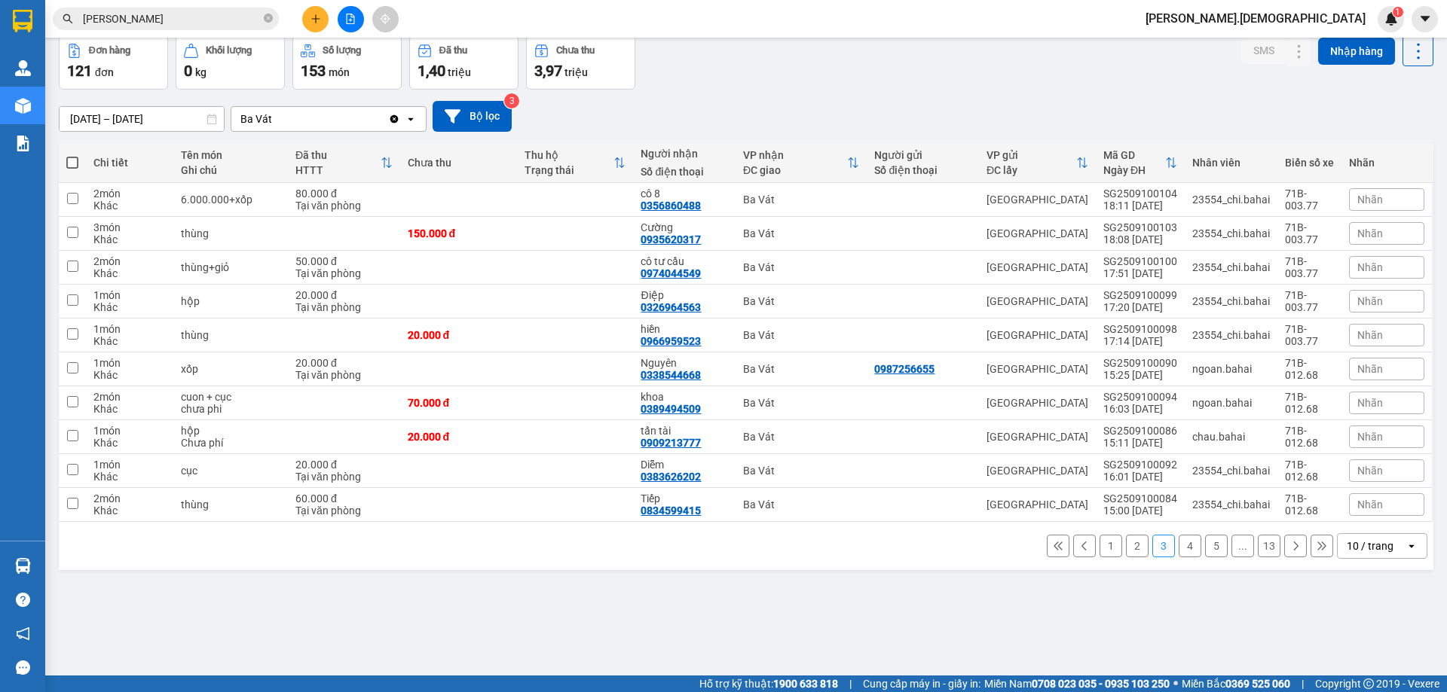
click at [1126, 554] on button "2" at bounding box center [1137, 546] width 23 height 23
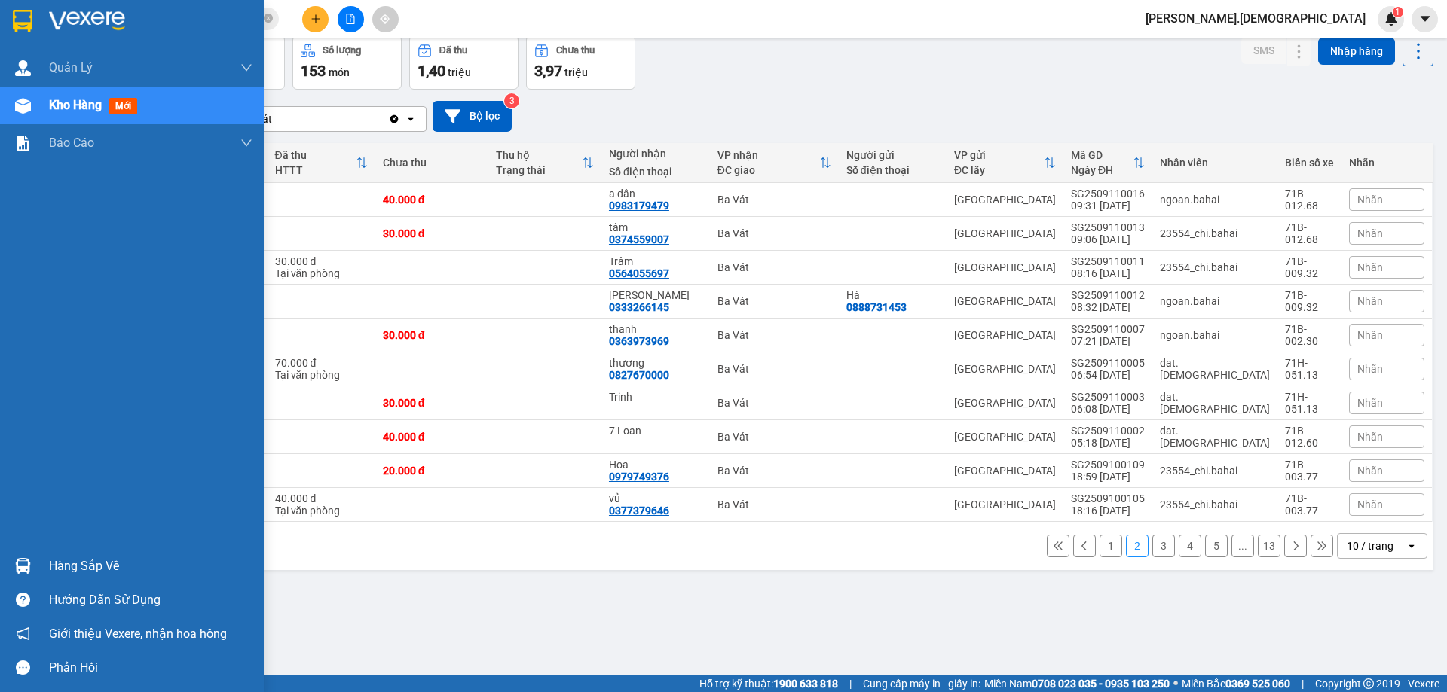
click at [47, 561] on div "Hàng sắp về" at bounding box center [132, 566] width 264 height 34
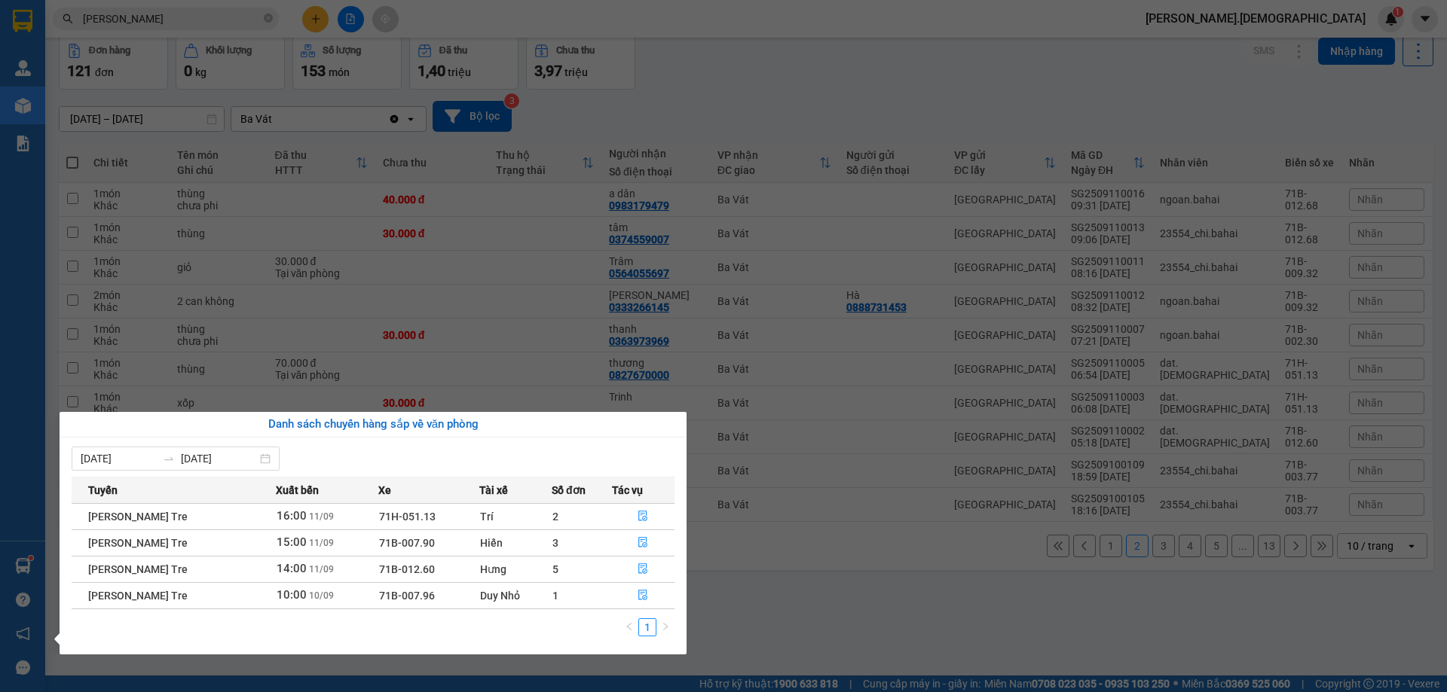
click at [851, 613] on section "Kết quả [PERSON_NAME] ( 95 ) Bộ lọc Mã ĐH Trạng thái Món hàng Thu hộ Tổng [PERS…" at bounding box center [723, 346] width 1447 height 692
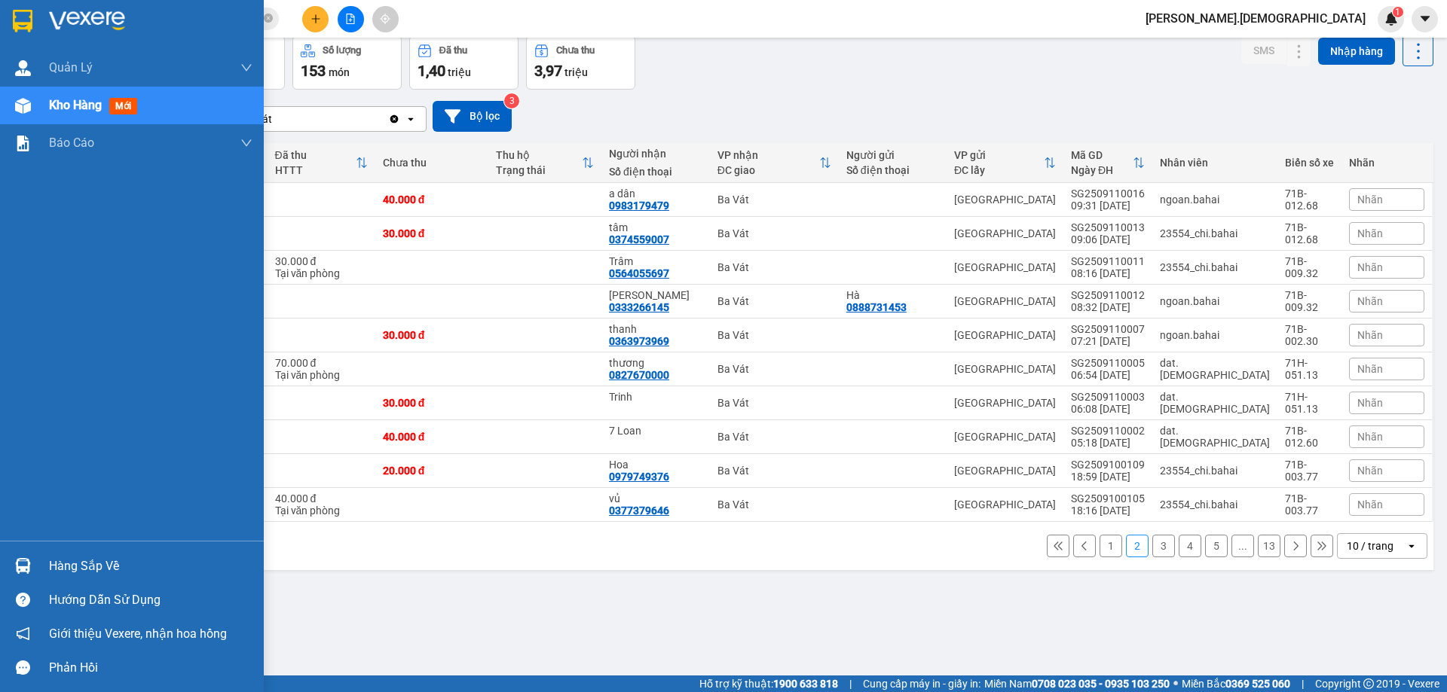
click at [66, 565] on div "Hàng sắp về" at bounding box center [150, 566] width 203 height 23
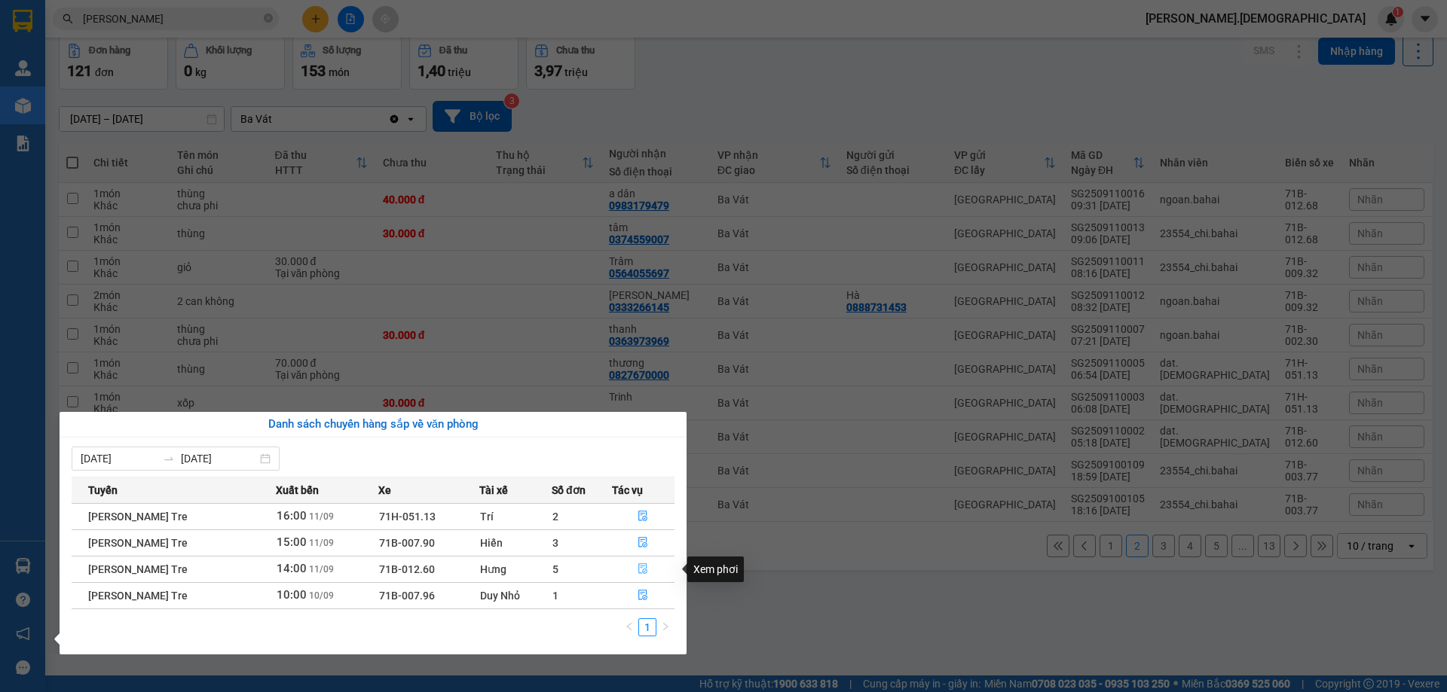
click at [637, 573] on button "button" at bounding box center [644, 570] width 62 height 24
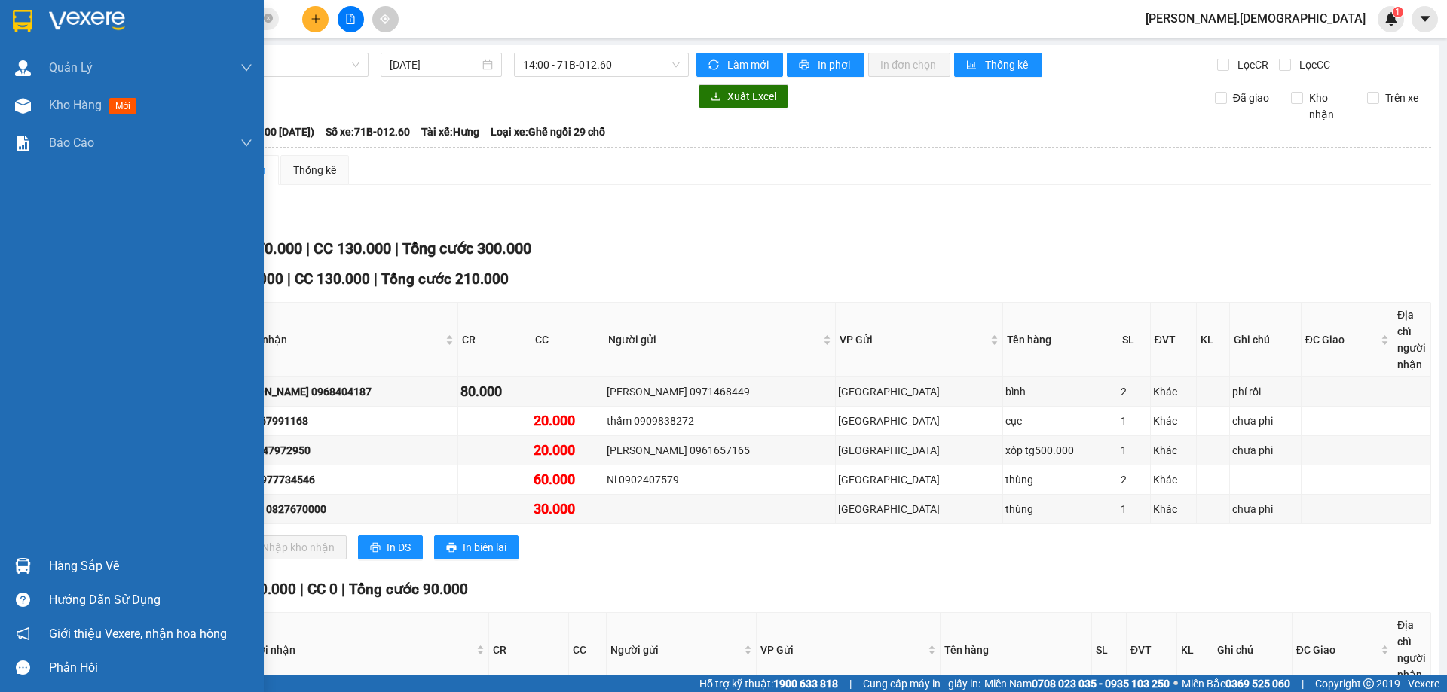
click at [74, 571] on div "Hàng sắp về" at bounding box center [150, 566] width 203 height 23
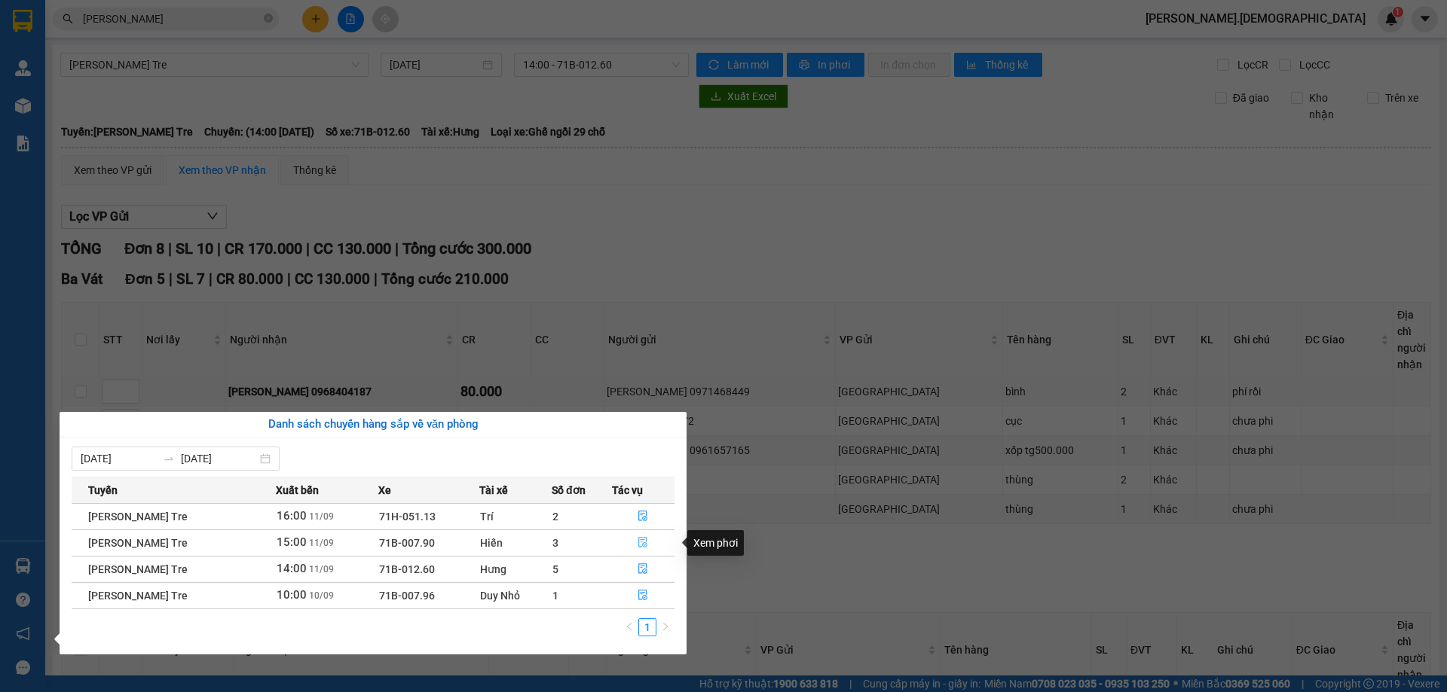
click at [647, 542] on icon "file-done" at bounding box center [643, 543] width 9 height 11
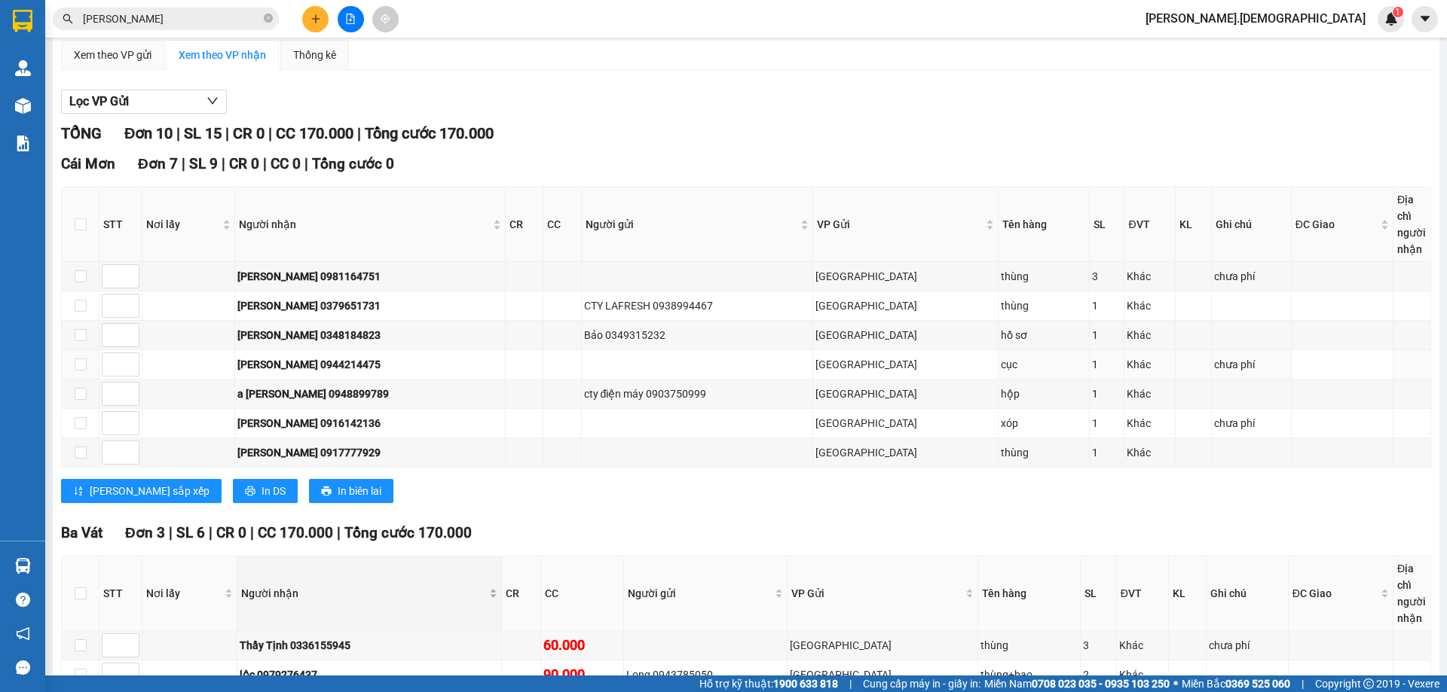
scroll to position [237, 0]
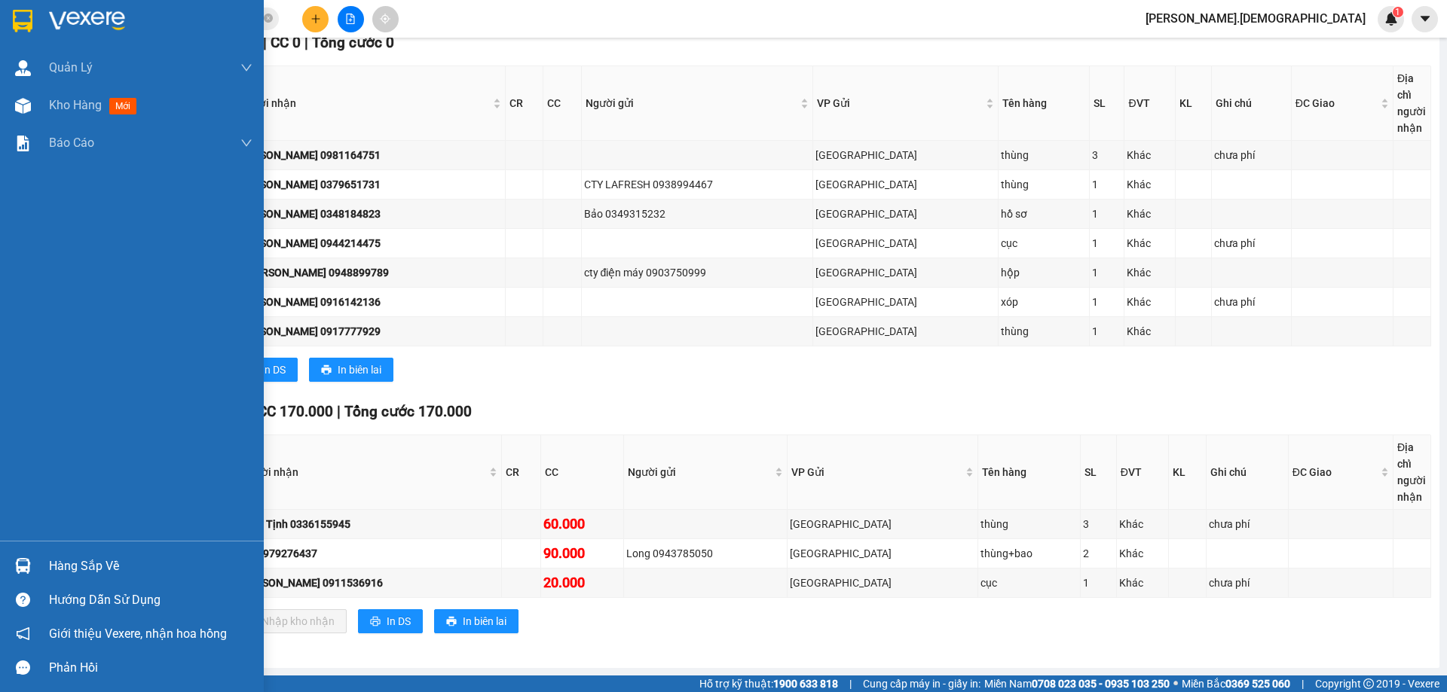
click at [102, 572] on div "Hàng sắp về" at bounding box center [150, 566] width 203 height 23
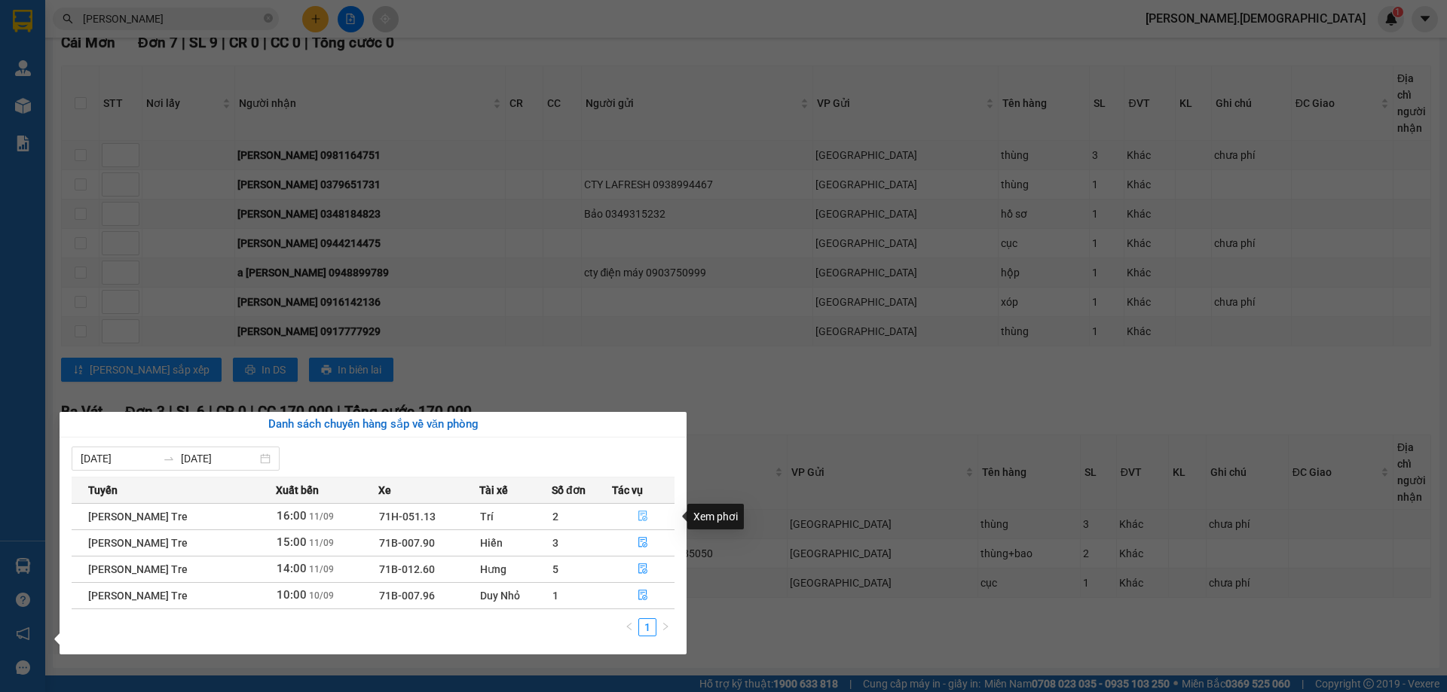
click at [644, 515] on icon "file-done" at bounding box center [642, 516] width 11 height 11
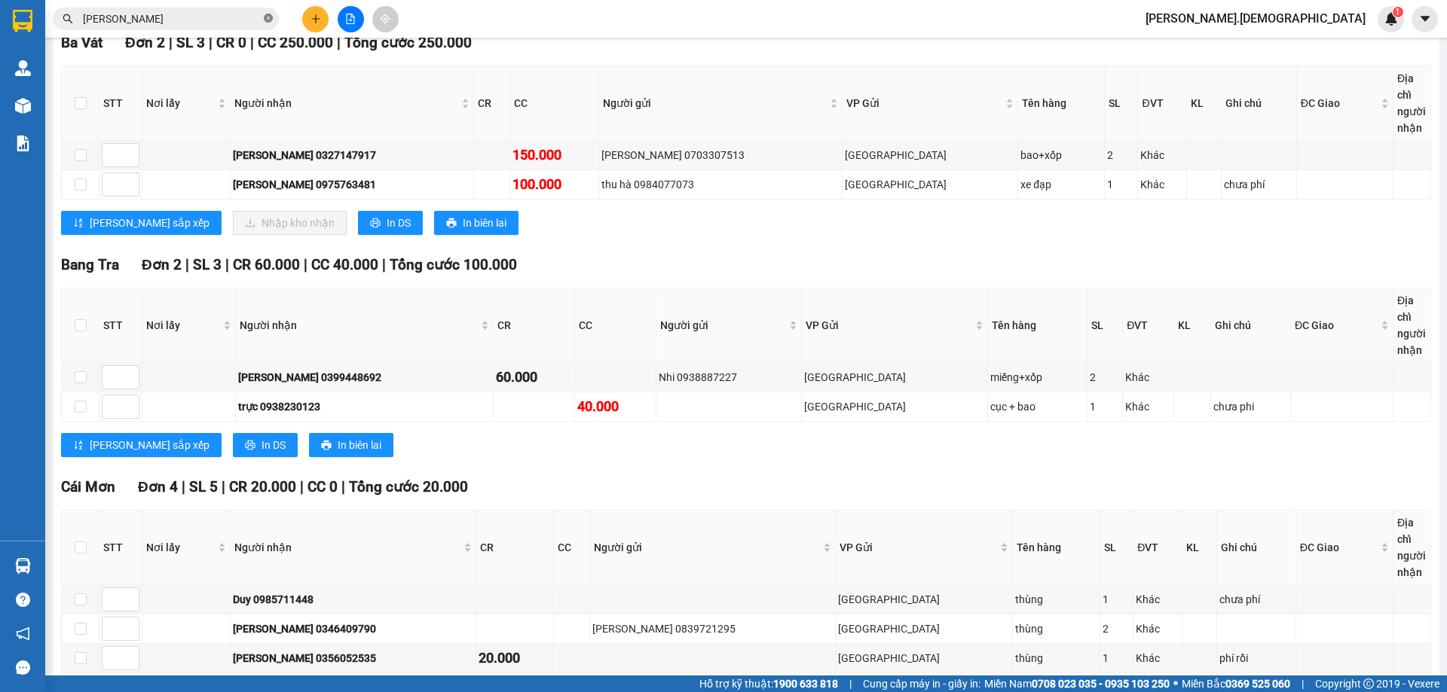
click at [271, 16] on icon "close-circle" at bounding box center [268, 18] width 9 height 9
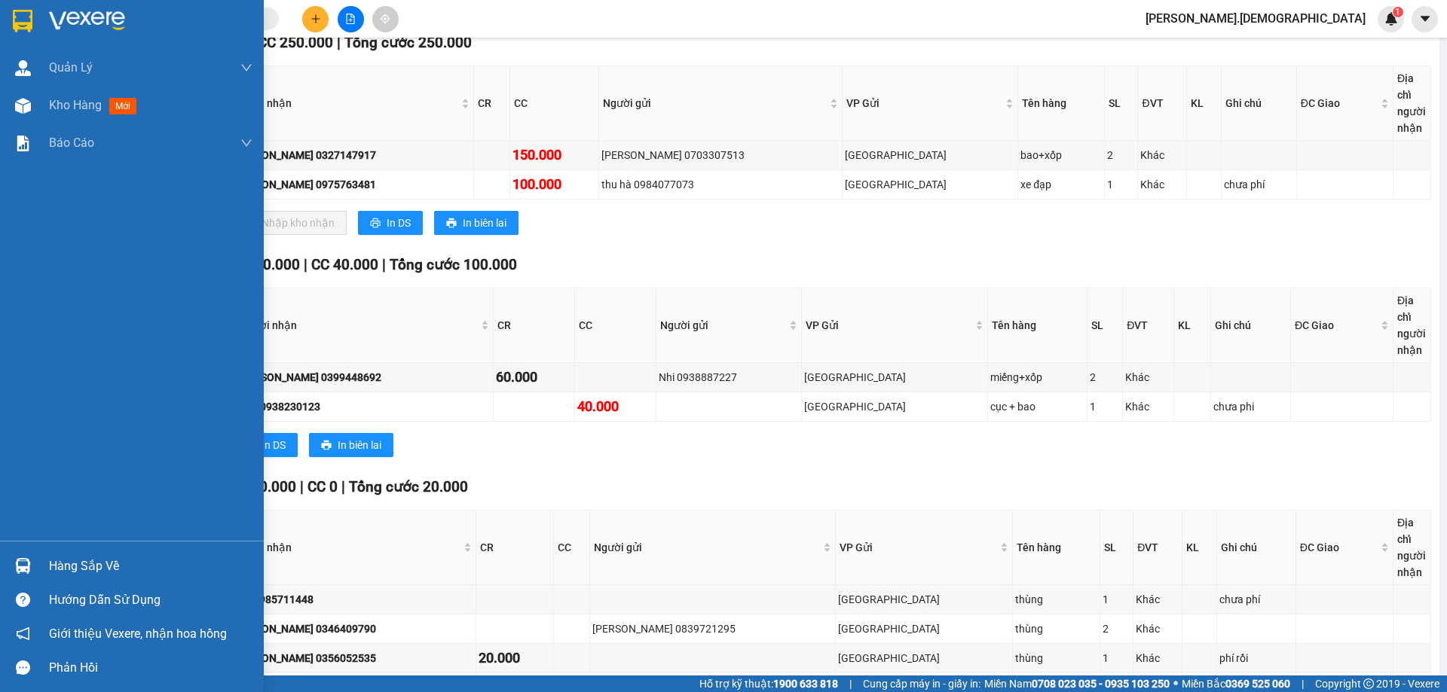
click at [93, 566] on div "Hàng sắp về" at bounding box center [150, 566] width 203 height 23
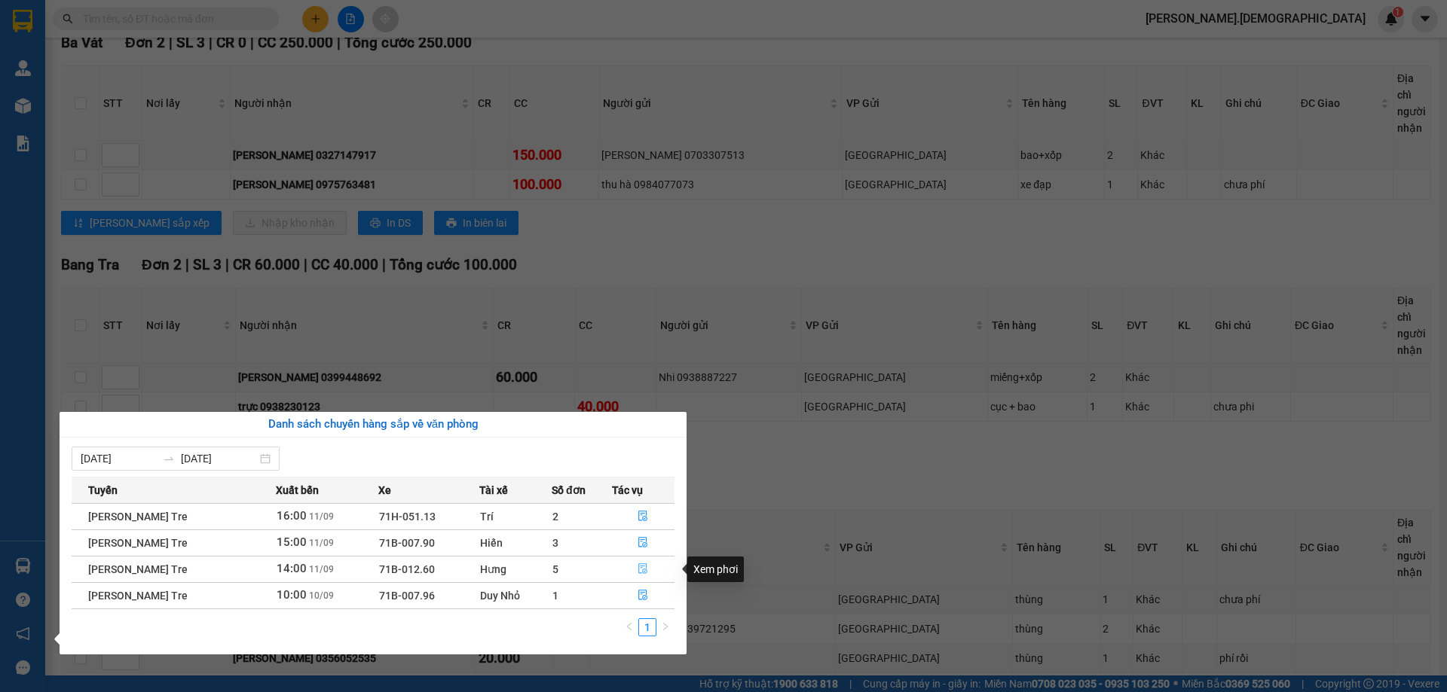
click at [640, 564] on icon "file-done" at bounding box center [642, 569] width 11 height 11
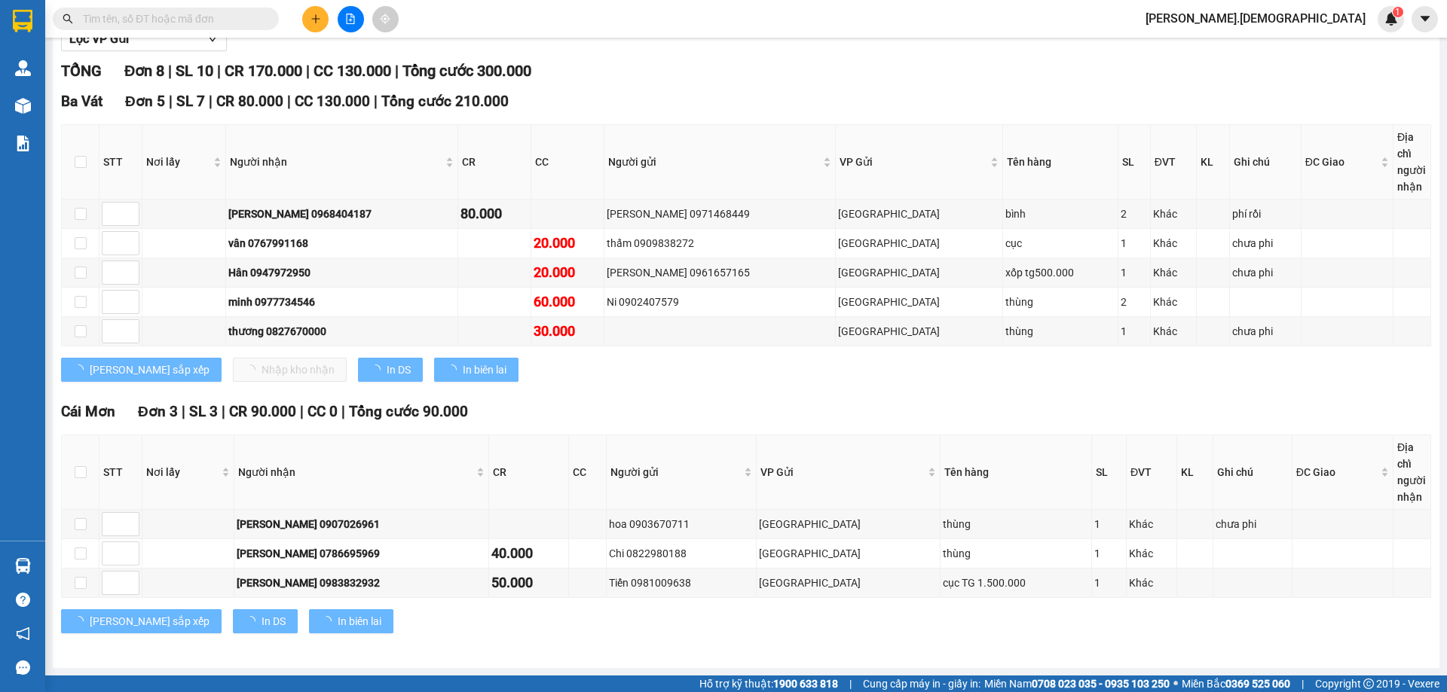
scroll to position [178, 0]
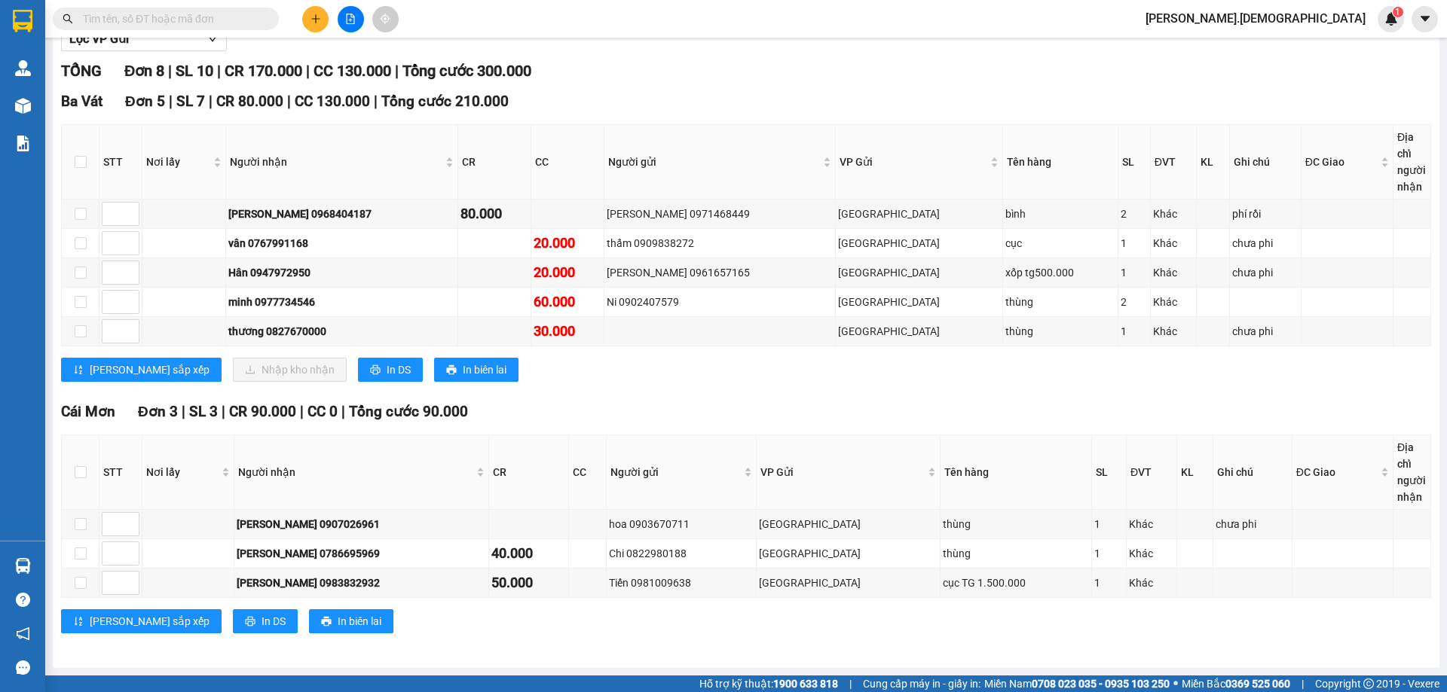
click at [191, 18] on input "text" at bounding box center [172, 19] width 178 height 17
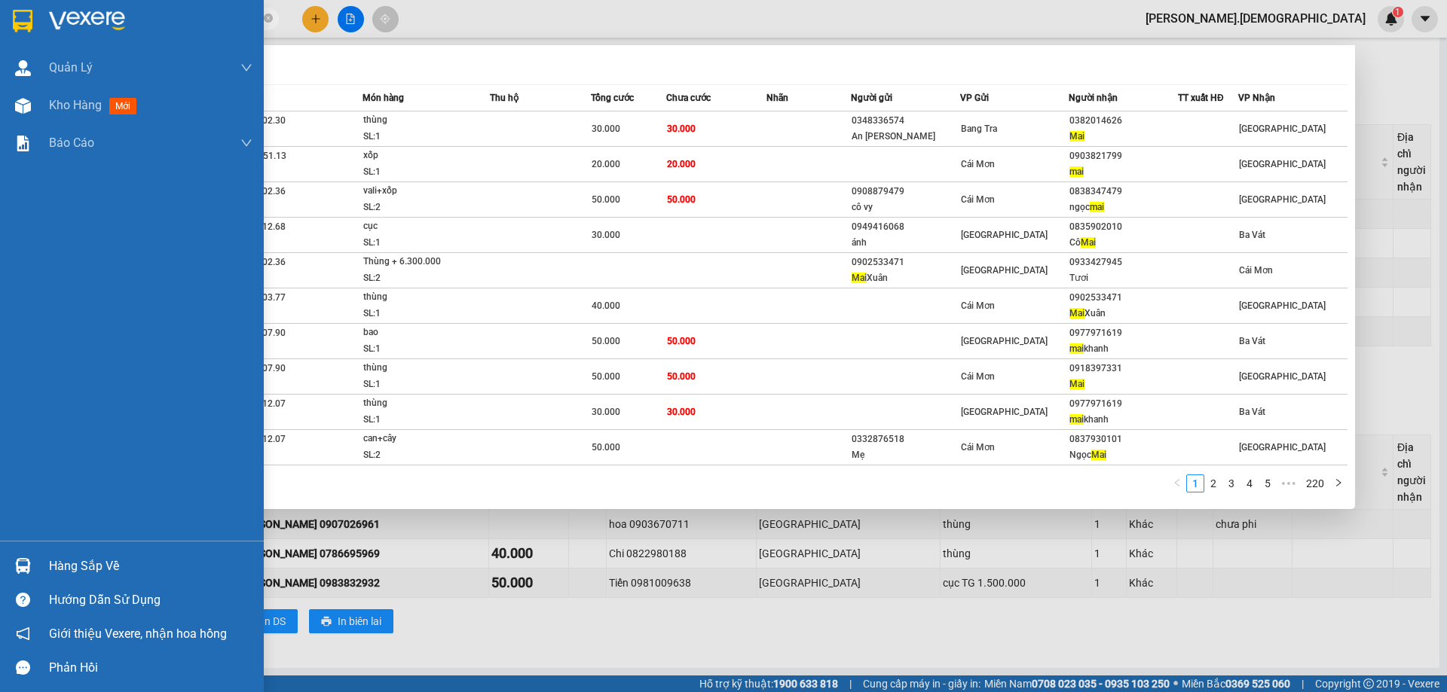
type input "mai"
click at [101, 568] on div "Hàng sắp về" at bounding box center [150, 566] width 203 height 23
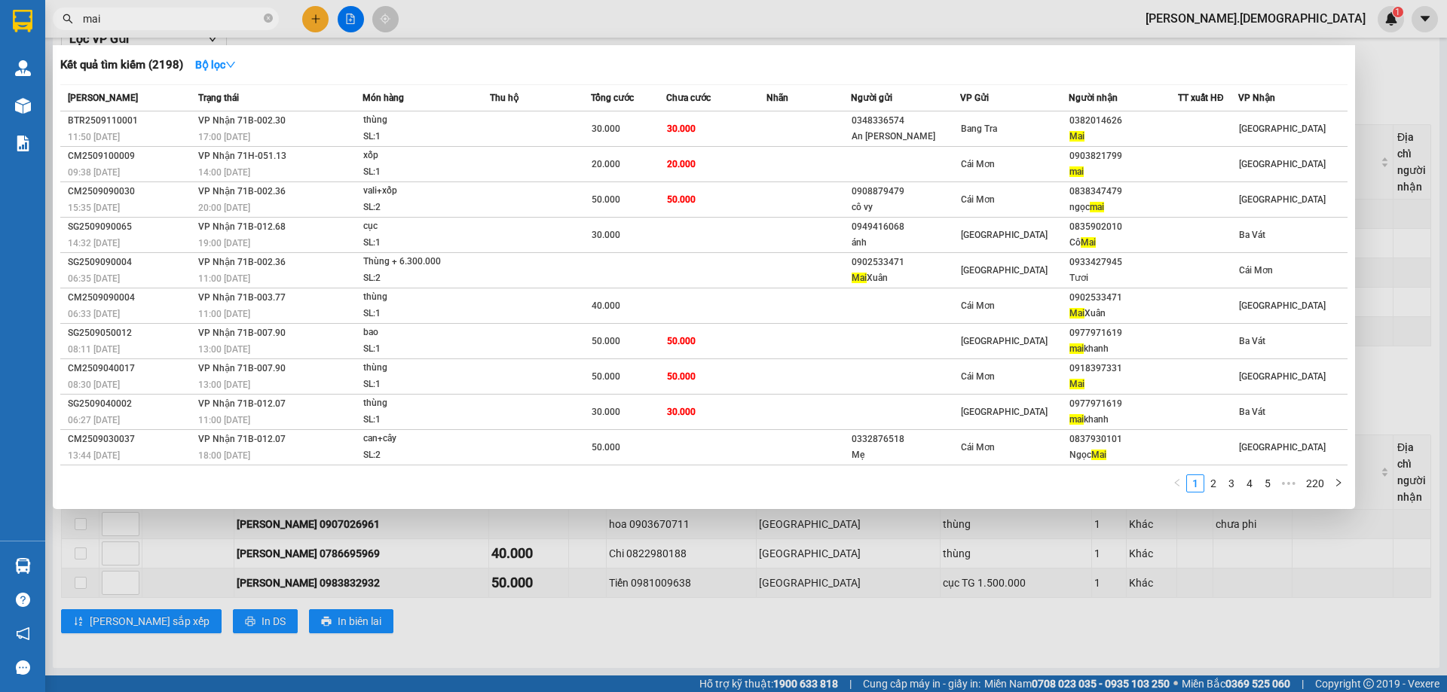
click at [851, 618] on section "Kết quả [PERSON_NAME] ( 2198 ) Bộ lọc Mã ĐH Trạng thái Món hàng Thu hộ Tổng [PE…" at bounding box center [723, 346] width 1447 height 692
click at [739, 656] on div at bounding box center [723, 346] width 1447 height 692
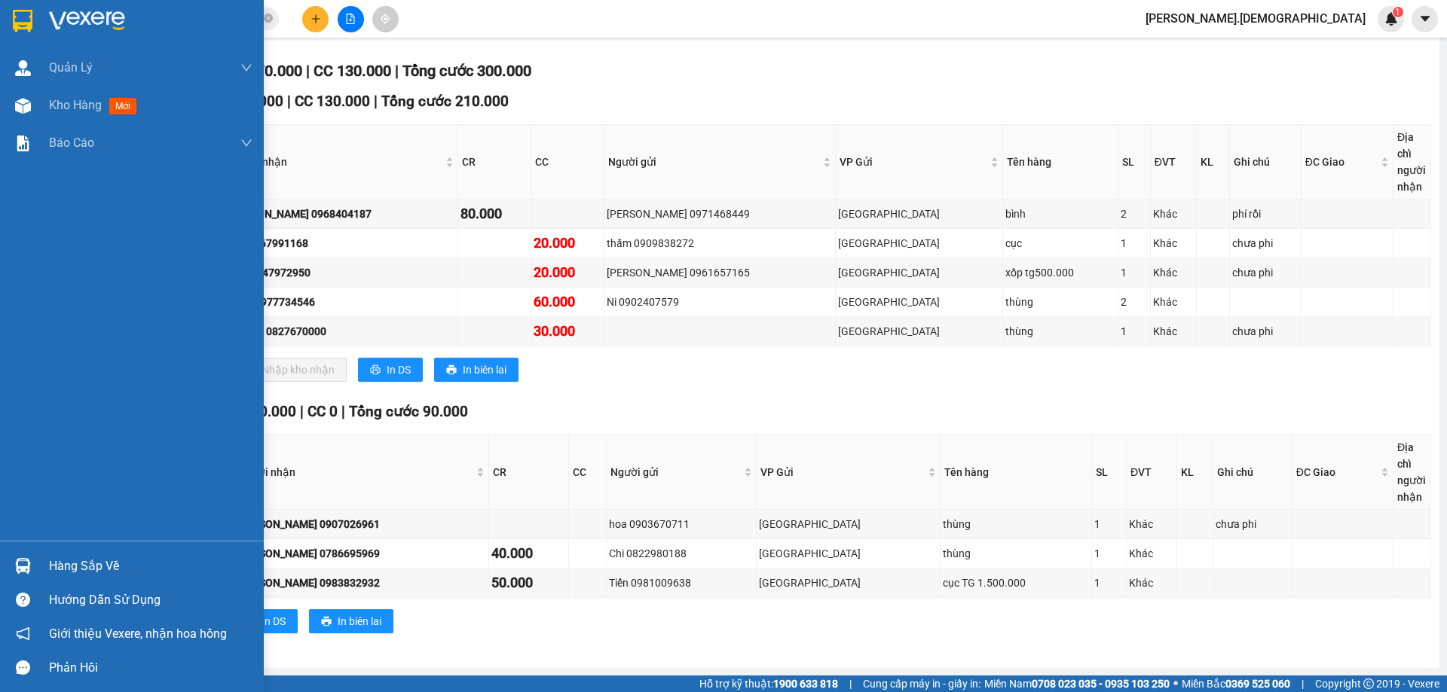
click at [56, 561] on div "Hàng sắp về" at bounding box center [150, 566] width 203 height 23
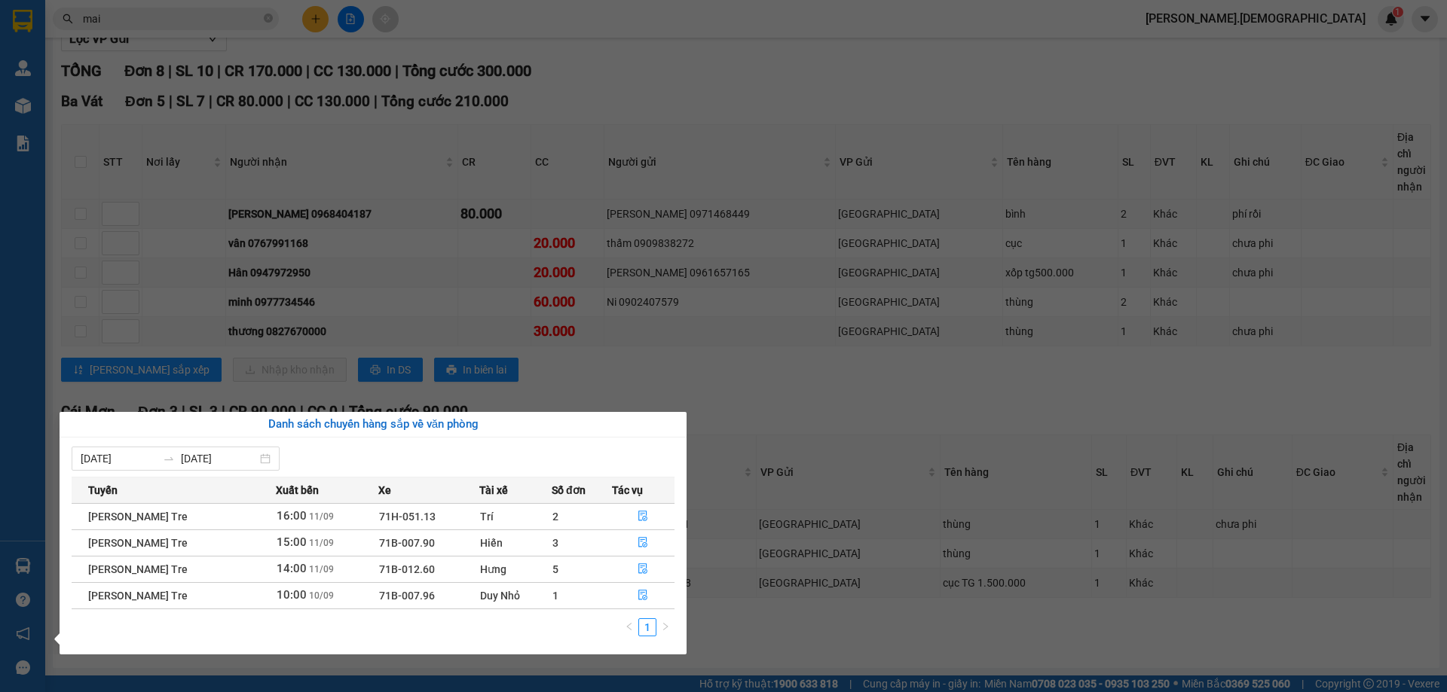
drag, startPoint x: 749, startPoint y: 394, endPoint x: 757, endPoint y: 390, distance: 9.4
click at [749, 393] on section "Kết quả [PERSON_NAME] ( 2198 ) Bộ lọc Mã ĐH Trạng thái Món hàng Thu hộ Tổng [PE…" at bounding box center [723, 346] width 1447 height 692
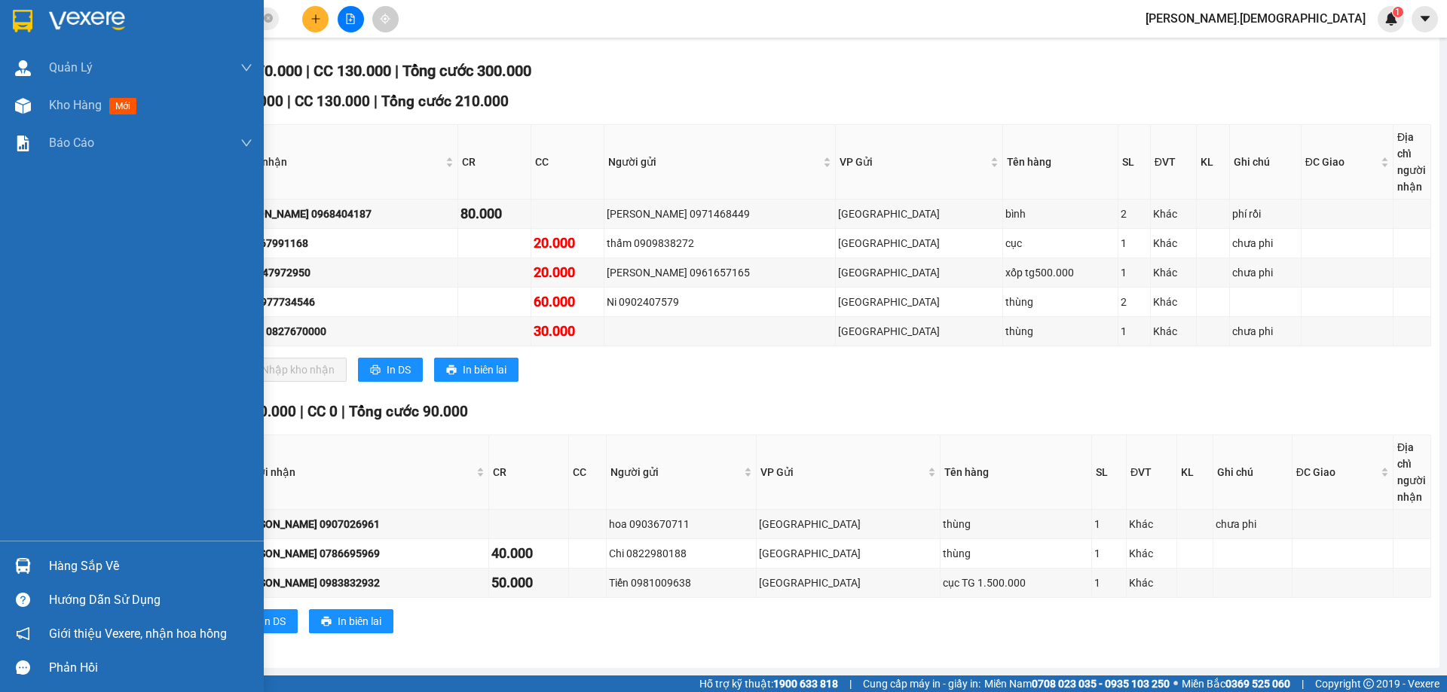
click at [102, 563] on div "Hàng sắp về" at bounding box center [150, 566] width 203 height 23
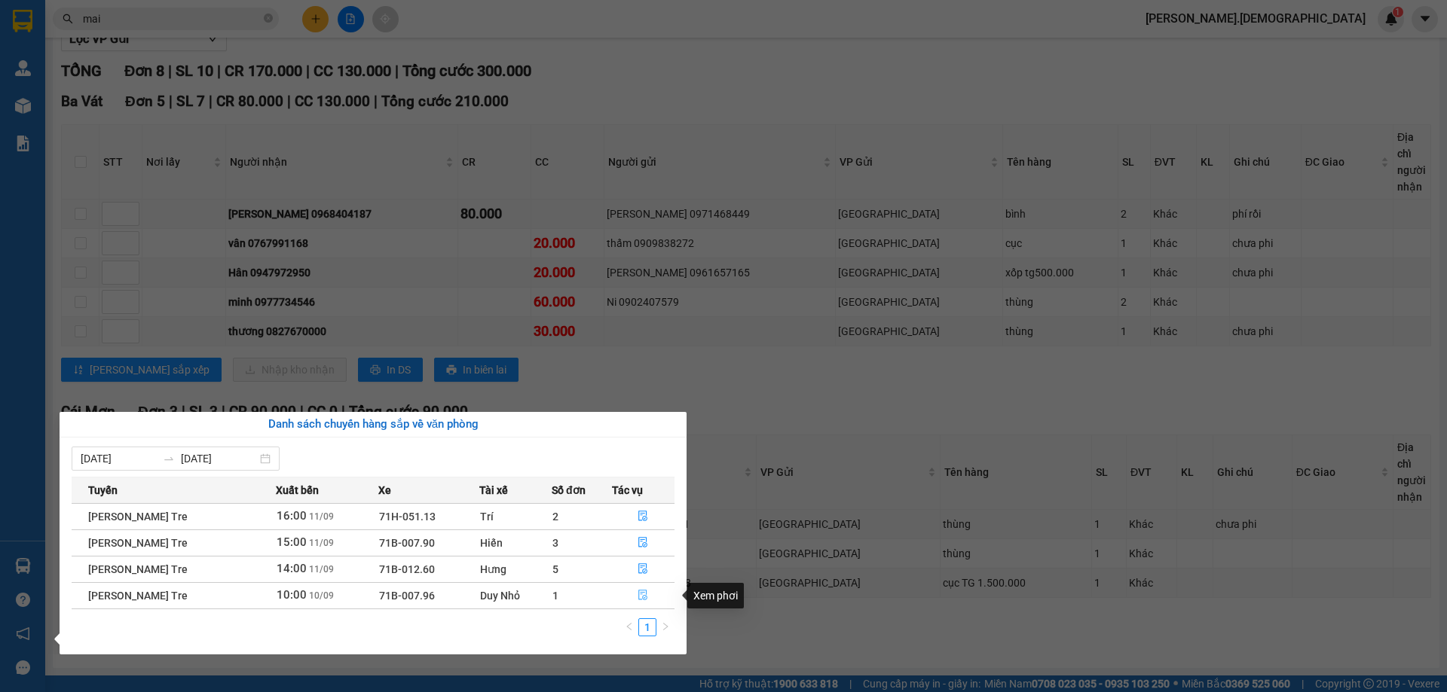
click at [646, 591] on icon "file-done" at bounding box center [643, 596] width 9 height 11
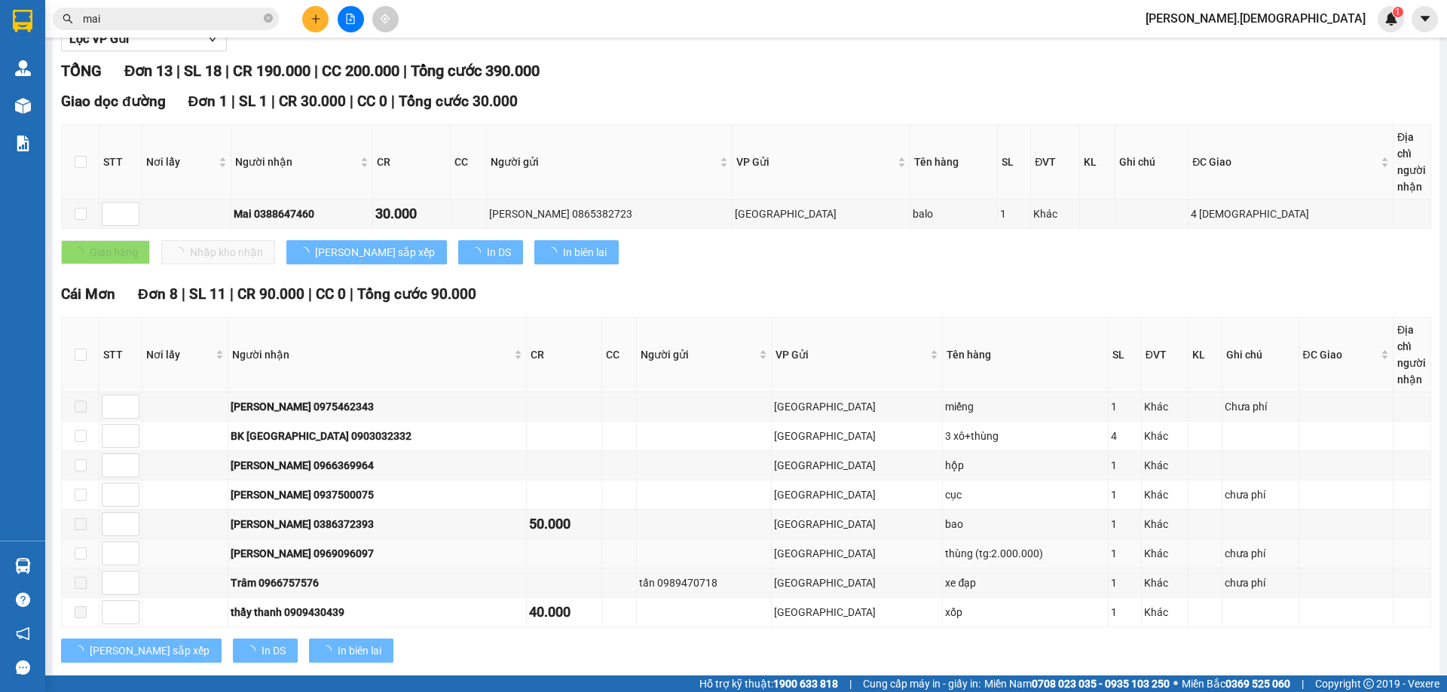
type input "[DATE]"
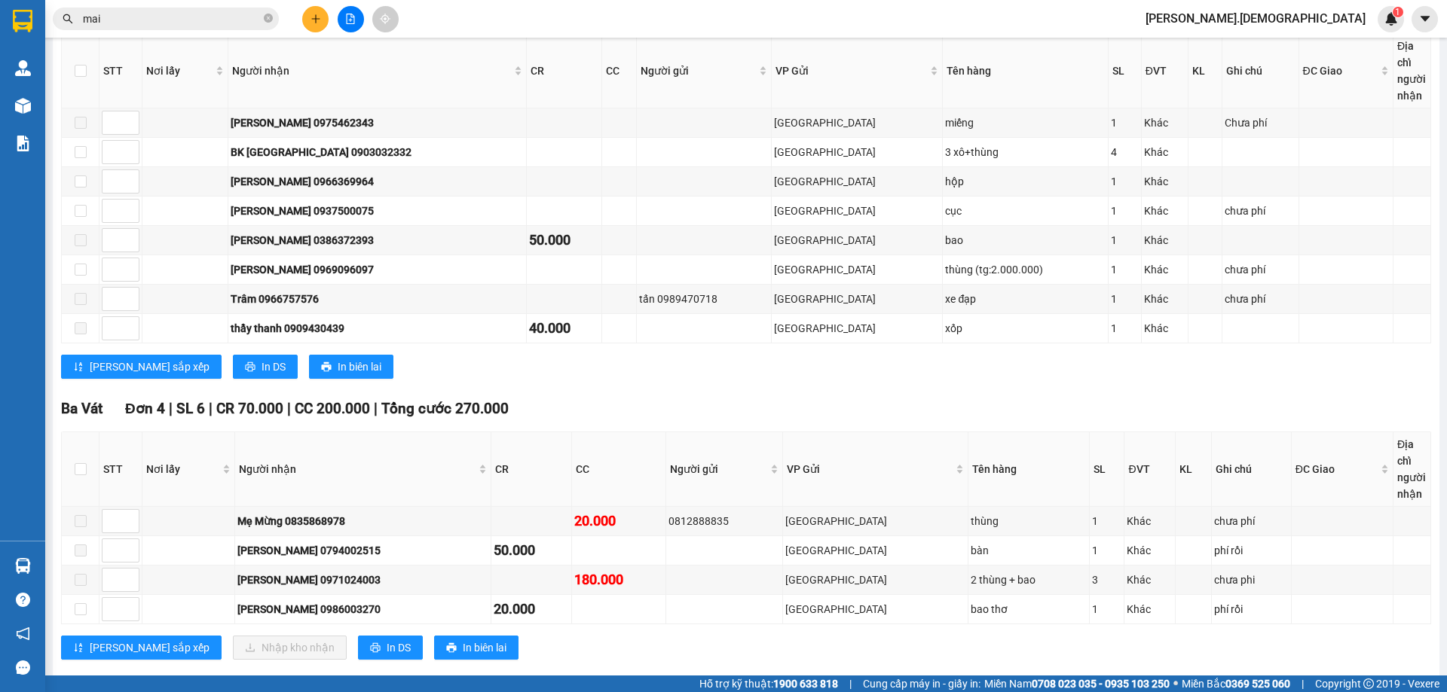
scroll to position [490, 0]
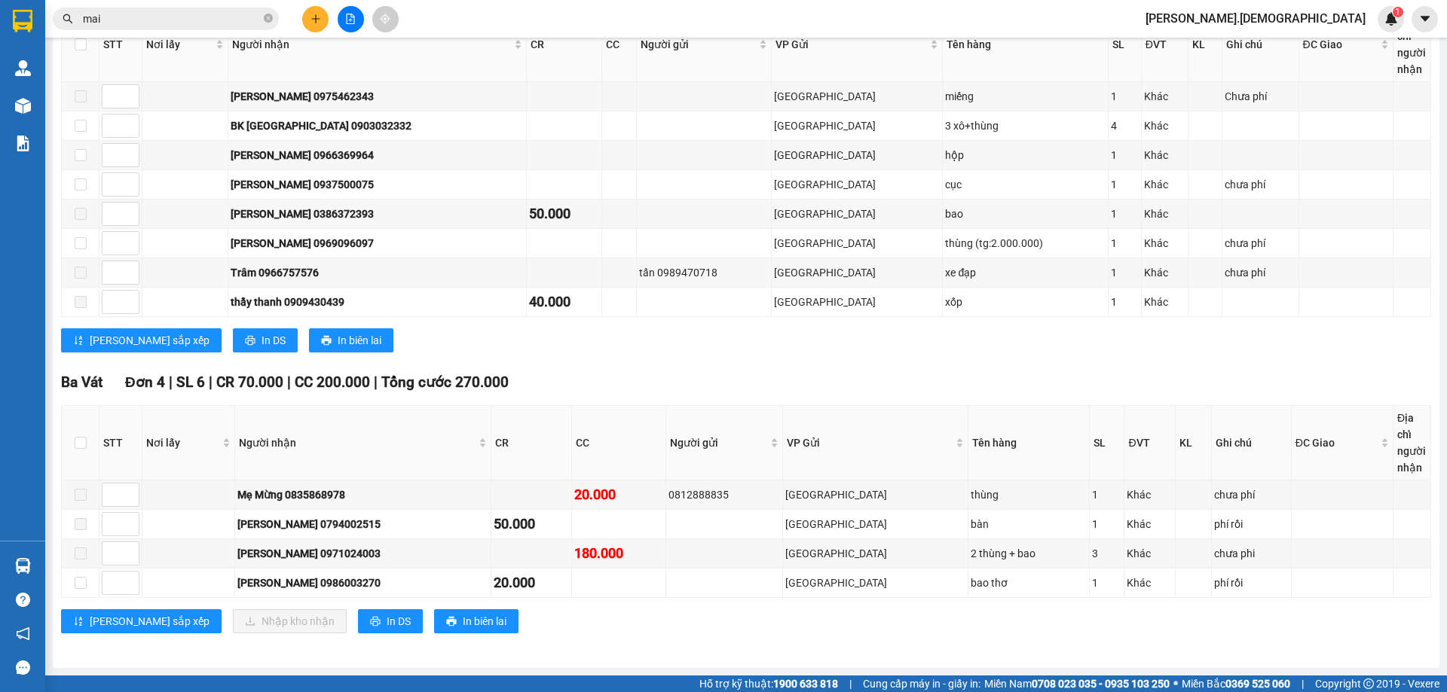
click at [161, 12] on input "mai" at bounding box center [172, 19] width 178 height 17
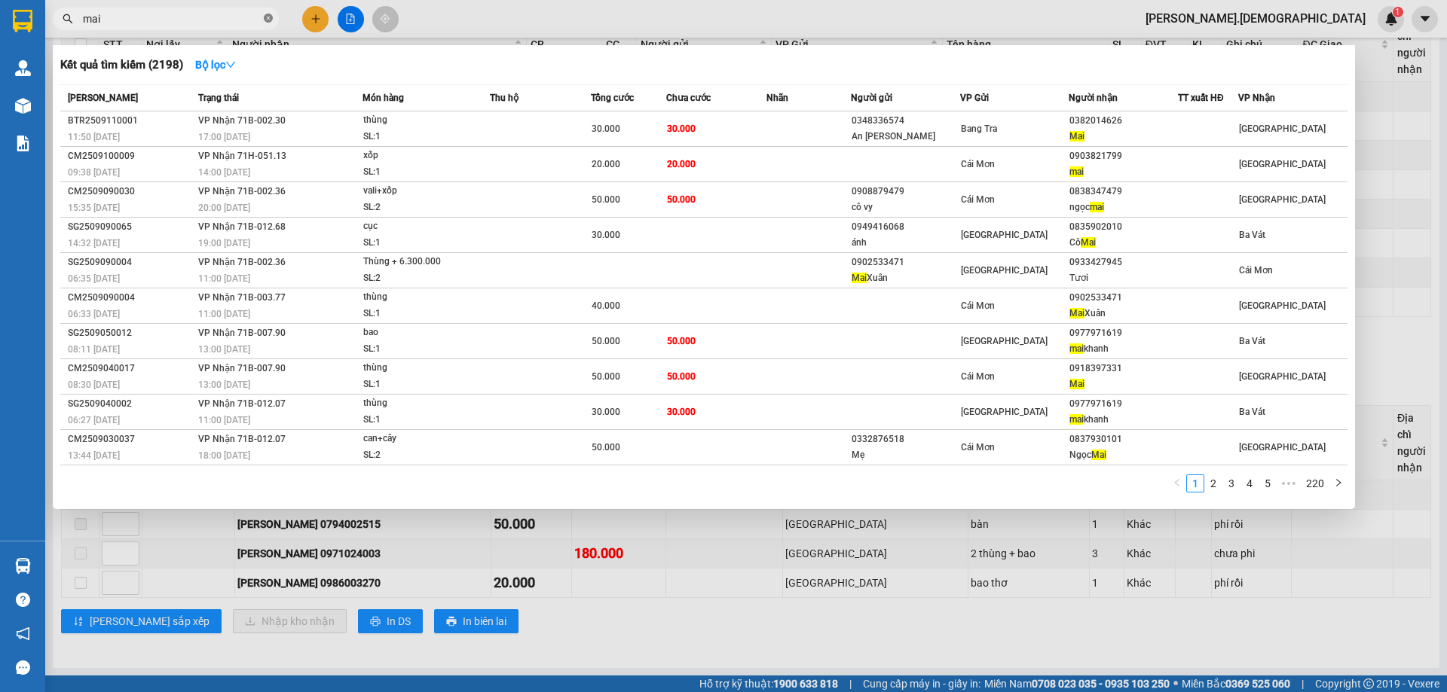
click at [271, 24] on span at bounding box center [268, 19] width 9 height 14
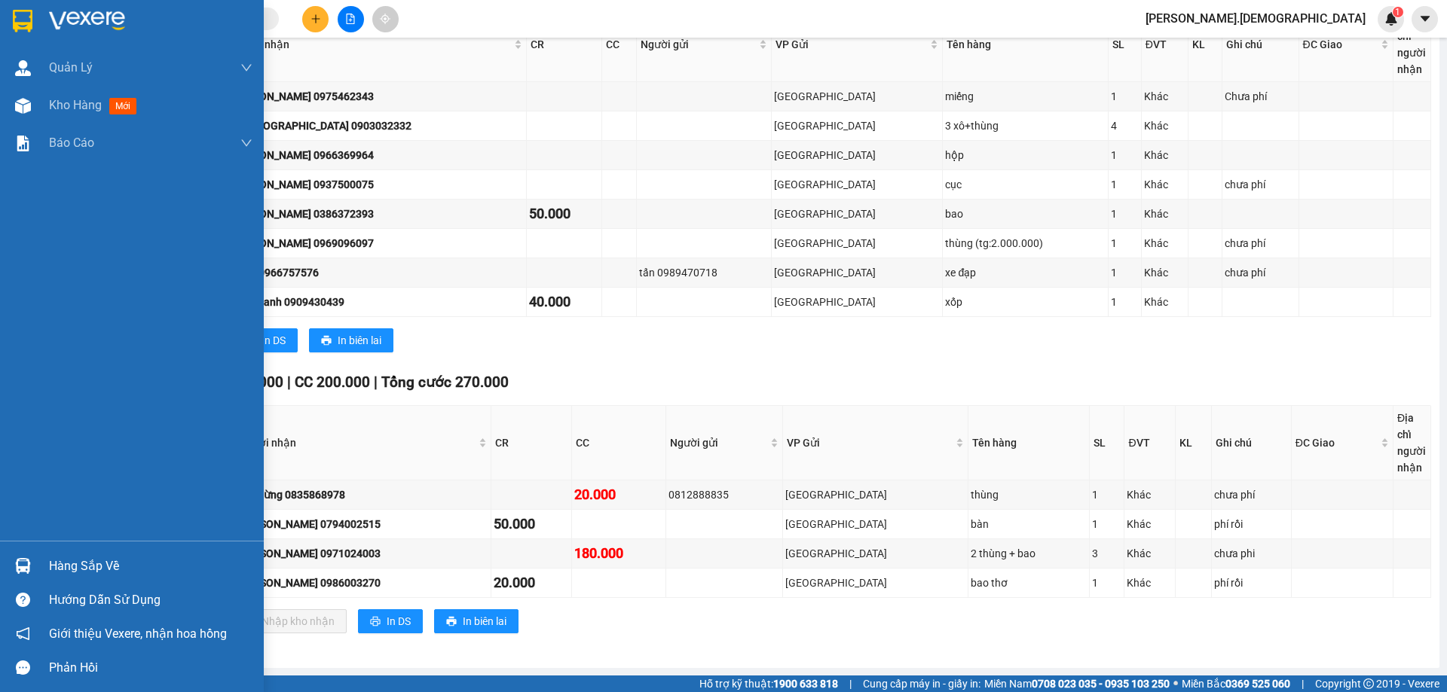
click at [88, 561] on div "Hàng sắp về" at bounding box center [150, 566] width 203 height 23
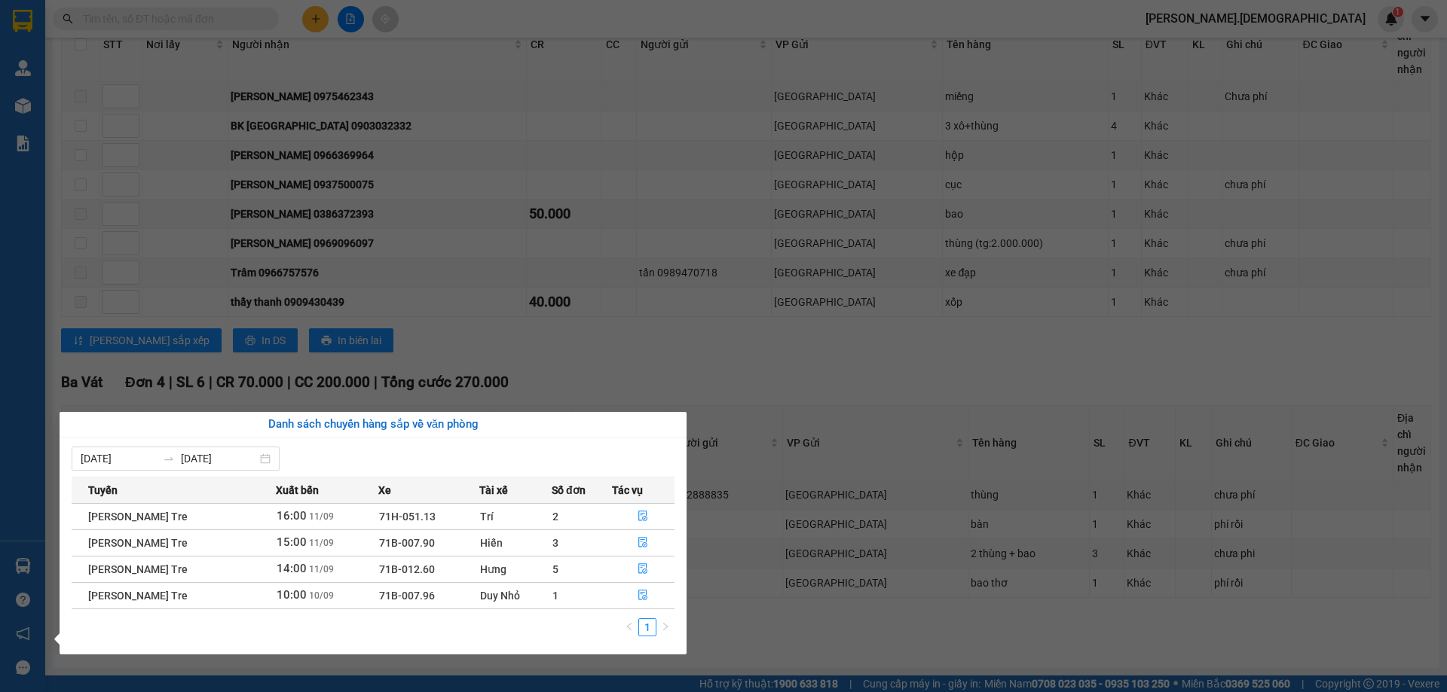
click at [810, 631] on section "Kết quả [PERSON_NAME] ( 2198 ) Bộ lọc Mã ĐH Trạng thái Món hàng Thu hộ Tổng [PE…" at bounding box center [723, 346] width 1447 height 692
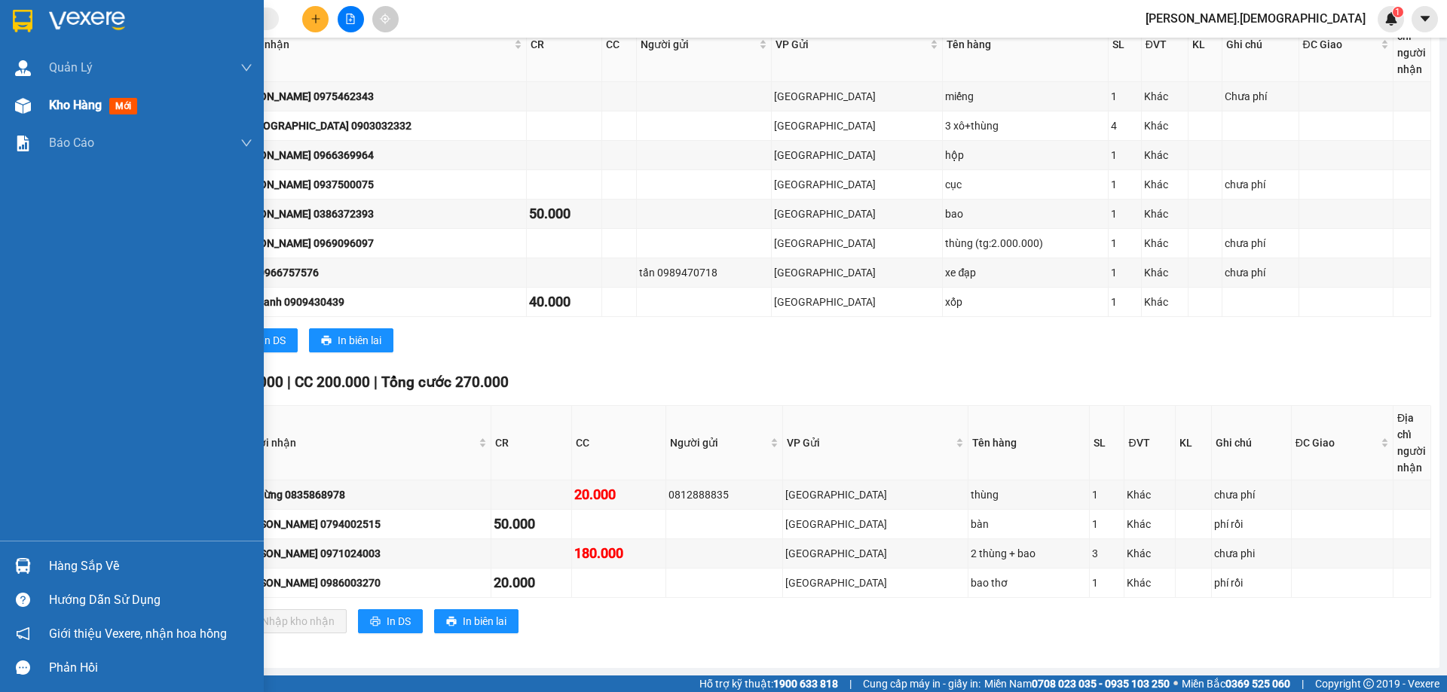
click at [77, 110] on span "Kho hàng" at bounding box center [75, 105] width 53 height 14
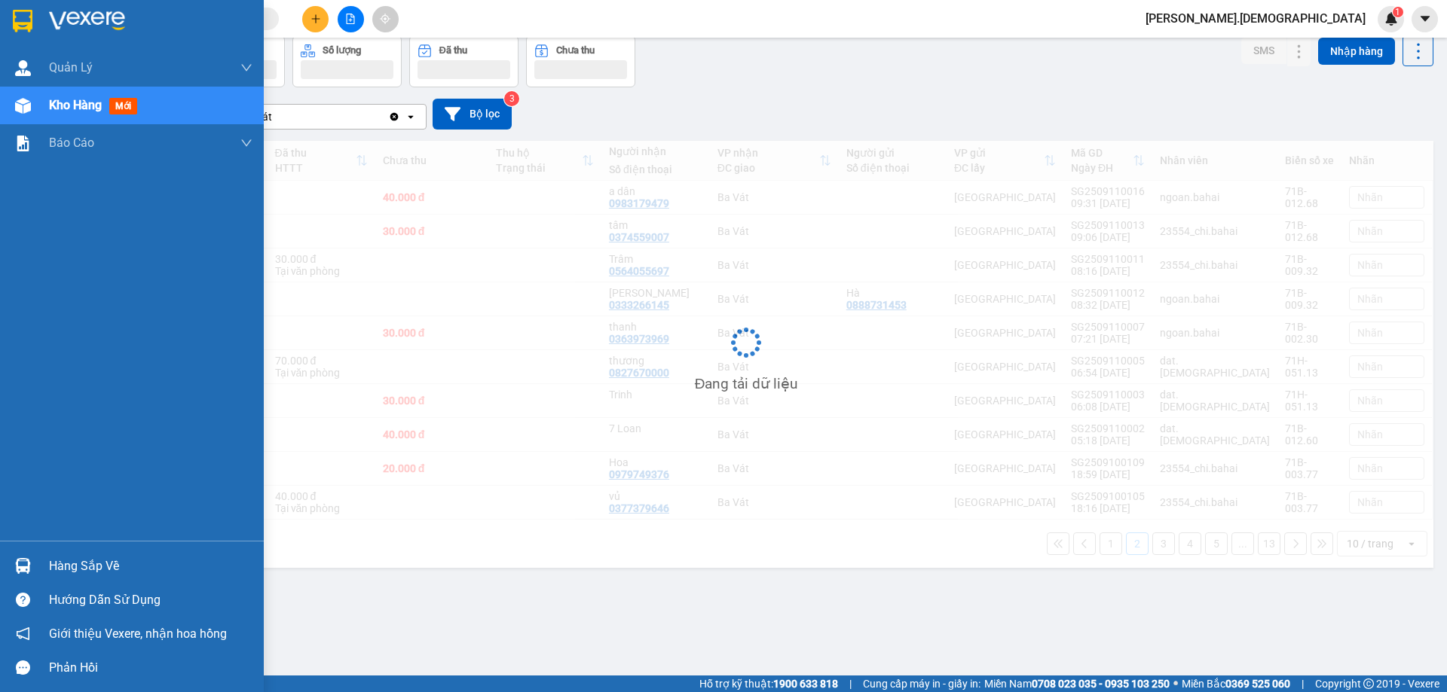
scroll to position [69, 0]
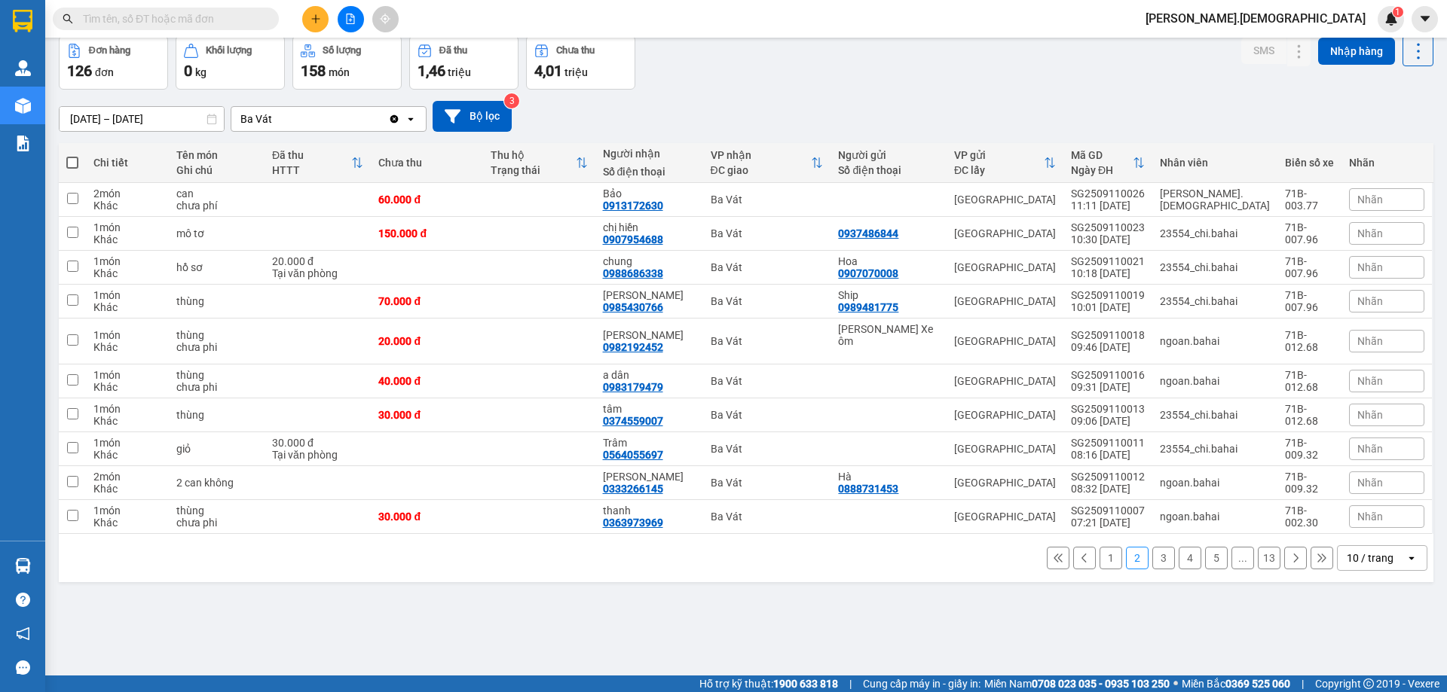
click at [1102, 547] on button "1" at bounding box center [1110, 558] width 23 height 23
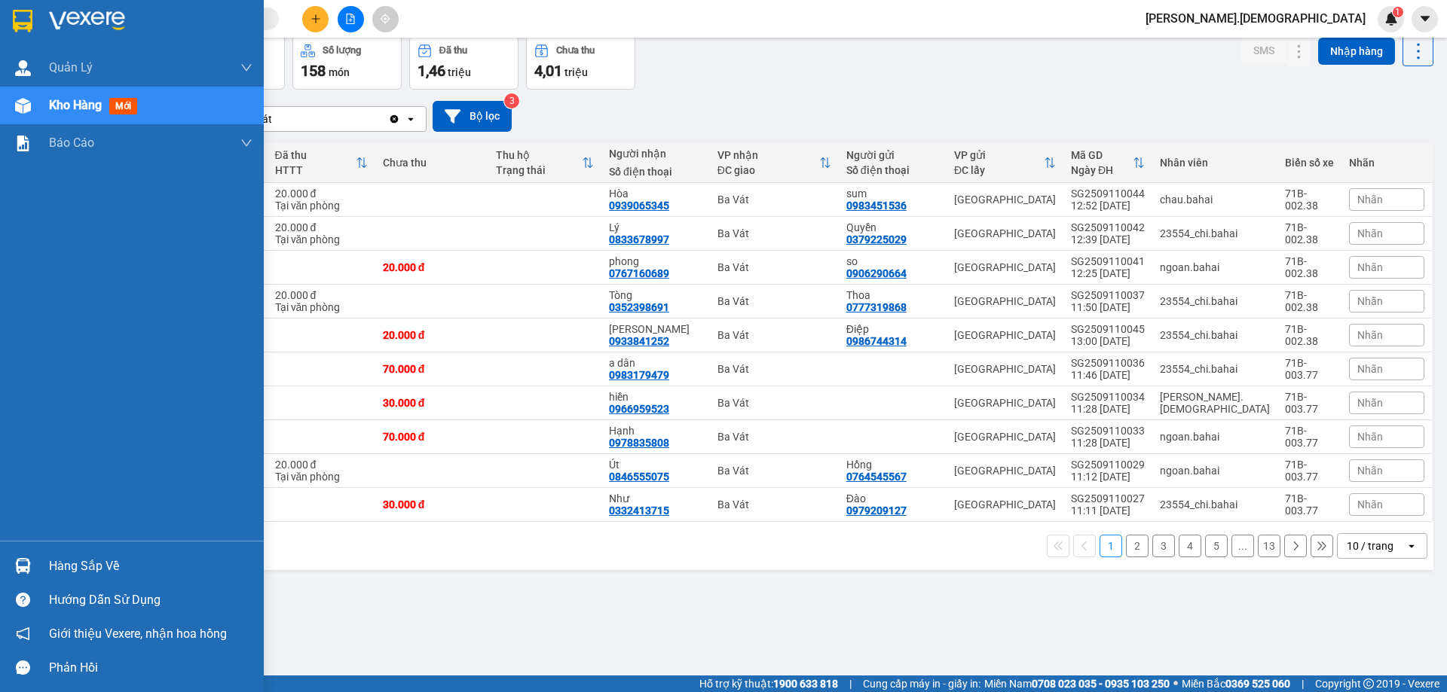
click at [86, 568] on div "Hàng sắp về" at bounding box center [150, 566] width 203 height 23
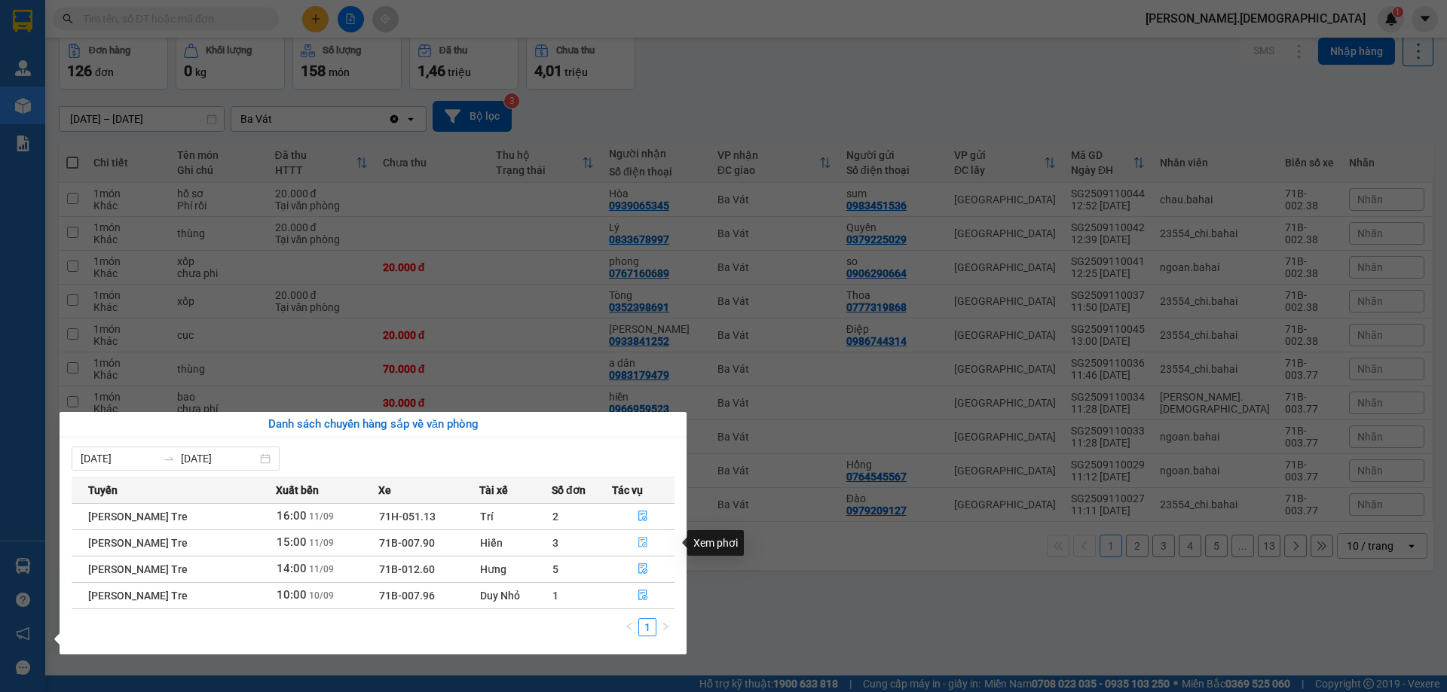
click at [644, 546] on icon "file-done" at bounding box center [642, 542] width 11 height 11
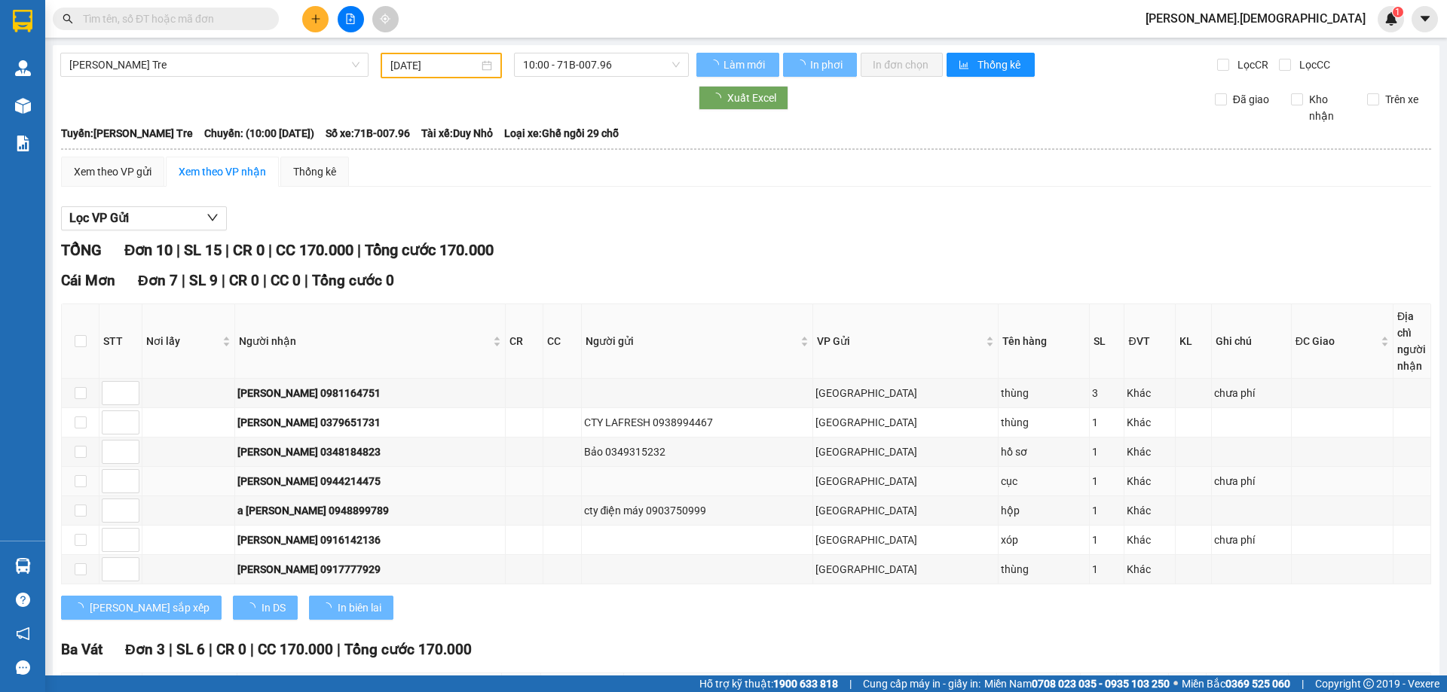
type input "[DATE]"
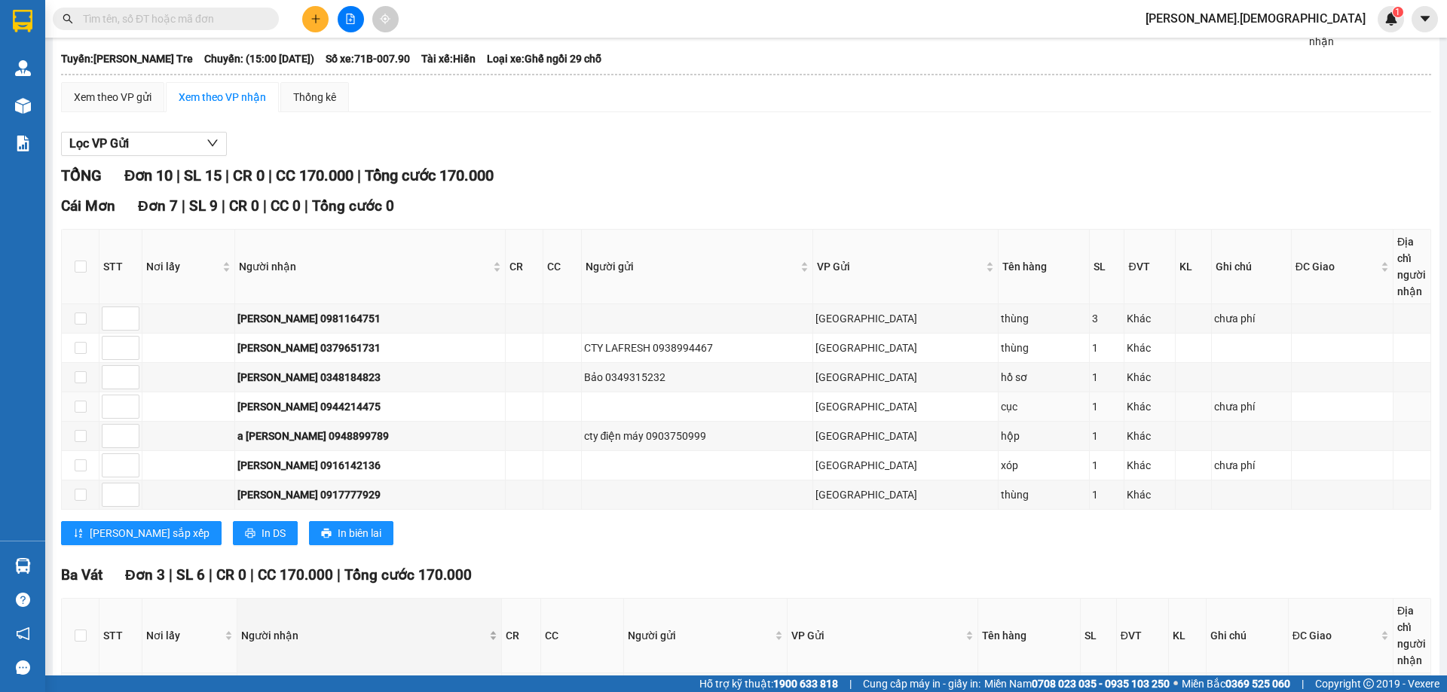
scroll to position [237, 0]
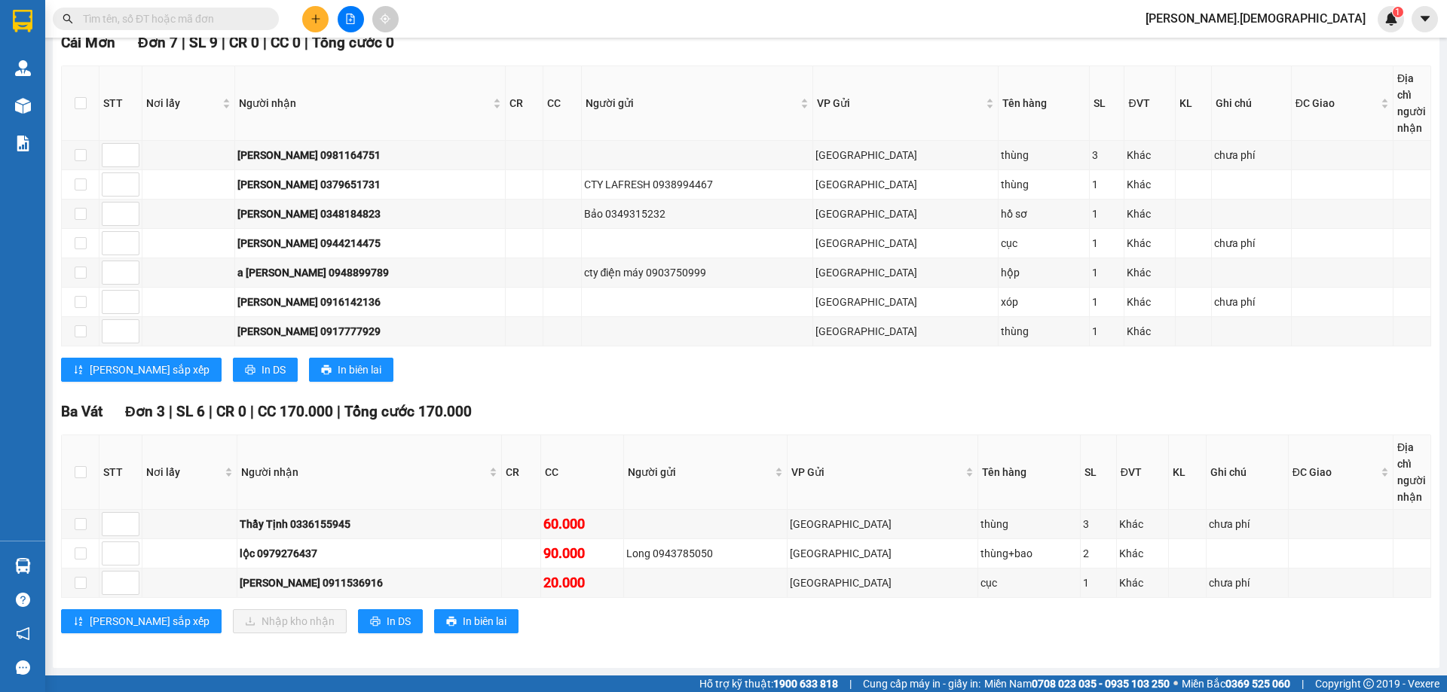
click at [230, 19] on input "text" at bounding box center [172, 19] width 178 height 17
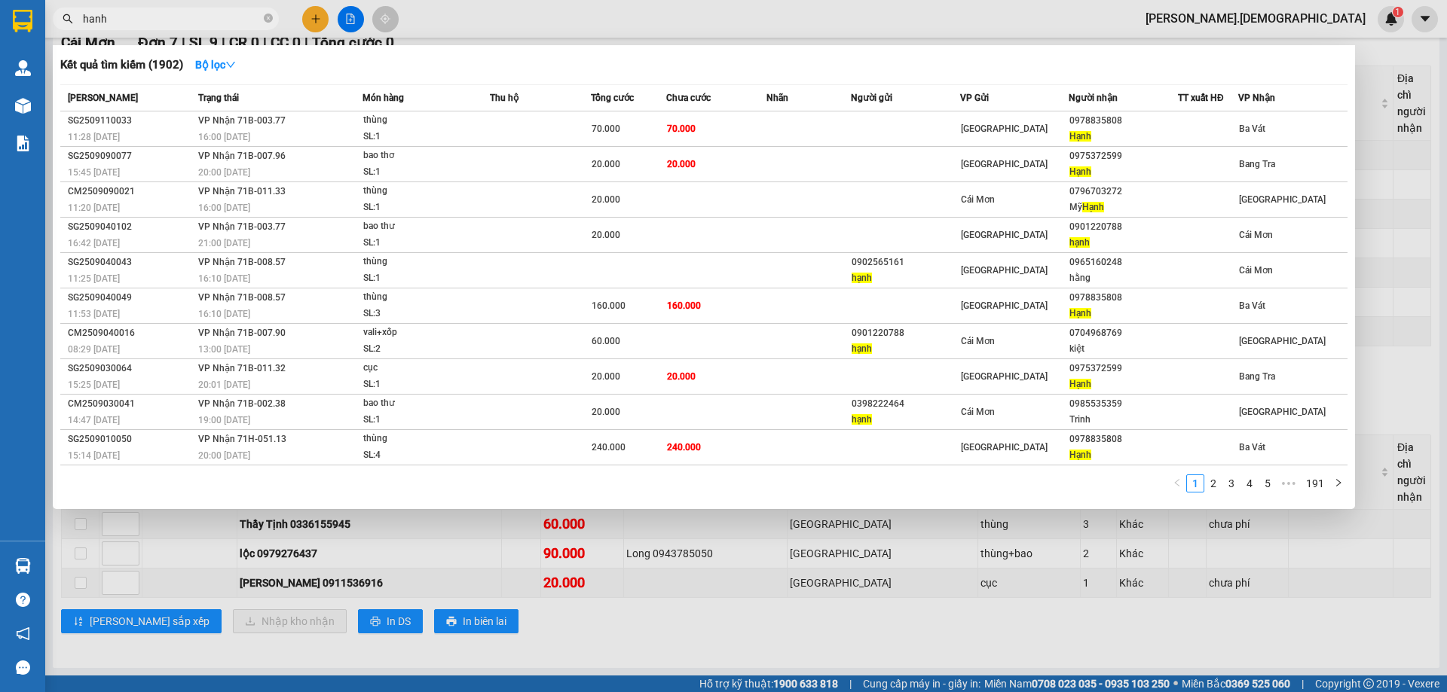
type input "hanh"
click at [1231, 486] on link "3" at bounding box center [1231, 483] width 17 height 17
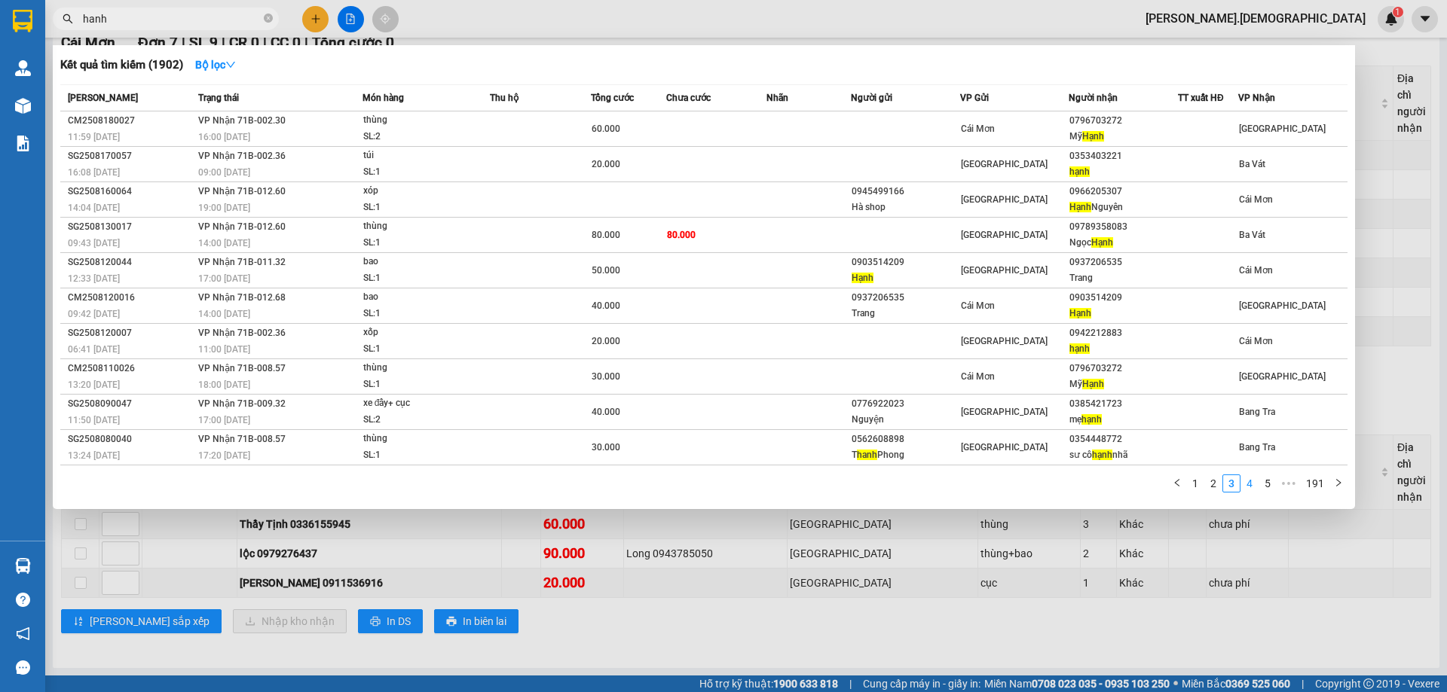
click at [1255, 487] on link "4" at bounding box center [1249, 483] width 17 height 17
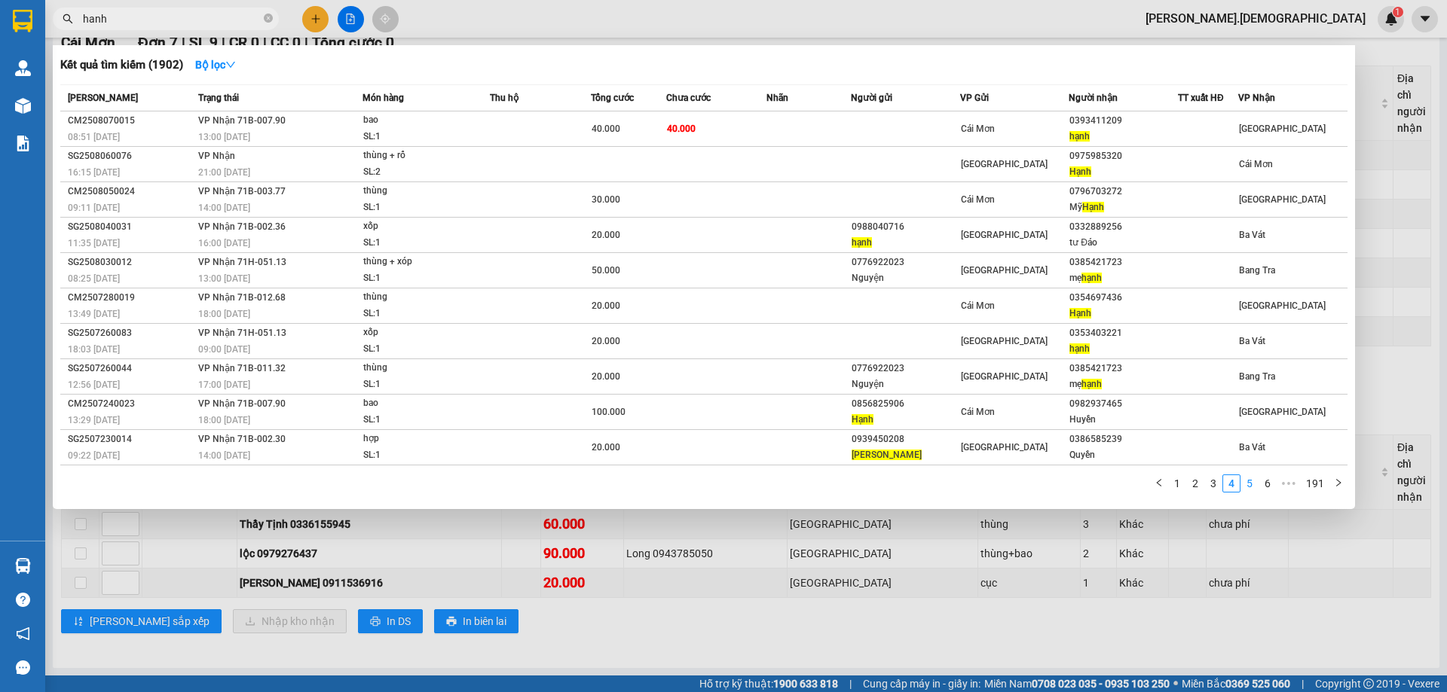
click at [1249, 483] on link "5" at bounding box center [1249, 483] width 17 height 17
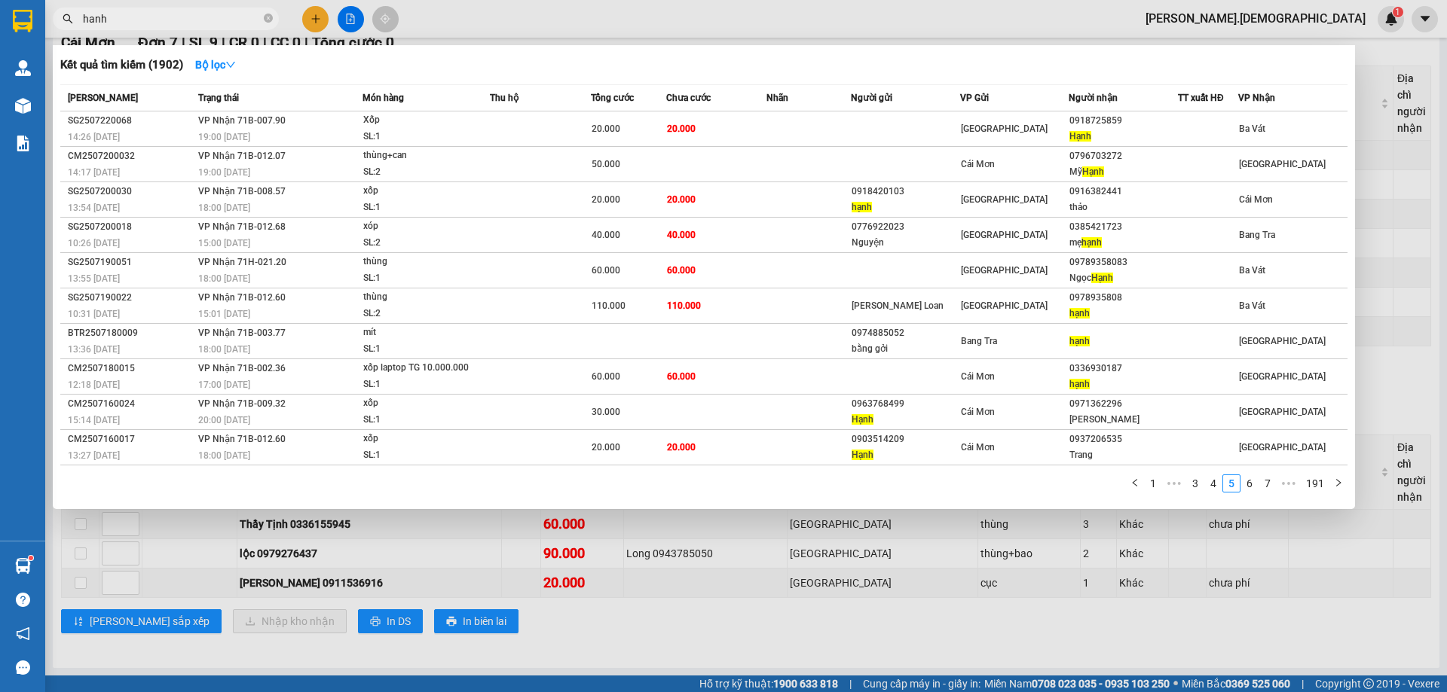
click at [589, 653] on div at bounding box center [723, 346] width 1447 height 692
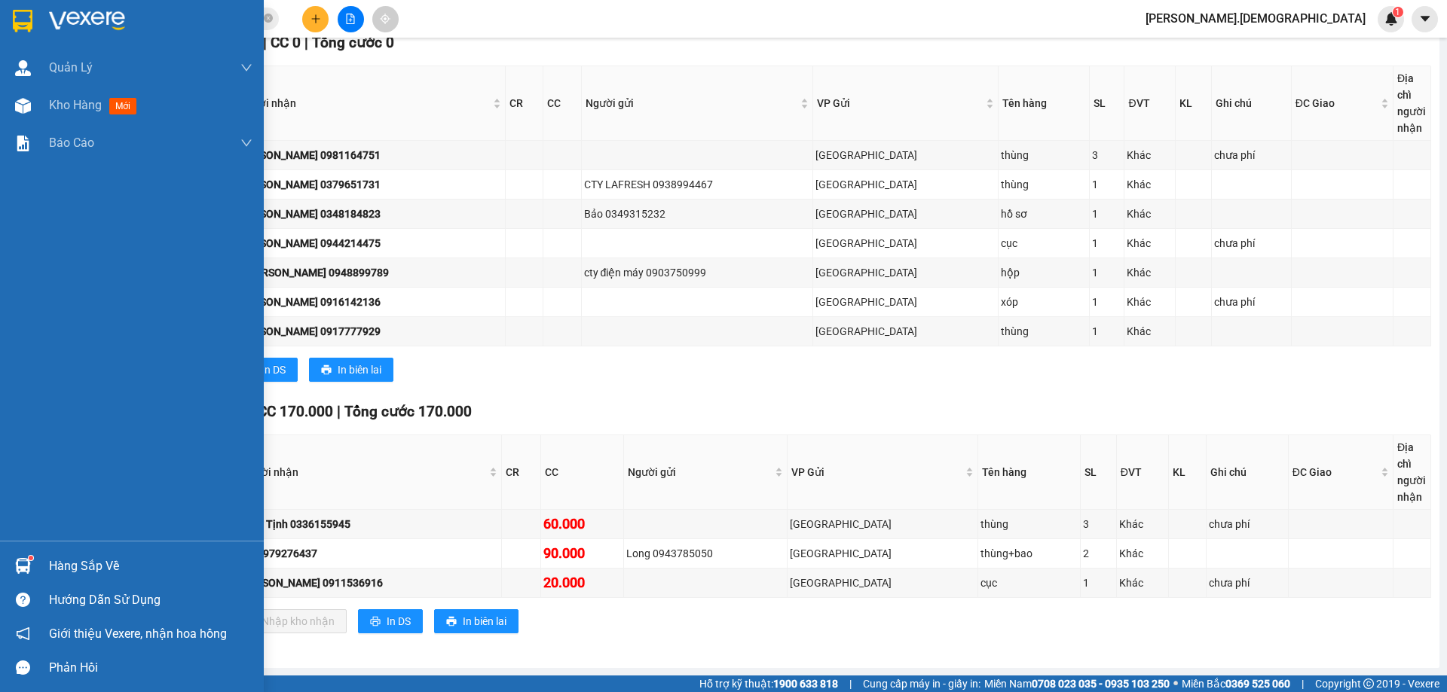
click at [81, 566] on div "Hàng sắp về" at bounding box center [150, 566] width 203 height 23
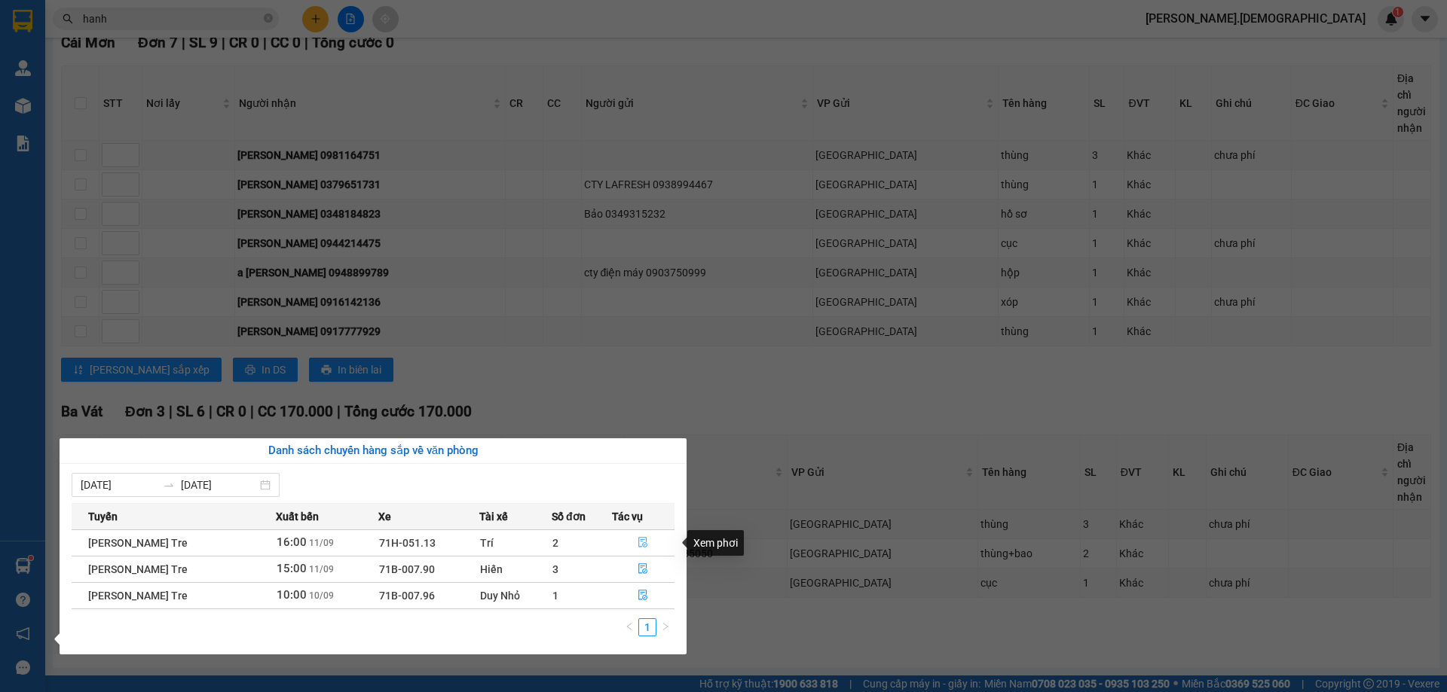
click at [647, 542] on icon "file-done" at bounding box center [642, 542] width 11 height 11
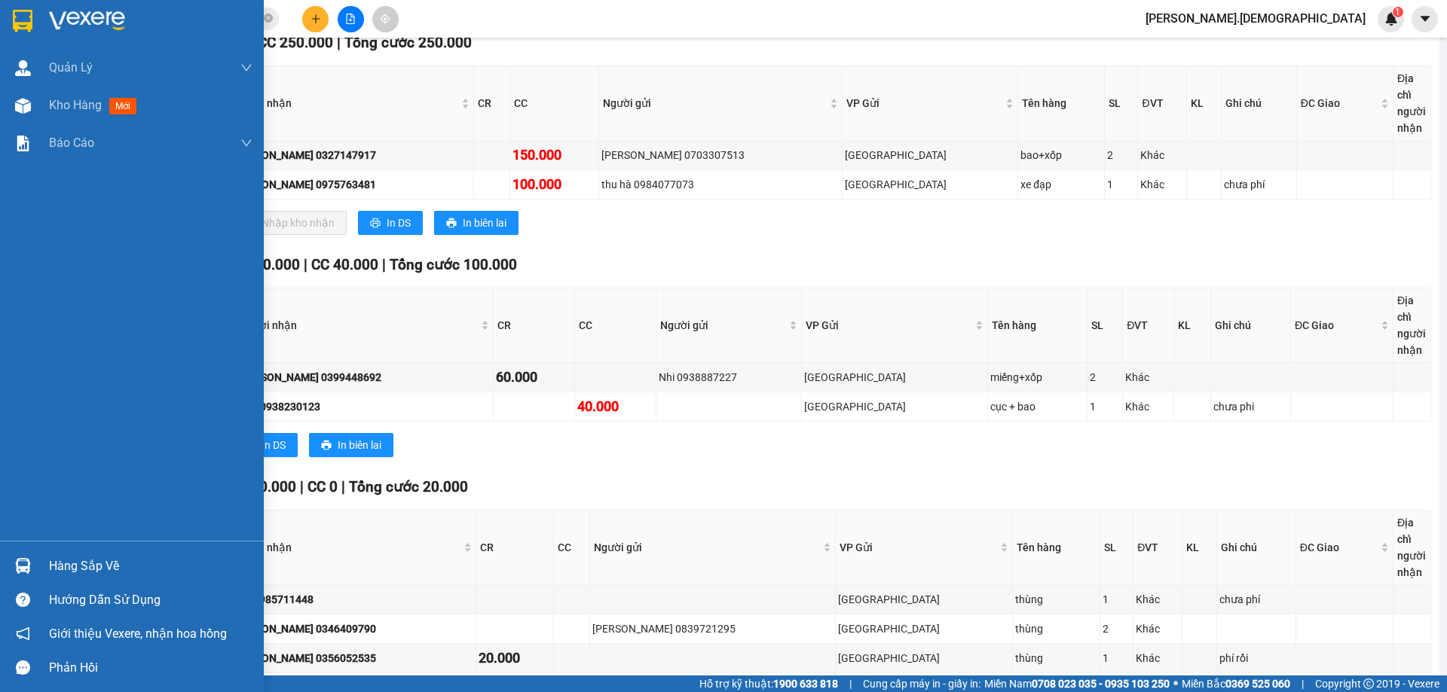
click at [35, 558] on div at bounding box center [23, 566] width 26 height 26
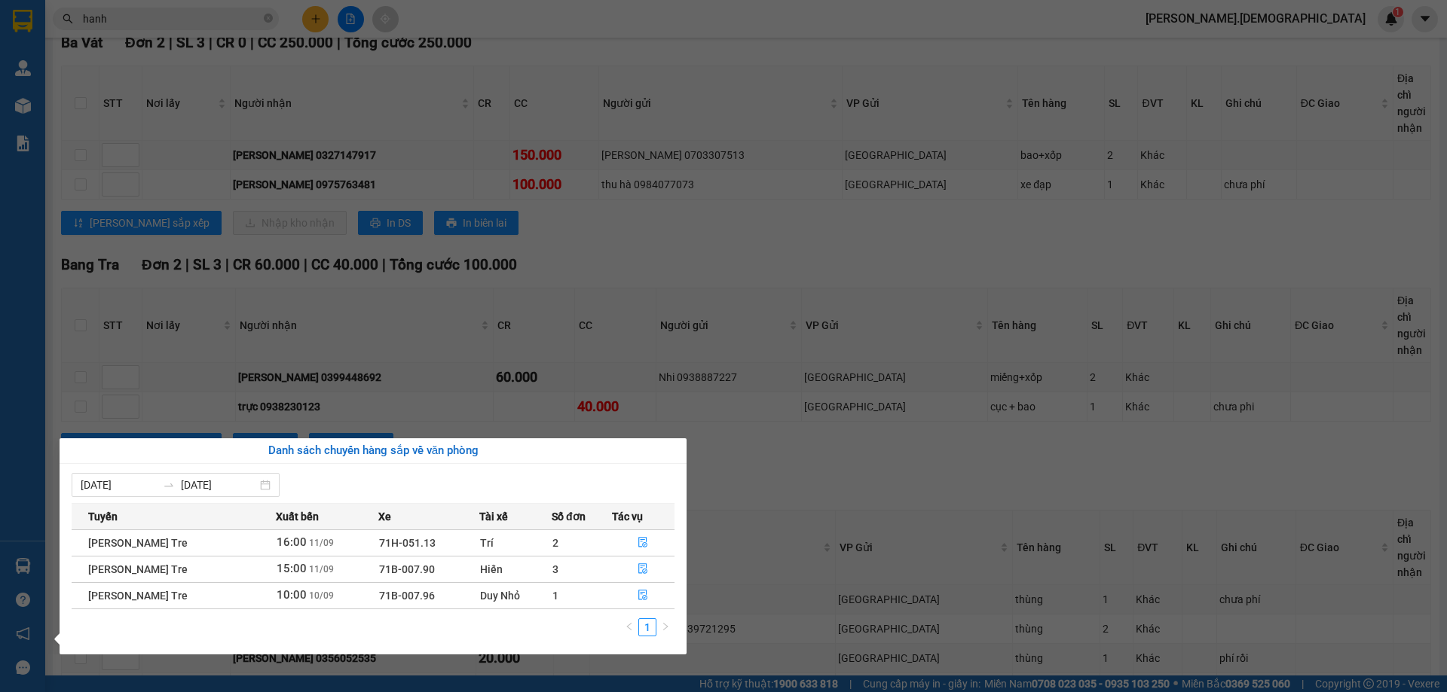
click at [735, 220] on section "Kết quả [PERSON_NAME] ( 1902 ) Bộ lọc Mã ĐH Trạng thái Món hàng Thu hộ Tổng [PE…" at bounding box center [723, 346] width 1447 height 692
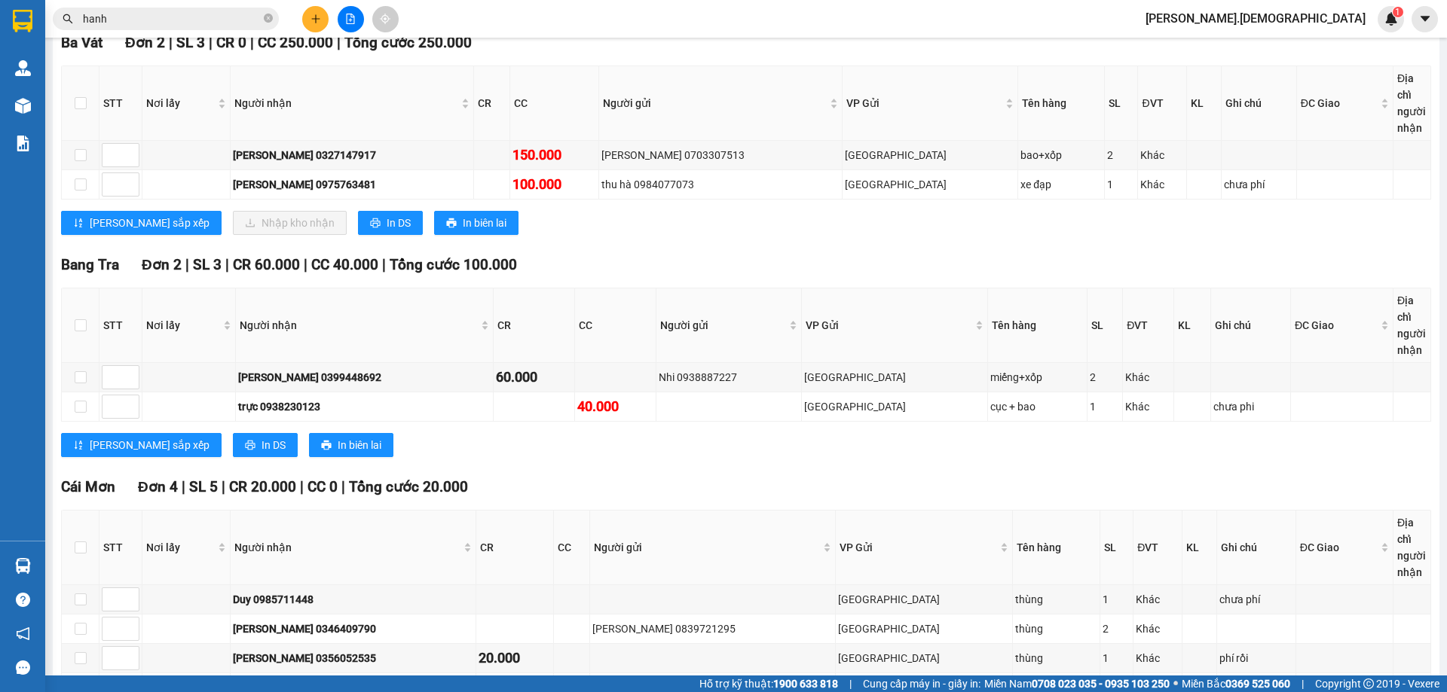
click at [788, 486] on div "Cái Mơn Đơn 4 | SL 5 | CR 20.000 | CC 0 | [PERSON_NAME] 20.000" at bounding box center [746, 487] width 1370 height 23
